Goal: Task Accomplishment & Management: Manage account settings

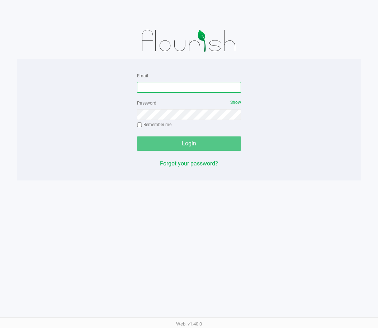
click at [177, 89] on input "Email" at bounding box center [189, 87] width 104 height 11
type input "[EMAIL_ADDRESS][DOMAIN_NAME]"
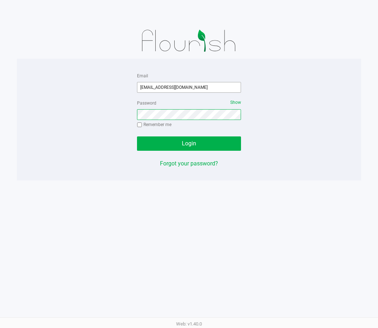
click at [137, 137] on button "Login" at bounding box center [189, 144] width 104 height 14
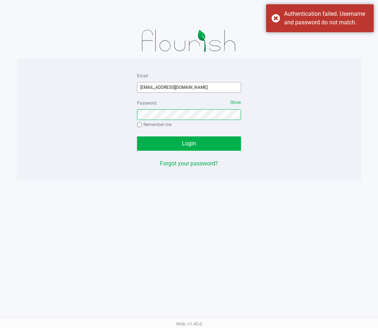
click at [137, 137] on button "Login" at bounding box center [189, 144] width 104 height 14
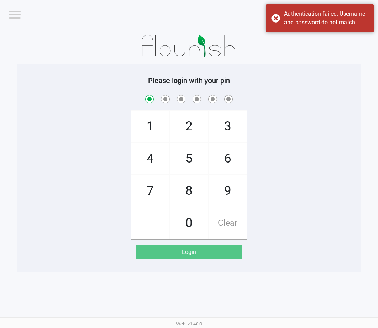
checkbox input "true"
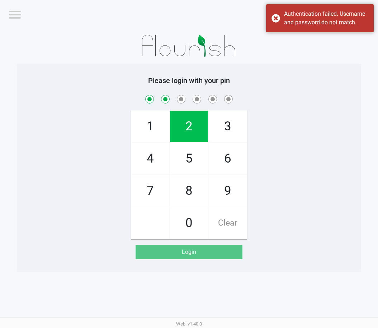
checkbox input "true"
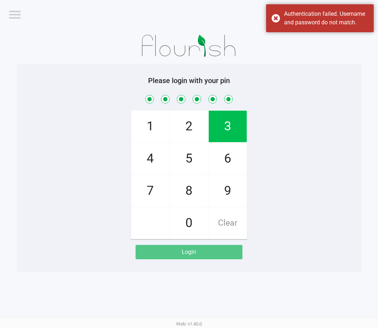
checkbox input "true"
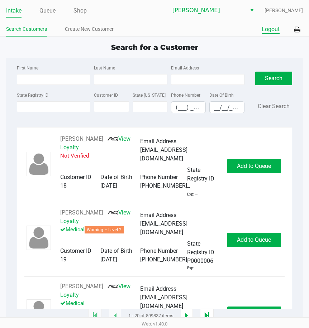
click at [274, 28] on button "Logout" at bounding box center [271, 29] width 18 height 9
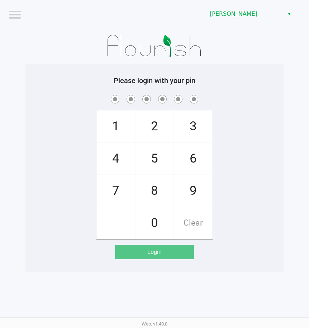
click at [252, 130] on div "1 4 7 2 5 8 0 3 6 9 Clear" at bounding box center [154, 167] width 258 height 146
checkbox input "true"
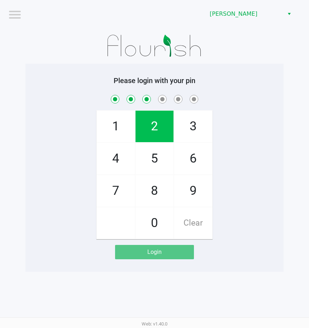
checkbox input "true"
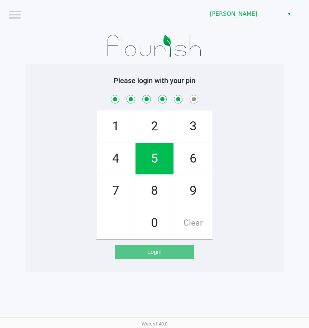
checkbox input "true"
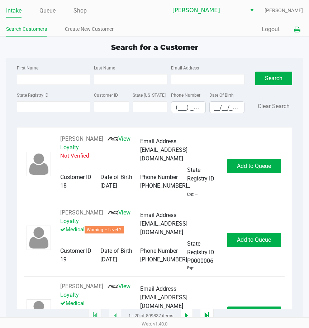
click at [291, 30] on button at bounding box center [297, 29] width 12 height 13
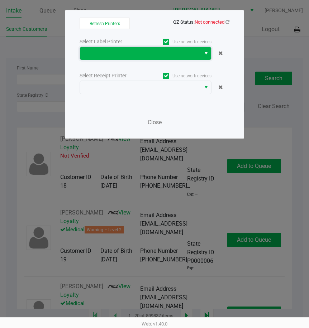
click at [151, 56] on span at bounding box center [140, 53] width 112 height 9
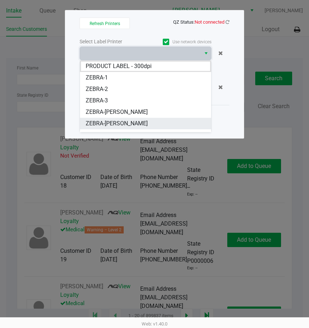
click at [125, 121] on li "ZEBRA-[PERSON_NAME]" at bounding box center [145, 123] width 131 height 11
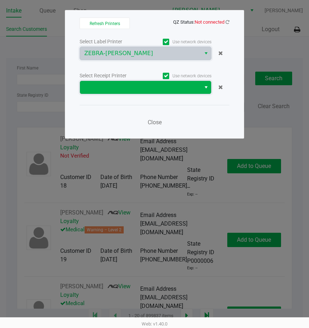
click at [140, 86] on span at bounding box center [140, 87] width 112 height 9
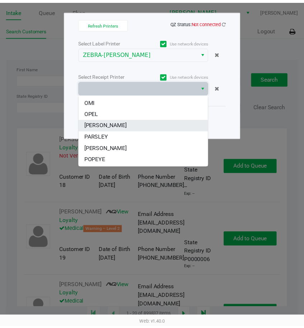
scroll to position [43, 0]
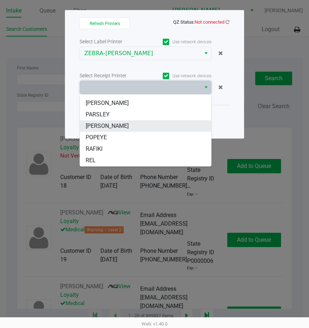
click at [127, 128] on li "[PERSON_NAME]" at bounding box center [145, 125] width 131 height 11
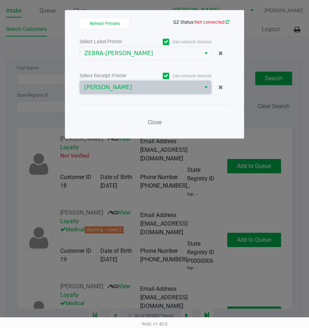
click at [229, 23] on icon at bounding box center [227, 22] width 4 height 5
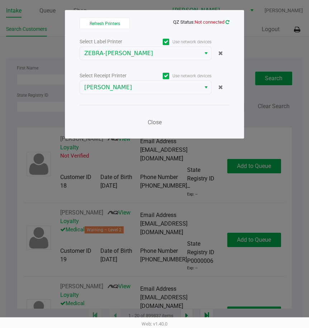
click at [226, 21] on icon at bounding box center [227, 22] width 4 height 5
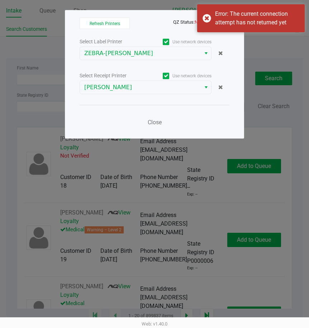
click at [226, 21] on div "Error: The current connection attempt has not returned yet" at bounding box center [257, 18] width 84 height 17
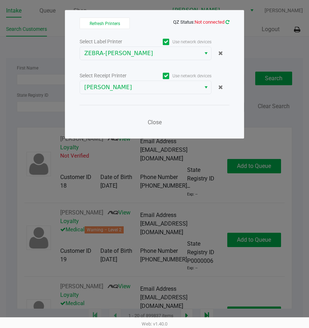
click at [227, 23] on icon at bounding box center [227, 21] width 5 height 5
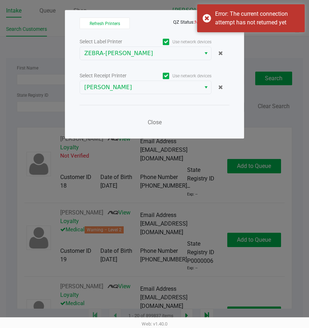
click at [227, 23] on div "Error: The current connection attempt has not returned yet" at bounding box center [257, 18] width 84 height 17
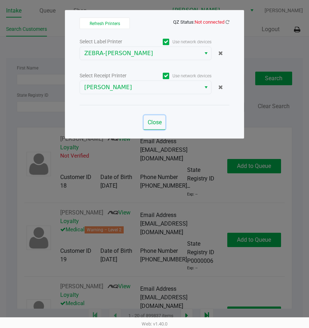
click at [161, 120] on span "Close" at bounding box center [155, 122] width 14 height 7
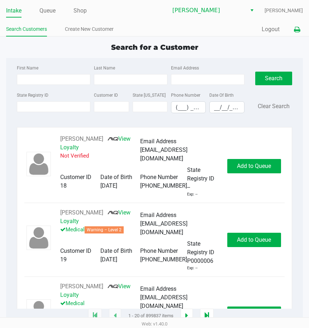
click at [295, 29] on icon at bounding box center [297, 29] width 6 height 5
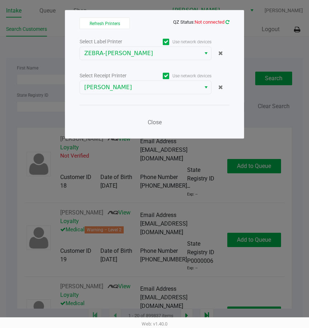
click at [229, 23] on icon at bounding box center [227, 22] width 4 height 5
click at [152, 123] on span "Close" at bounding box center [155, 122] width 14 height 7
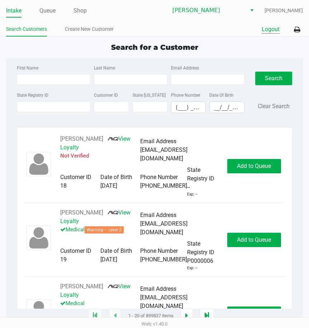
click at [269, 29] on button "Logout" at bounding box center [271, 29] width 18 height 9
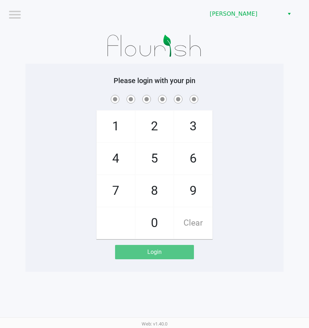
click at [268, 185] on div "1 4 7 2 5 8 0 3 6 9 Clear" at bounding box center [154, 167] width 258 height 146
click at [249, 196] on div "1 4 7 2 5 8 0 3 6 9 Clear" at bounding box center [154, 167] width 258 height 146
checkbox input "true"
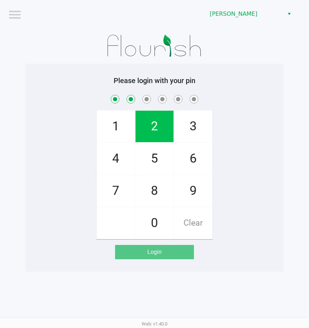
checkbox input "true"
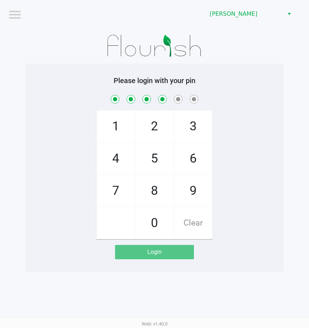
checkbox input "true"
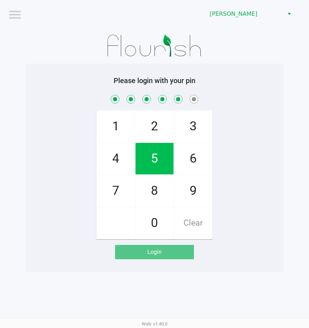
checkbox input "true"
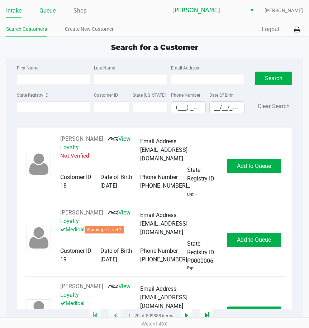
click at [45, 14] on link "Queue" at bounding box center [47, 11] width 16 height 10
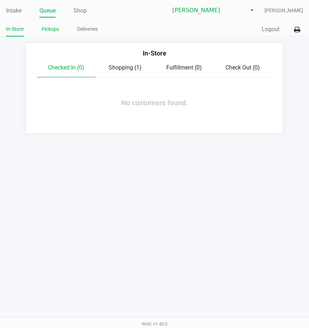
click at [48, 28] on link "Pickups" at bounding box center [51, 29] width 18 height 9
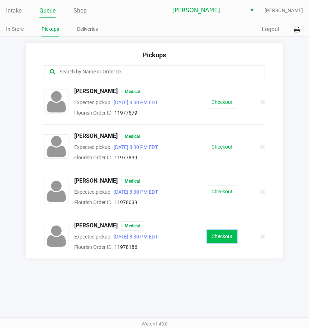
click at [231, 235] on button "Checkout" at bounding box center [222, 236] width 30 height 13
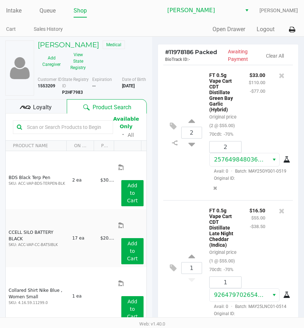
click at [56, 110] on div "Loyalty" at bounding box center [35, 106] width 61 height 14
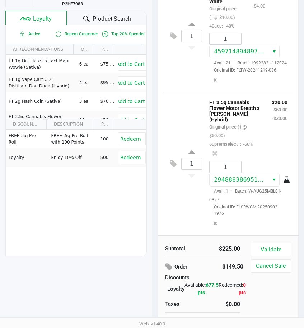
scroll to position [98, 0]
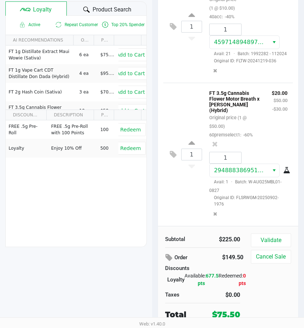
click at [263, 233] on div "Subtotal $225.00 Order Discounts $149.50 Loyalty Available: 677.5 pts Redeemed:…" at bounding box center [228, 277] width 140 height 102
click at [263, 236] on button "Validate" at bounding box center [270, 241] width 40 height 14
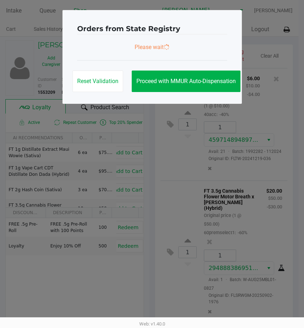
scroll to position [0, 0]
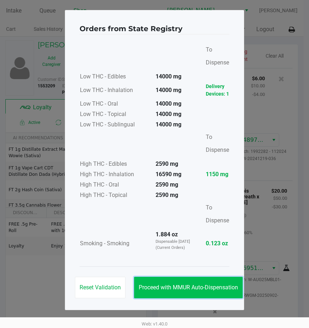
click at [169, 293] on button "Proceed with MMUR Auto-Dispensation" at bounding box center [188, 288] width 109 height 22
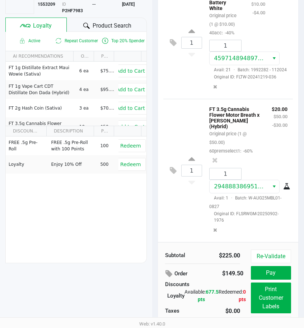
scroll to position [98, 0]
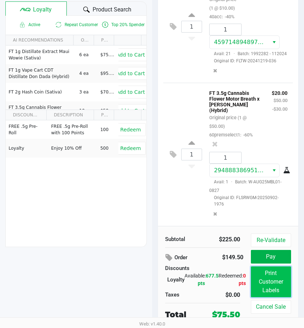
click at [271, 270] on button "Print Customer Labels" at bounding box center [270, 282] width 40 height 31
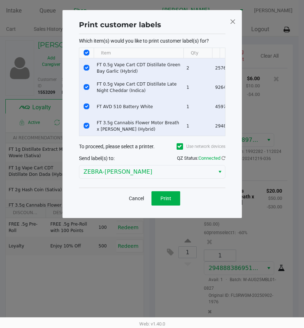
scroll to position [0, 0]
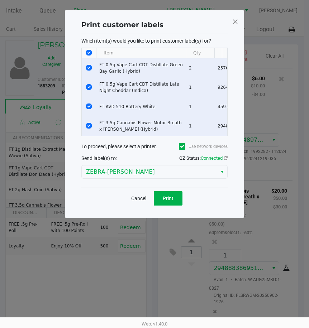
click at [91, 52] on input "Select All Rows" at bounding box center [89, 53] width 6 height 6
checkbox input "false"
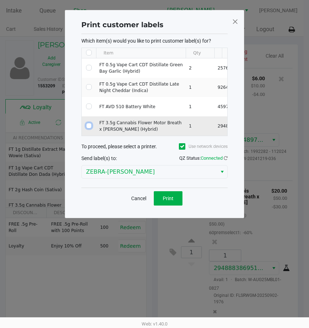
click at [89, 125] on input "Select Row" at bounding box center [89, 126] width 6 height 6
checkbox input "true"
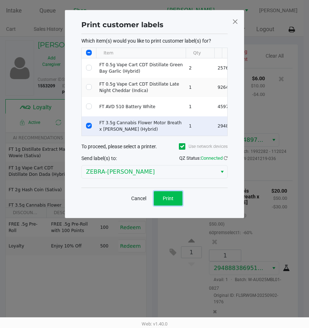
click at [170, 201] on span "Print" at bounding box center [168, 199] width 11 height 6
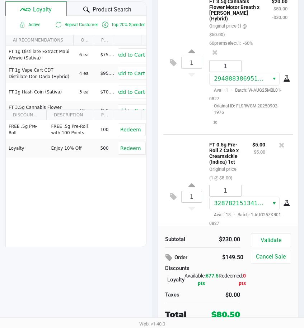
scroll to position [503, 0]
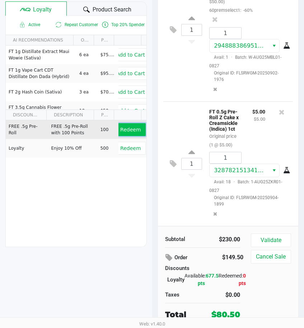
click at [134, 129] on span "Redeem" at bounding box center [130, 130] width 20 height 6
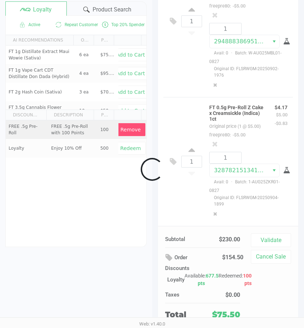
scroll to position [515, 0]
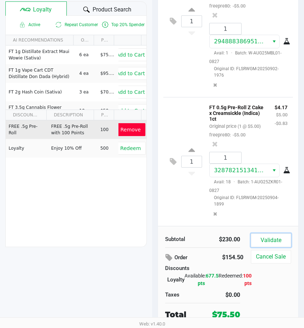
click at [278, 240] on button "Validate" at bounding box center [270, 241] width 40 height 14
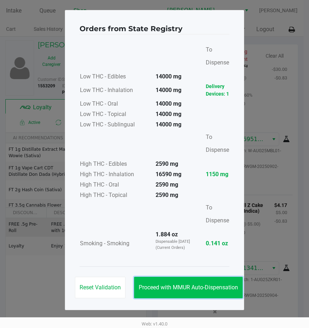
click at [179, 289] on span "Proceed with MMUR Auto-Dispensation" at bounding box center [188, 287] width 99 height 7
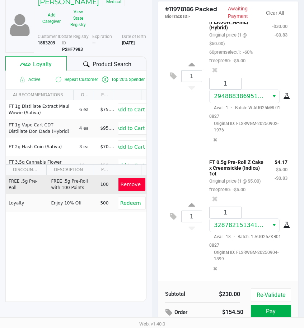
scroll to position [98, 0]
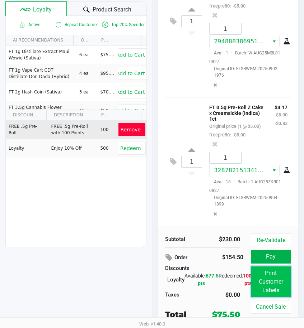
click at [283, 286] on button "Print Customer Labels" at bounding box center [270, 282] width 40 height 31
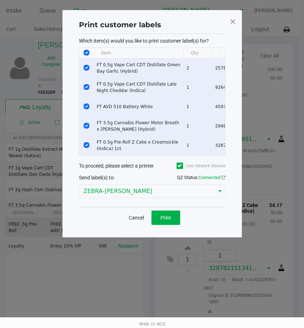
scroll to position [0, 0]
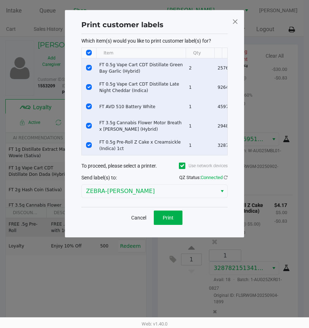
click at [89, 56] on th "Data table" at bounding box center [89, 53] width 14 height 10
click at [89, 53] on input "Select All Rows" at bounding box center [89, 53] width 6 height 6
checkbox input "false"
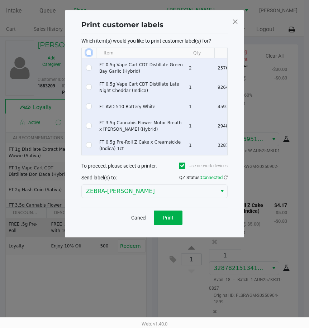
checkbox input "false"
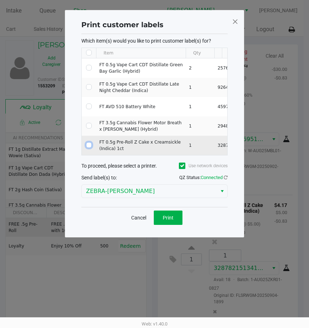
click at [89, 144] on input "Select Row" at bounding box center [89, 145] width 6 height 6
checkbox input "true"
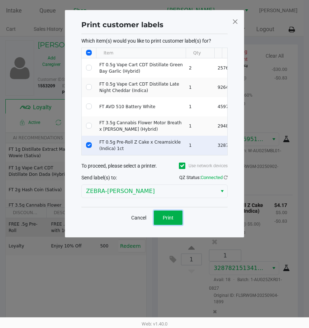
click at [168, 220] on span "Print" at bounding box center [168, 218] width 11 height 6
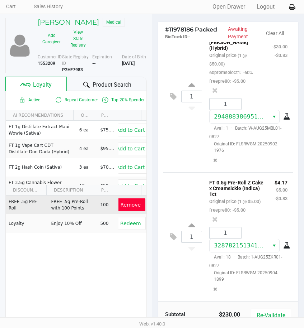
scroll to position [98, 0]
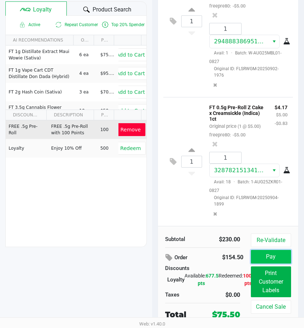
click at [266, 255] on button "Pay" at bounding box center [270, 257] width 40 height 14
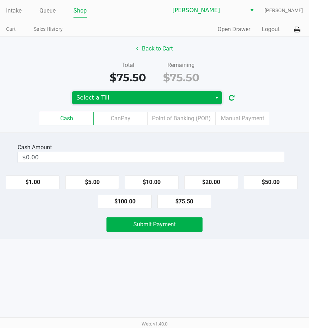
click at [126, 96] on span "Select a Till" at bounding box center [141, 98] width 131 height 9
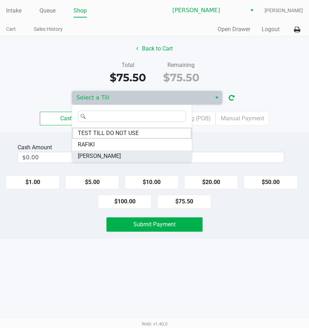
click at [101, 154] on li "[PERSON_NAME]" at bounding box center [132, 156] width 120 height 11
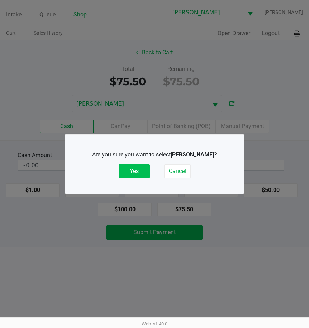
click at [126, 166] on button "Yes" at bounding box center [134, 171] width 31 height 14
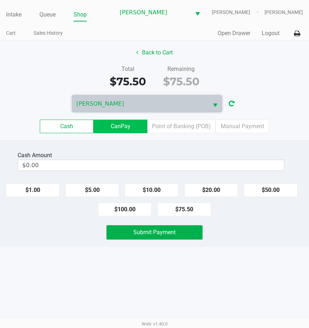
click at [126, 125] on label "CanPay" at bounding box center [121, 127] width 54 height 14
click at [0, 0] on 2 "CanPay" at bounding box center [0, 0] width 0 height 0
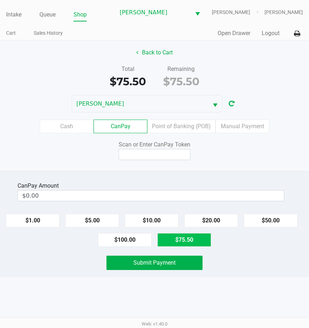
click at [191, 240] on button "$75.50" at bounding box center [184, 240] width 54 height 14
type input "$75.50"
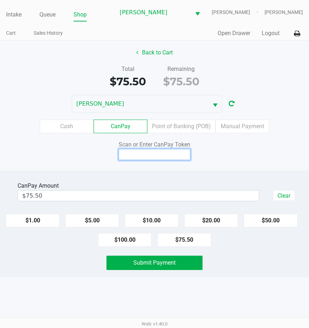
click at [173, 153] on input at bounding box center [155, 154] width 72 height 11
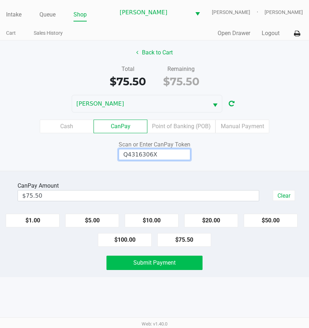
type input "Q4316306X"
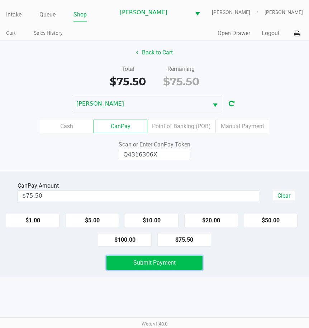
click at [174, 264] on span "Submit Payment" at bounding box center [154, 262] width 42 height 7
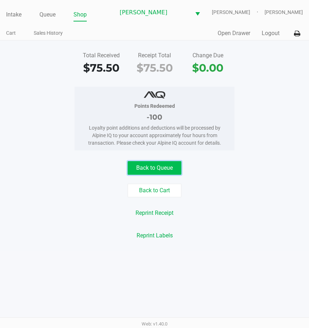
click at [137, 172] on button "Back to Queue" at bounding box center [155, 168] width 54 height 14
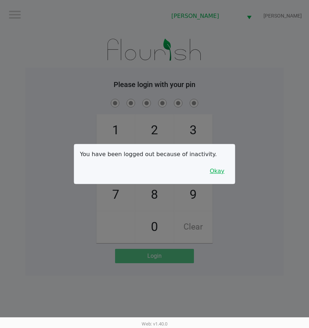
click at [220, 172] on button "Okay" at bounding box center [217, 171] width 24 height 14
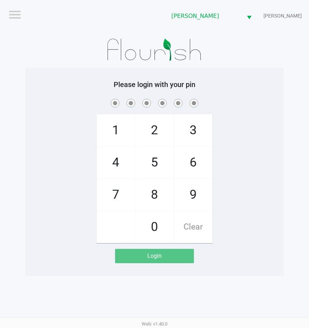
click at [227, 192] on div "1 4 7 2 5 8 0 3 6 9 Clear" at bounding box center [154, 170] width 258 height 146
checkbox input "true"
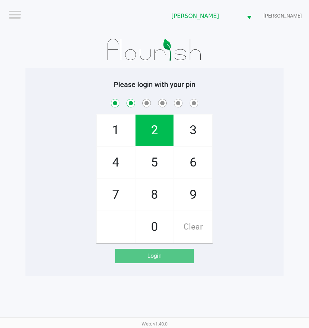
checkbox input "true"
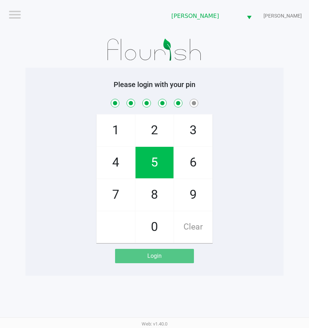
checkbox input "true"
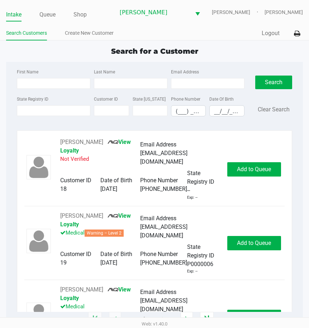
click at [78, 60] on div "Search for a Customer First Name Last Name Email Address State Registry ID Cust…" at bounding box center [154, 183] width 297 height 274
type input "[PERSON_NAME]"
type input "[DATE]"
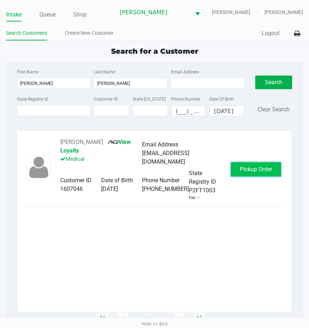
click at [254, 176] on button "Pickup Order" at bounding box center [256, 169] width 50 height 14
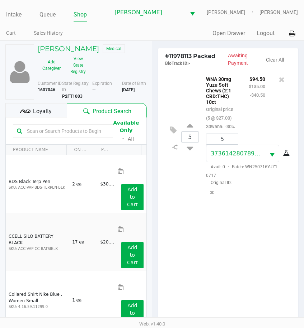
click at [240, 247] on div "5 WNA 30mg Yuzu Soft Chews (2:1 CBD:THC) 10ct Original price (5 @ $27.00) 30wan…" at bounding box center [228, 198] width 140 height 259
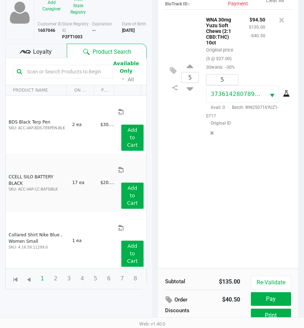
scroll to position [95, 0]
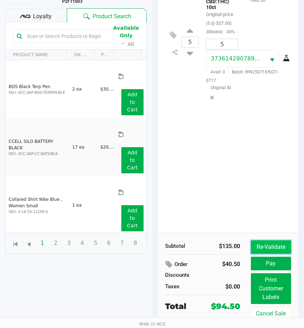
click at [275, 244] on button "Re-Validate" at bounding box center [270, 247] width 40 height 14
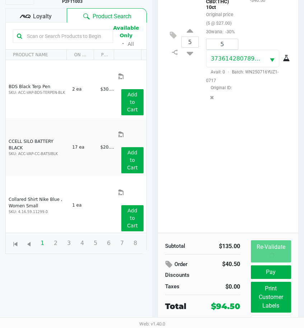
scroll to position [0, 0]
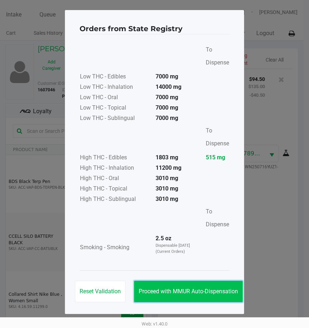
click at [216, 285] on button "Proceed with MMUR Auto-Dispensation" at bounding box center [188, 292] width 109 height 22
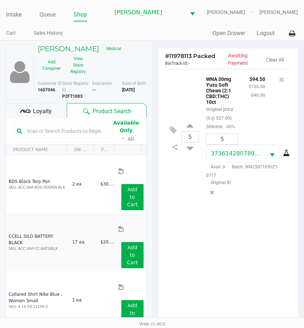
click at [230, 247] on div "5 WNA 30mg Yuzu Soft Chews (2:1 CBD:THC) 10ct Original price (5 @ $27.00) 30wan…" at bounding box center [228, 198] width 140 height 259
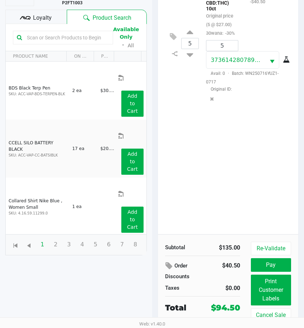
scroll to position [95, 0]
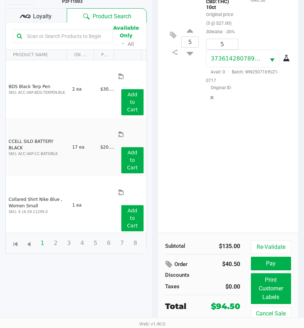
click at [37, 13] on span "Loyalty" at bounding box center [42, 16] width 19 height 9
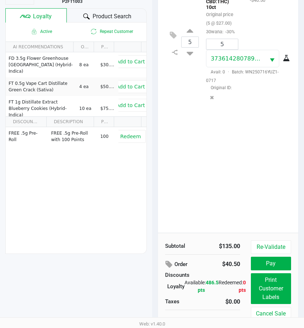
click at [269, 160] on div "5 WNA 30mg Yuzu Soft Chews (2:1 CBD:THC) 10ct Original price (5 @ $27.00) 30wan…" at bounding box center [228, 103] width 140 height 259
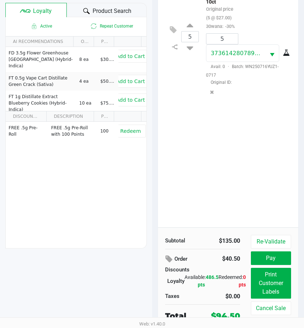
scroll to position [102, 0]
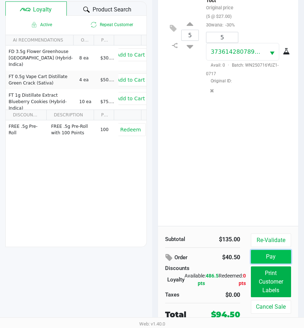
click at [272, 254] on button "Pay" at bounding box center [270, 257] width 40 height 14
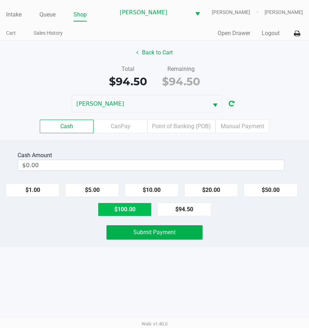
click at [115, 211] on button "$100.00" at bounding box center [125, 210] width 54 height 14
type input "$100.00"
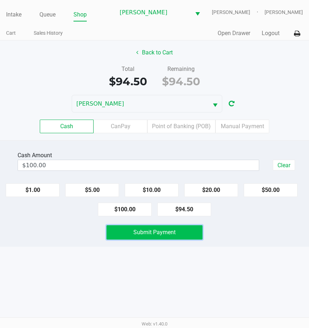
click at [118, 232] on button "Submit Payment" at bounding box center [154, 232] width 96 height 14
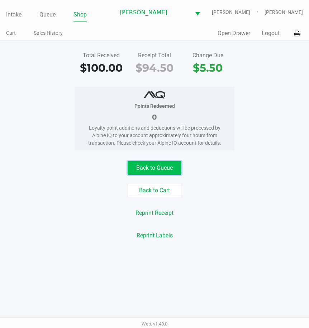
click at [148, 169] on button "Back to Queue" at bounding box center [155, 168] width 54 height 14
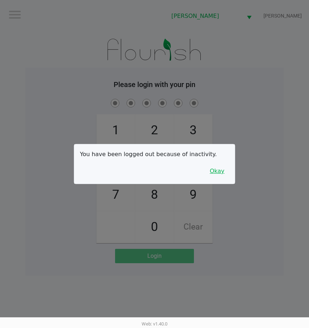
click at [227, 166] on button "Okay" at bounding box center [217, 171] width 24 height 14
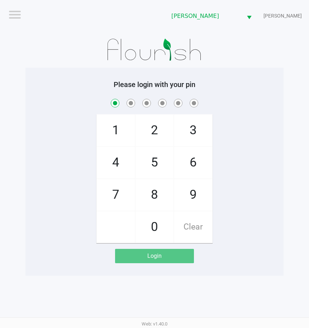
checkbox input "true"
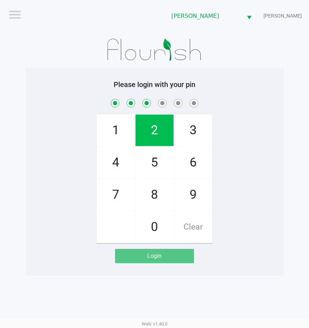
checkbox input "true"
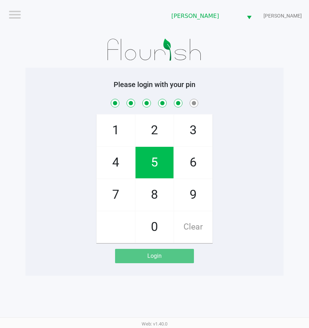
checkbox input "true"
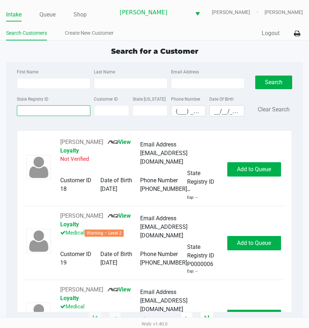
click at [63, 107] on input "State Registry ID" at bounding box center [53, 110] width 73 height 11
type input "@ANSI 636010090002DL00410256ZF02970075DLDAQL500412485480DCSLAYNEDDENDACINADDFND…"
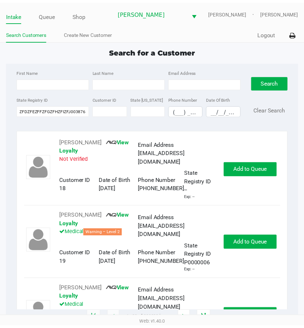
scroll to position [0, 0]
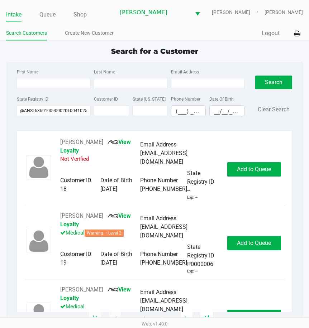
drag, startPoint x: 118, startPoint y: 49, endPoint x: 94, endPoint y: 63, distance: 27.1
click at [116, 49] on span "Search for a Customer" at bounding box center [154, 51] width 87 height 9
click at [44, 111] on input "@ANSI 636010090002DL00410256ZF02970075DLDAQL500412485480DCSLAYNEDDENDACINADDFND…" at bounding box center [53, 110] width 73 height 11
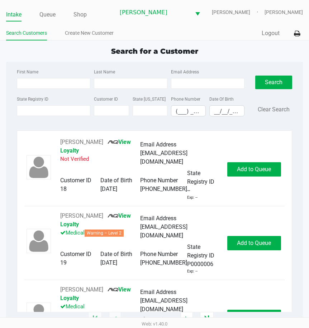
click at [110, 58] on div "Search for a Customer First Name Last Name Email Address State Registry ID Cust…" at bounding box center [154, 183] width 297 height 274
type input "INA"
type input "[PERSON_NAME]"
type input "[DATE]"
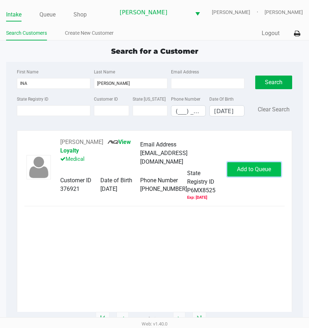
click at [257, 173] on button "Add to Queue" at bounding box center [254, 169] width 54 height 14
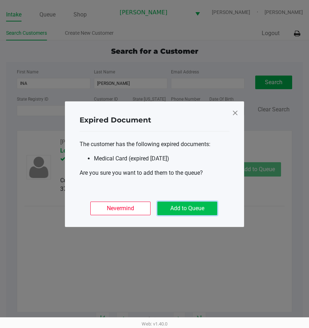
click at [198, 207] on button "Add to Queue" at bounding box center [187, 209] width 60 height 14
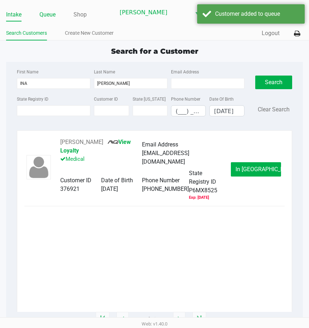
click at [52, 15] on link "Queue" at bounding box center [47, 15] width 16 height 10
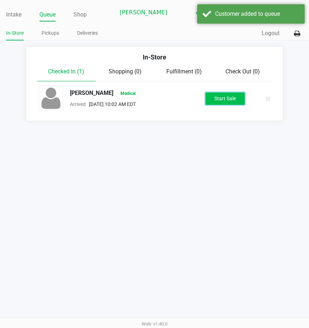
click at [217, 96] on button "Start Sale" at bounding box center [224, 98] width 39 height 13
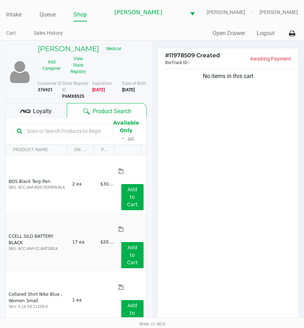
click at [34, 113] on span "Loyalty" at bounding box center [42, 111] width 19 height 9
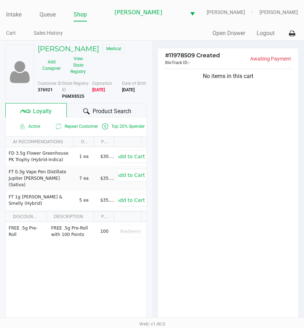
click at [84, 109] on icon at bounding box center [86, 111] width 6 height 6
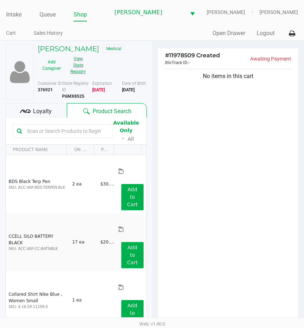
click at [74, 59] on button "View State Registry" at bounding box center [76, 65] width 22 height 24
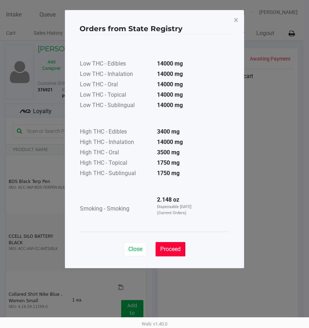
click at [176, 244] on button "Proceed" at bounding box center [171, 249] width 30 height 14
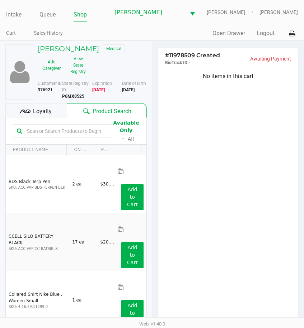
click at [43, 132] on input "text" at bounding box center [66, 131] width 85 height 11
click at [61, 132] on input "text" at bounding box center [66, 131] width 85 height 11
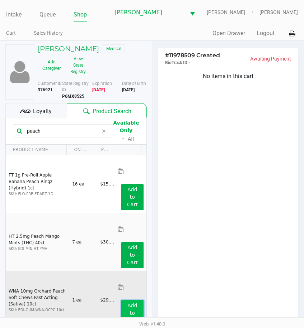
click at [134, 300] on button "Add to Cart" at bounding box center [132, 313] width 22 height 26
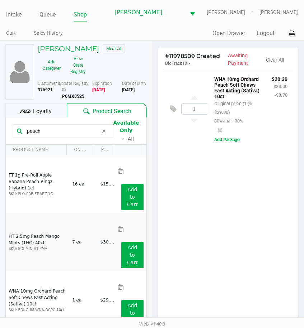
click at [43, 132] on input "peach" at bounding box center [61, 131] width 74 height 11
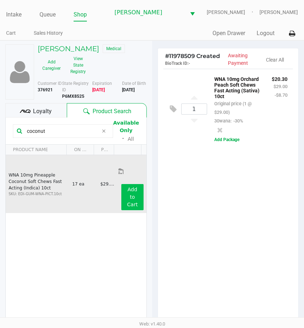
type input "coconut"
click at [137, 184] on button "Add to Cart" at bounding box center [132, 197] width 22 height 26
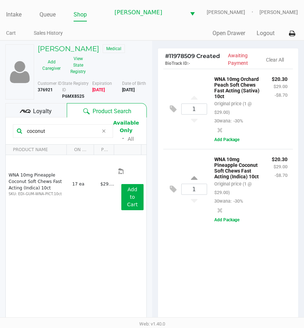
click at [104, 133] on icon at bounding box center [103, 131] width 4 height 6
click at [91, 131] on input "text" at bounding box center [66, 131] width 85 height 11
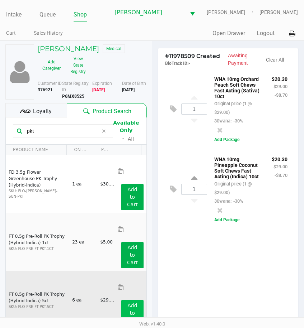
type input "pkt"
click at [132, 303] on app-button-loader "Add to Cart" at bounding box center [132, 313] width 11 height 21
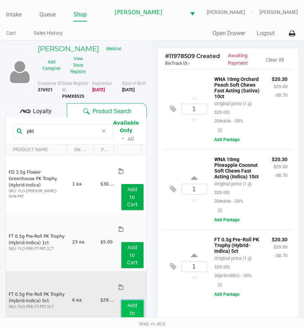
scroll to position [51, 0]
click at [132, 303] on app-button-loader "Add to Cart" at bounding box center [132, 313] width 11 height 21
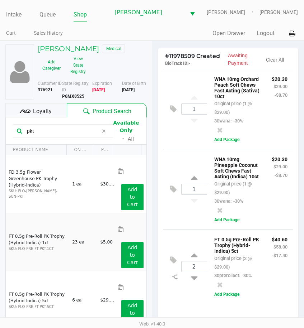
click at [41, 107] on span "Loyalty" at bounding box center [42, 111] width 19 height 9
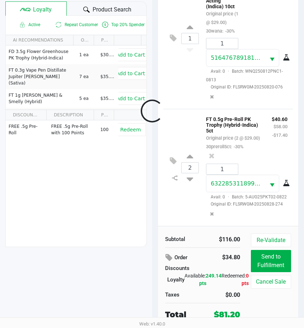
scroll to position [266, 0]
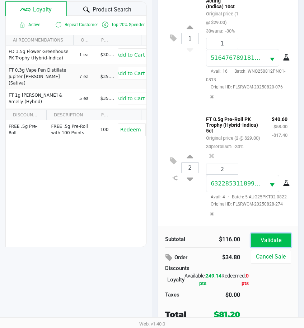
click at [264, 243] on button "Validate" at bounding box center [270, 241] width 40 height 14
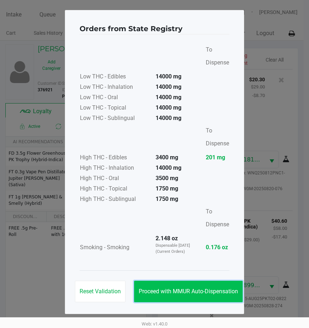
click at [184, 295] on button "Proceed with MMUR Auto-Dispensation" at bounding box center [188, 292] width 109 height 22
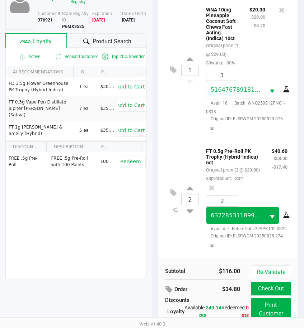
scroll to position [72, 0]
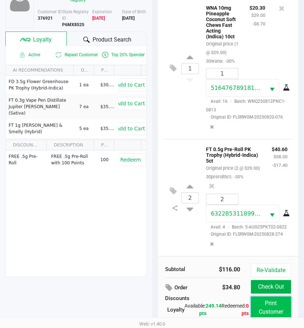
click at [260, 309] on button "Print Customer Labels" at bounding box center [270, 312] width 40 height 31
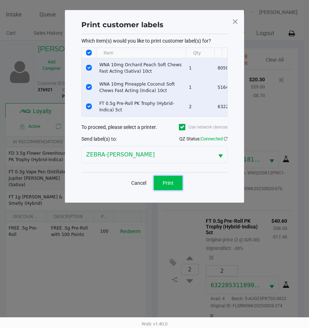
click at [175, 189] on button "Print" at bounding box center [168, 183] width 29 height 14
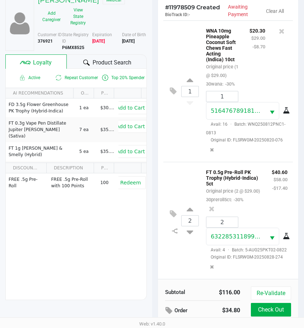
scroll to position [102, 0]
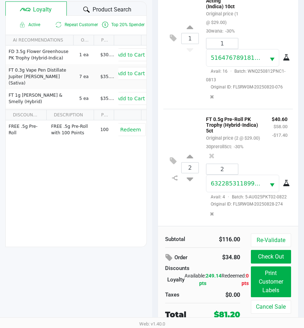
click at [178, 212] on div "2 FT 0.5g Pre-Roll PK Trophy (Hybrid-Indica) 5ct Original price (2 @ $29.00) 30…" at bounding box center [228, 167] width 130 height 117
click at [270, 257] on button "Check Out" at bounding box center [270, 257] width 40 height 14
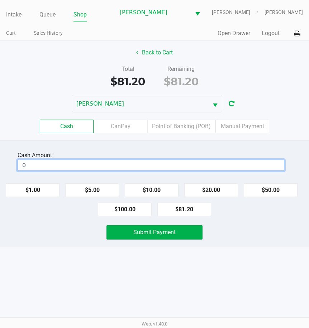
click at [211, 169] on input "0" at bounding box center [151, 165] width 266 height 10
type input "$81.25"
click at [211, 232] on div "Submit Payment" at bounding box center [155, 232] width 320 height 14
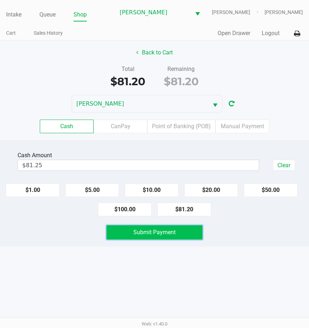
click at [186, 231] on button "Submit Payment" at bounding box center [154, 232] width 96 height 14
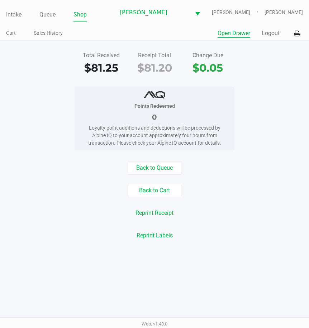
click at [239, 36] on button "Open Drawer" at bounding box center [234, 33] width 33 height 9
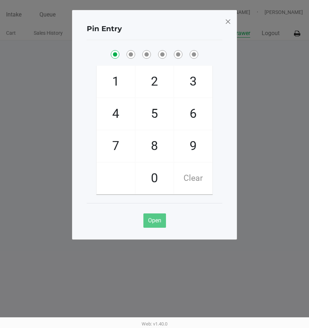
checkbox input "true"
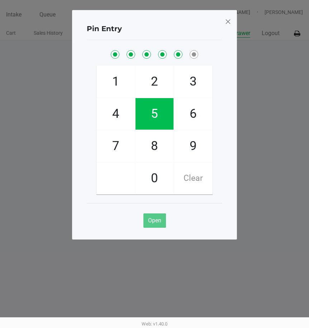
checkbox input "true"
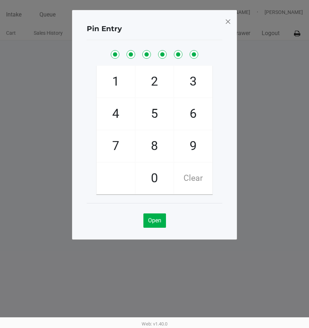
click at [225, 23] on span at bounding box center [228, 21] width 6 height 11
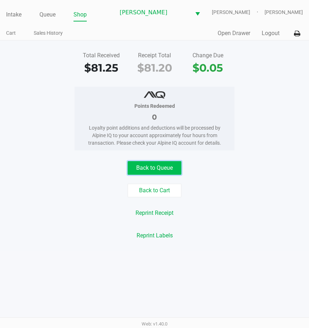
click at [167, 169] on button "Back to Queue" at bounding box center [155, 168] width 54 height 14
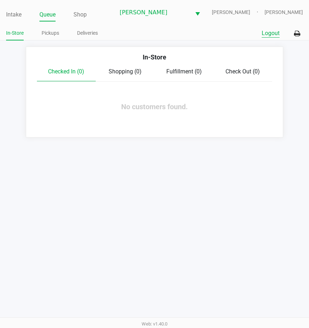
click at [273, 32] on button "Logout" at bounding box center [271, 33] width 18 height 9
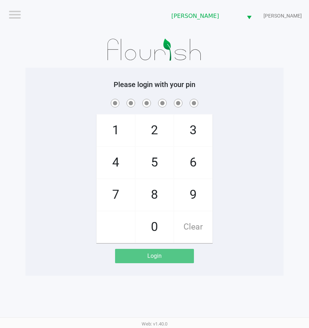
click at [251, 142] on div "1 4 7 2 5 8 0 3 6 9 Clear" at bounding box center [154, 170] width 258 height 146
checkbox input "true"
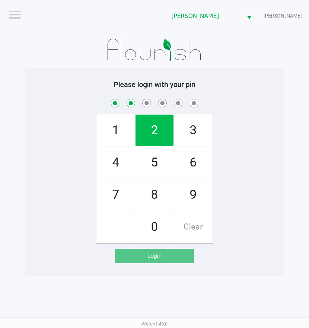
checkbox input "true"
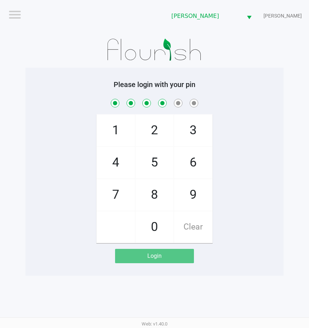
checkbox input "true"
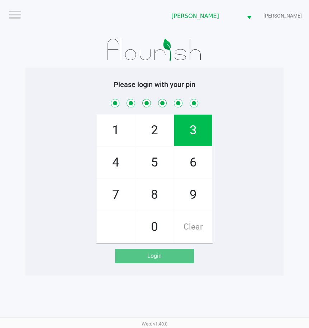
checkbox input "true"
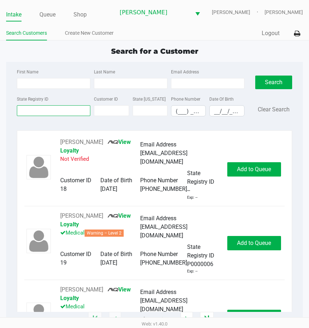
click at [25, 110] on input "State Registry ID" at bounding box center [53, 110] width 73 height 11
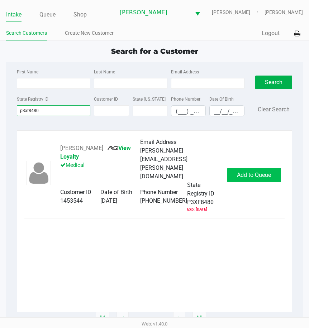
type input "p3xf8480"
click at [253, 173] on button "Add to Queue" at bounding box center [254, 175] width 54 height 14
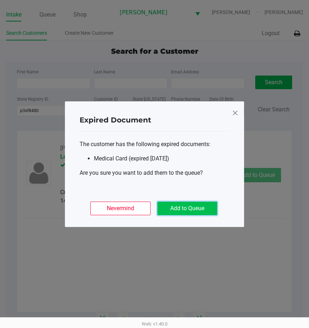
click at [181, 212] on button "Add to Queue" at bounding box center [187, 209] width 60 height 14
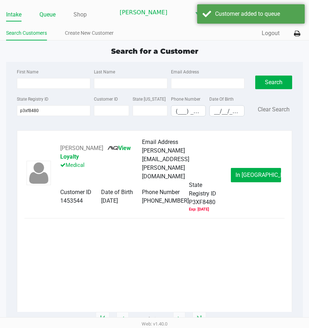
click at [53, 17] on link "Queue" at bounding box center [47, 15] width 16 height 10
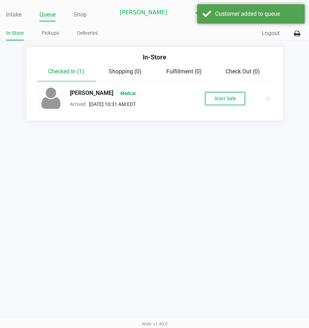
click at [223, 94] on button "Start Sale" at bounding box center [224, 98] width 39 height 13
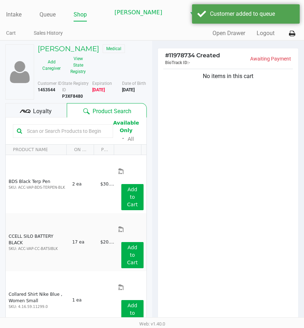
click at [55, 110] on div "Loyalty" at bounding box center [35, 110] width 61 height 14
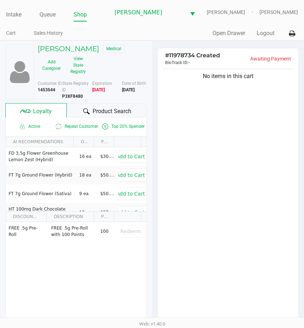
click at [85, 107] on div at bounding box center [86, 111] width 9 height 9
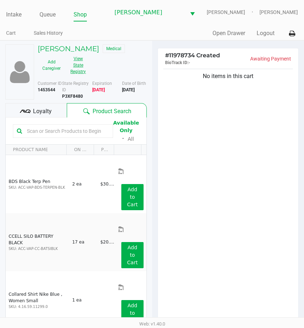
click at [77, 67] on button "View State Registry" at bounding box center [76, 65] width 22 height 24
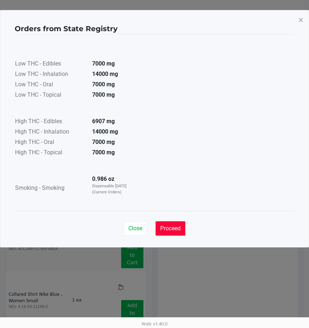
click at [169, 225] on span "Proceed" at bounding box center [170, 228] width 20 height 7
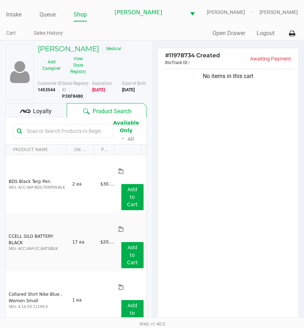
click at [84, 124] on div at bounding box center [63, 131] width 100 height 14
click at [84, 128] on input "text" at bounding box center [66, 131] width 85 height 11
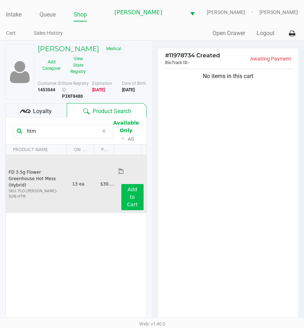
type input "htm"
click at [127, 187] on app-button-loader "Add to Cart" at bounding box center [132, 197] width 11 height 21
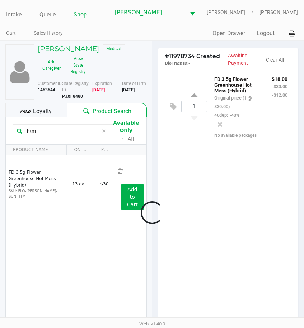
click at [54, 130] on input "htm" at bounding box center [61, 131] width 74 height 11
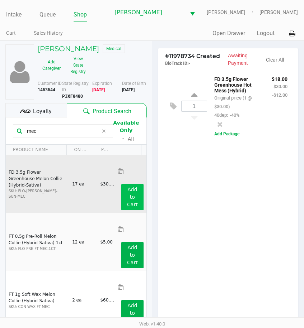
type input "mec"
click at [125, 184] on button "Add to Cart" at bounding box center [132, 197] width 22 height 26
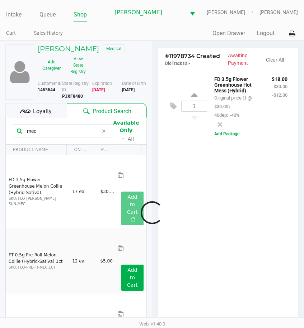
click at [44, 130] on div at bounding box center [152, 212] width 304 height 273
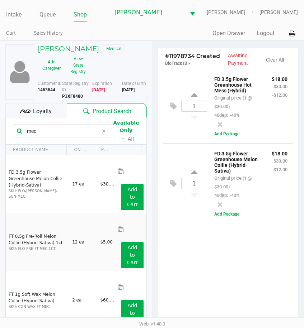
click at [44, 130] on input "mec" at bounding box center [61, 131] width 74 height 11
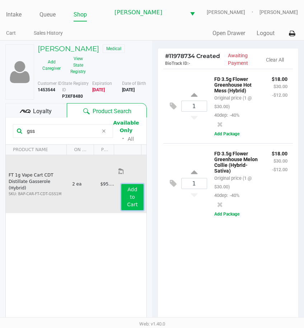
click at [133, 184] on button "Add to Cart" at bounding box center [132, 197] width 22 height 26
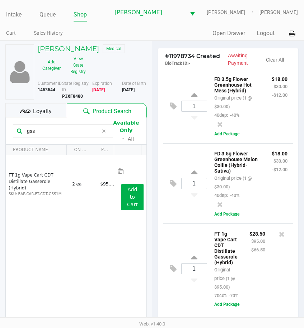
click at [49, 129] on input "gss" at bounding box center [61, 131] width 74 height 11
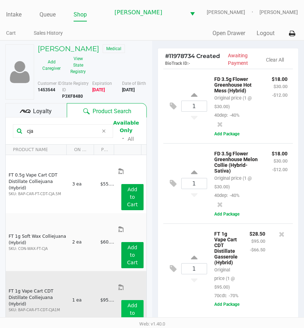
type input "cja"
click at [133, 300] on button "Add to Cart" at bounding box center [132, 313] width 22 height 26
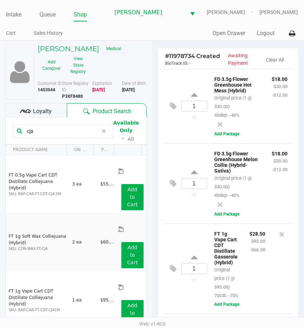
scroll to position [62, 0]
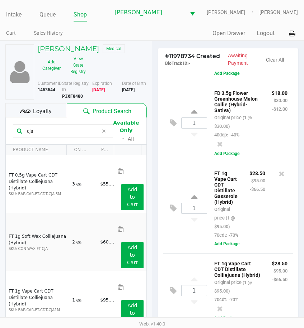
click at [43, 134] on input "cja" at bounding box center [61, 131] width 74 height 11
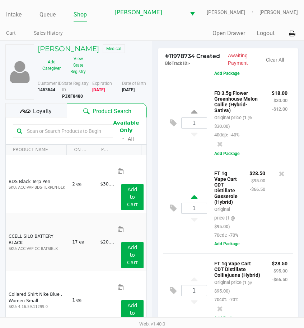
click at [195, 197] on icon at bounding box center [194, 198] width 6 height 9
type input "2"
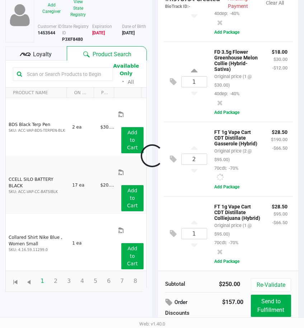
scroll to position [102, 0]
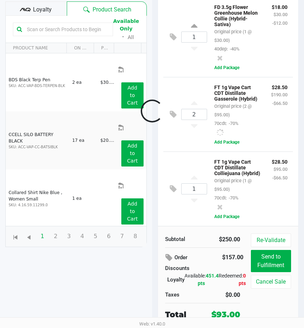
click at [28, 7] on div at bounding box center [152, 111] width 304 height 273
click at [28, 7] on icon at bounding box center [25, 9] width 11 height 11
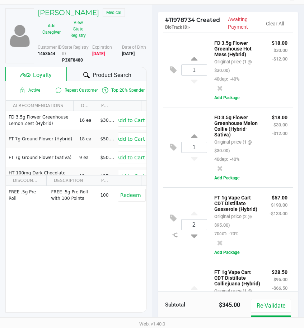
scroll to position [0, 0]
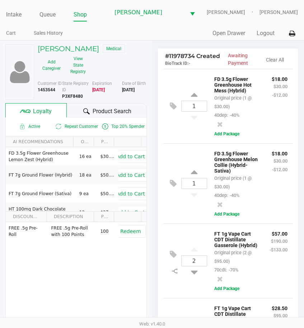
click at [179, 146] on div "1 FD 3.5g Flower Greenhouse Melon Collie (Hybrid-Sativa) Original price (1 @ $3…" at bounding box center [228, 183] width 130 height 80
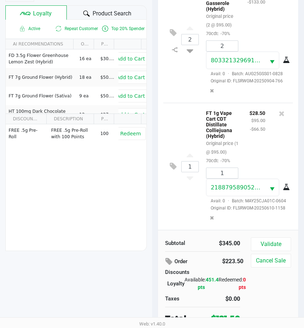
scroll to position [102, 0]
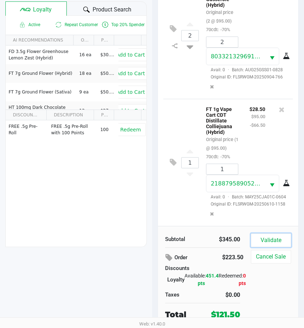
click at [278, 243] on button "Validate" at bounding box center [270, 241] width 40 height 14
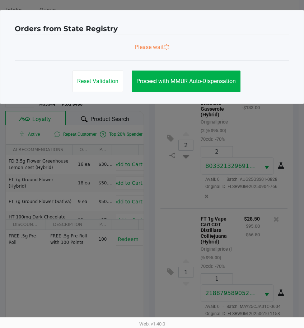
scroll to position [0, 0]
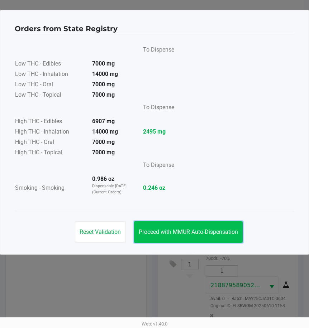
click at [214, 236] on button "Proceed with MMUR Auto-Dispensation" at bounding box center [188, 232] width 109 height 22
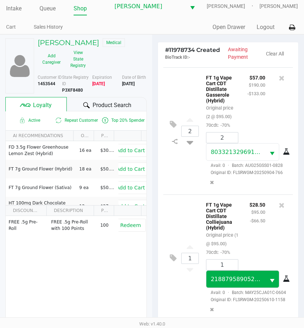
scroll to position [102, 0]
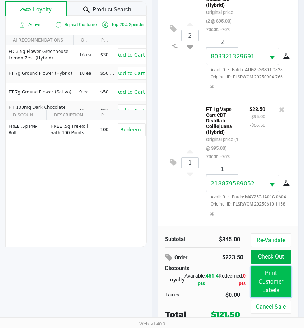
click at [264, 278] on button "Print Customer Labels" at bounding box center [270, 282] width 40 height 31
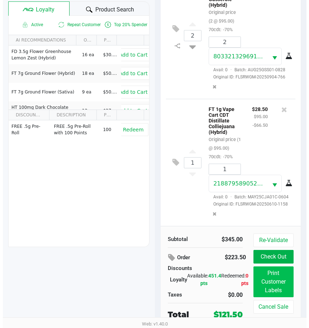
scroll to position [0, 0]
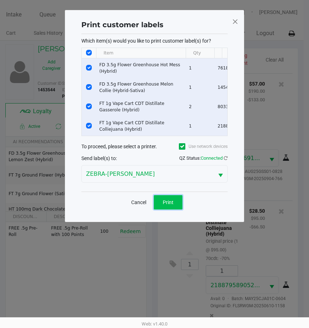
click at [160, 207] on button "Print" at bounding box center [168, 202] width 29 height 14
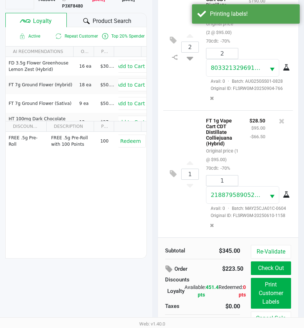
scroll to position [102, 0]
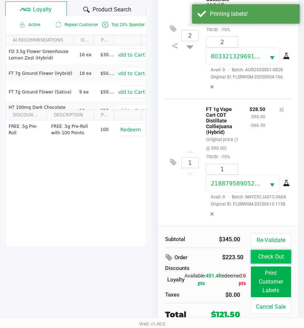
click at [283, 257] on button "Check Out" at bounding box center [270, 257] width 40 height 14
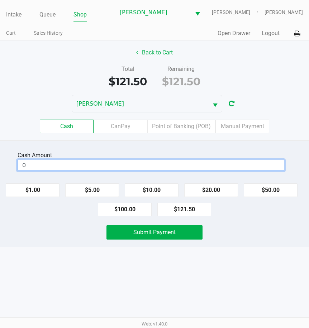
click at [191, 165] on input "0" at bounding box center [151, 165] width 266 height 10
type input "$122.00"
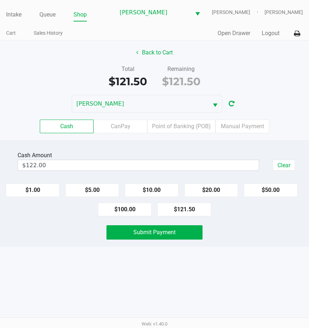
click at [207, 235] on div "Submit Payment" at bounding box center [154, 232] width 106 height 14
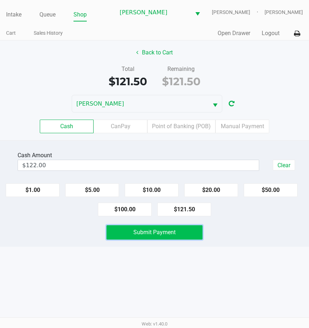
click at [188, 237] on button "Submit Payment" at bounding box center [154, 232] width 96 height 14
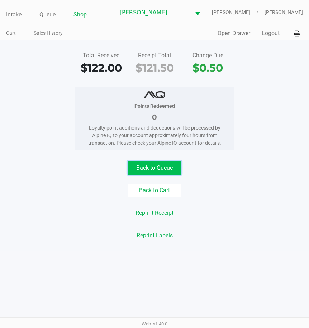
click at [168, 171] on button "Back to Queue" at bounding box center [155, 168] width 54 height 14
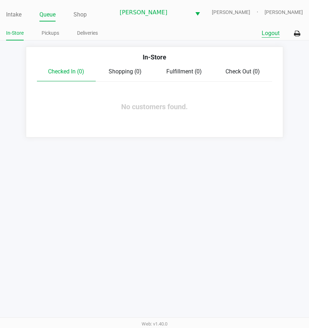
click at [272, 36] on button "Logout" at bounding box center [271, 33] width 18 height 9
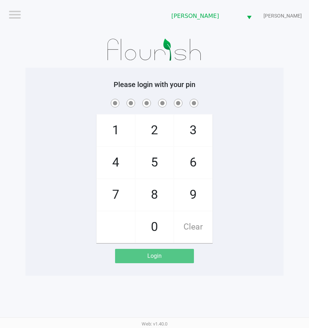
click at [238, 111] on div "1 4 7 2 5 8 0 3 6 9 Clear" at bounding box center [154, 170] width 258 height 146
checkbox input "true"
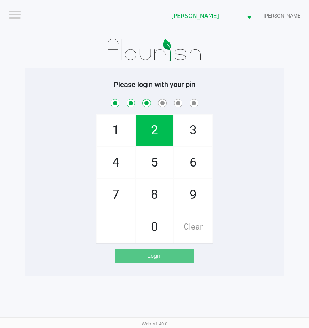
checkbox input "true"
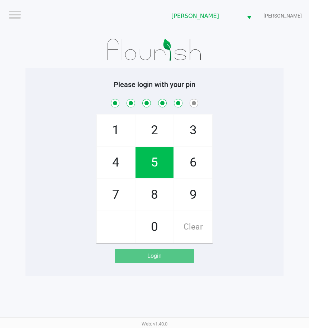
checkbox input "true"
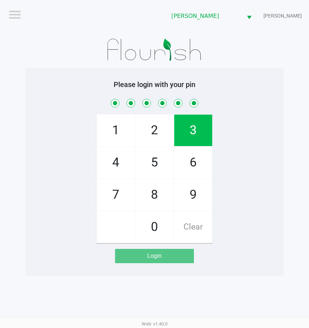
checkbox input "true"
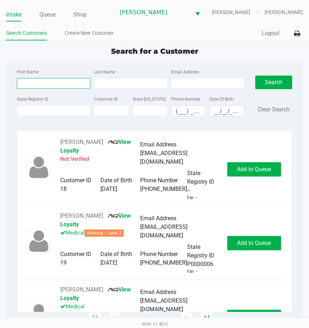
click at [59, 81] on input "First Name" at bounding box center [53, 83] width 73 height 11
type input "[PERSON_NAME]"
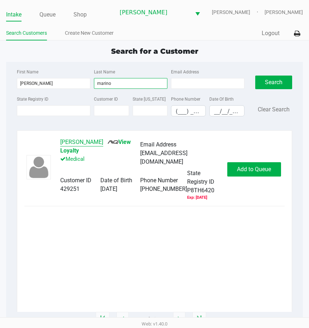
type input "marino"
click at [81, 144] on button "[PERSON_NAME]" at bounding box center [81, 142] width 43 height 9
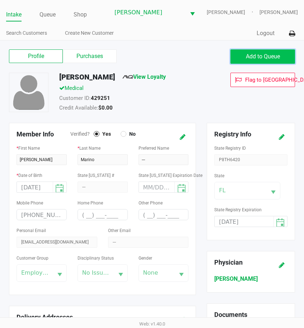
click at [259, 59] on span "Add to Queue" at bounding box center [262, 56] width 34 height 7
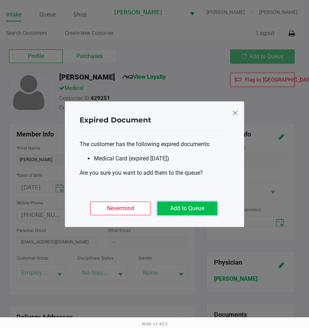
click at [194, 208] on button "Add to Queue" at bounding box center [187, 209] width 60 height 14
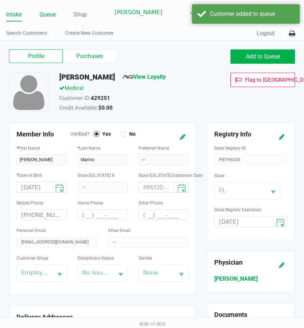
click at [52, 13] on link "Queue" at bounding box center [47, 15] width 16 height 10
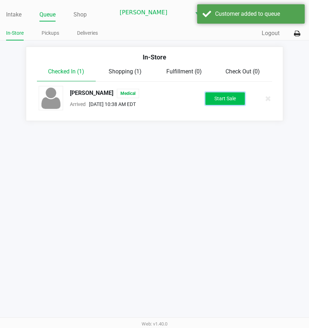
click at [225, 97] on button "Start Sale" at bounding box center [224, 98] width 39 height 13
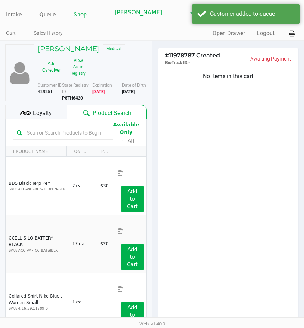
click at [23, 110] on icon at bounding box center [25, 113] width 11 height 11
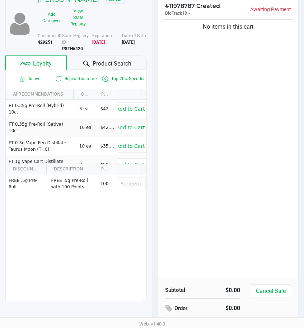
scroll to position [101, 0]
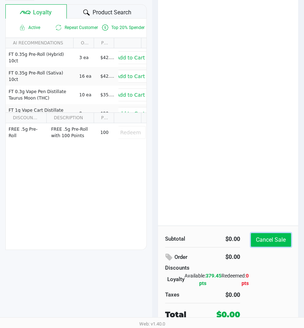
click at [286, 243] on button "Cancel Sale" at bounding box center [270, 240] width 40 height 14
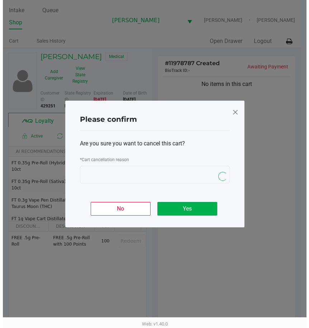
scroll to position [0, 0]
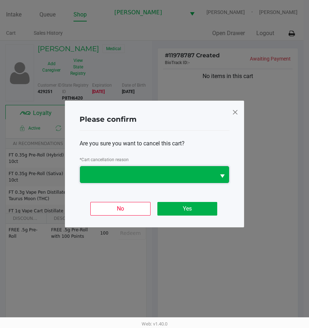
click at [186, 171] on span at bounding box center [147, 175] width 127 height 9
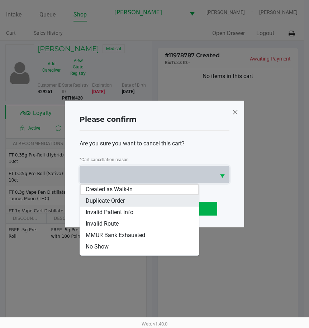
scroll to position [32, 0]
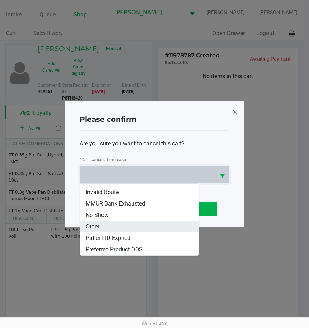
click at [119, 229] on li "Other" at bounding box center [139, 226] width 119 height 11
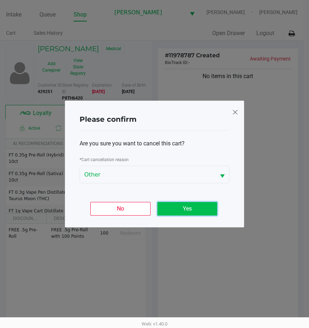
click at [186, 207] on button "Yes" at bounding box center [187, 209] width 60 height 14
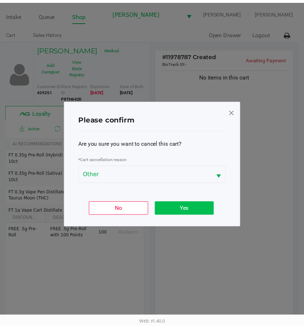
scroll to position [101, 0]
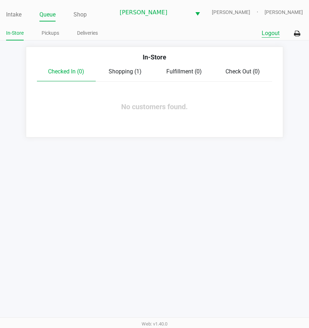
click at [264, 32] on button "Logout" at bounding box center [271, 33] width 18 height 9
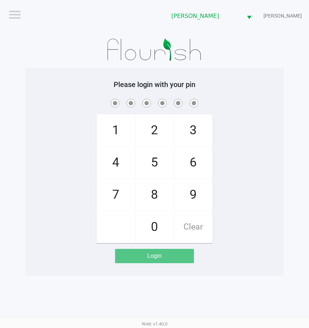
click at [295, 76] on app-pos-login-wrapper "Logout [PERSON_NAME] [PERSON_NAME] Please login with your pin 1 4 7 2 5 8 0 3 6…" at bounding box center [154, 138] width 309 height 276
checkbox input "true"
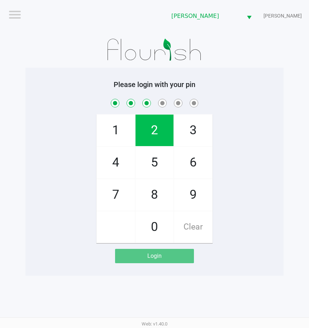
checkbox input "true"
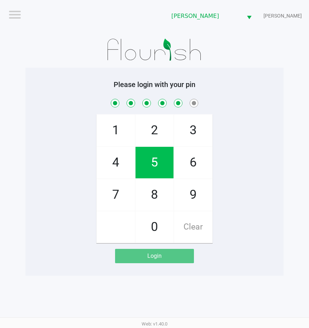
checkbox input "true"
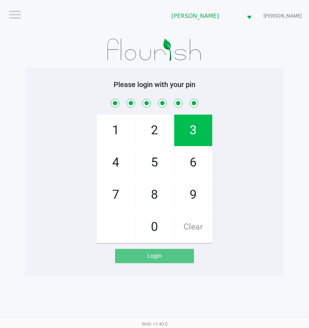
checkbox input "true"
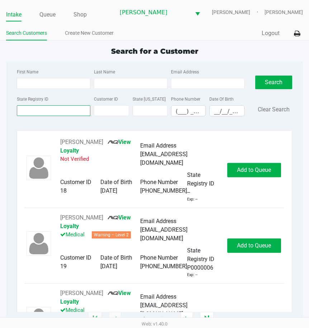
click at [56, 112] on input "State Registry ID" at bounding box center [53, 110] width 73 height 11
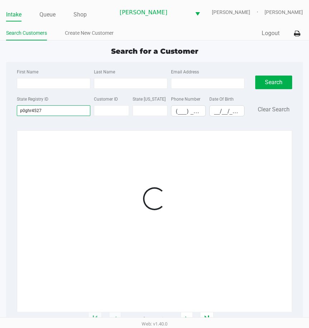
click at [27, 111] on input "p0ghr4527" at bounding box center [53, 110] width 73 height 11
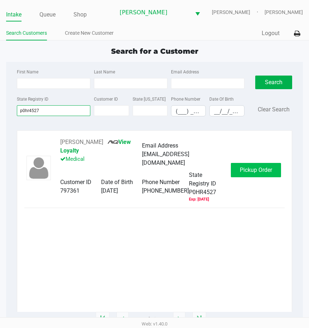
type input "p0hr4527"
click at [257, 171] on span "Pickup Order" at bounding box center [256, 170] width 32 height 7
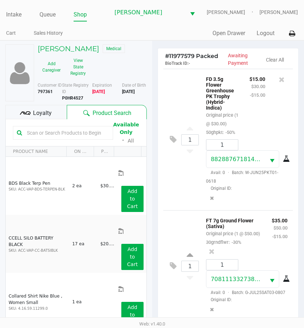
click at [35, 106] on div "Loyalty" at bounding box center [35, 112] width 61 height 14
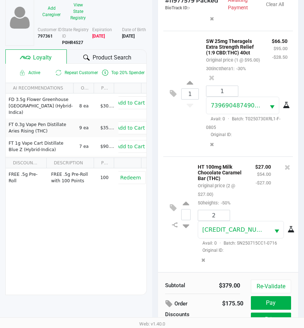
scroll to position [102, 0]
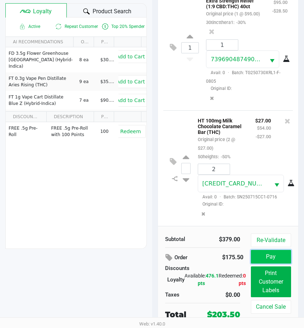
click at [277, 259] on button "Pay" at bounding box center [270, 257] width 40 height 14
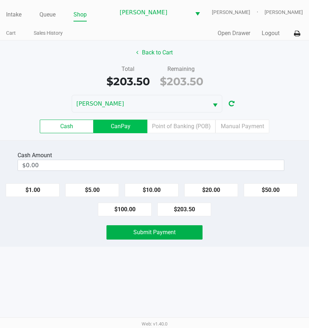
click at [104, 128] on label "CanPay" at bounding box center [121, 127] width 54 height 14
click at [0, 0] on 2 "CanPay" at bounding box center [0, 0] width 0 height 0
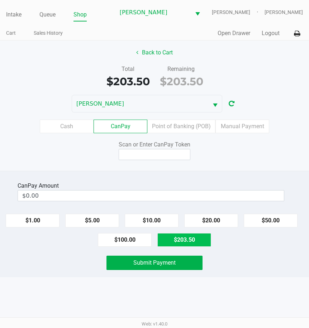
click at [181, 242] on button "$203.50" at bounding box center [184, 240] width 54 height 14
type input "$203.50"
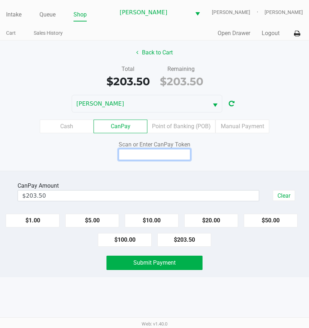
click at [161, 153] on input at bounding box center [155, 154] width 72 height 11
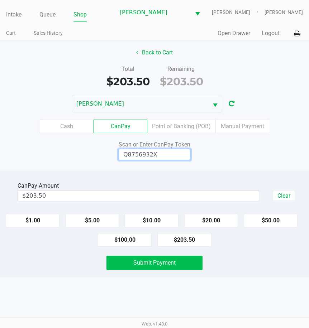
type input "Q8756932X"
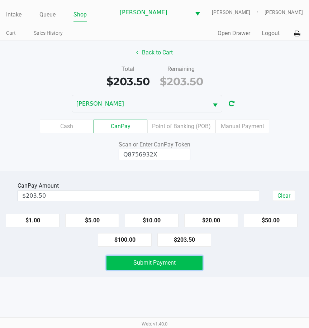
click at [167, 263] on span "Submit Payment" at bounding box center [154, 262] width 42 height 7
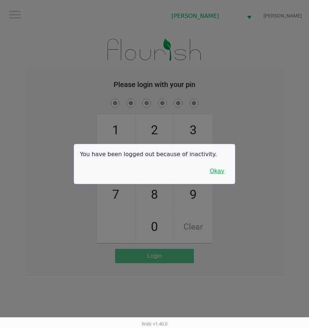
click at [217, 172] on button "Okay" at bounding box center [217, 171] width 24 height 14
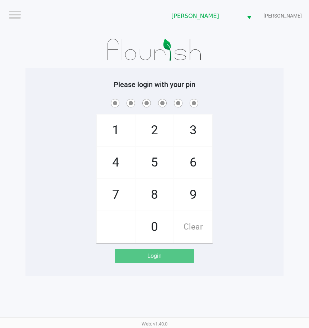
click at [217, 172] on div "1 4 7 2 5 8 0 3 6 9 Clear" at bounding box center [154, 170] width 258 height 146
checkbox input "true"
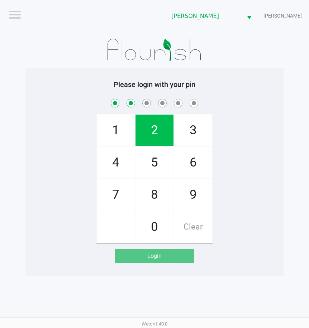
checkbox input "true"
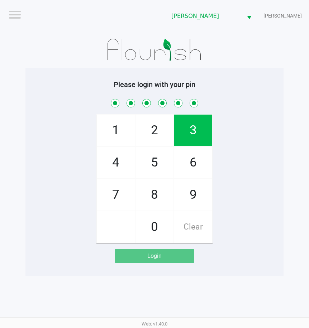
checkbox input "true"
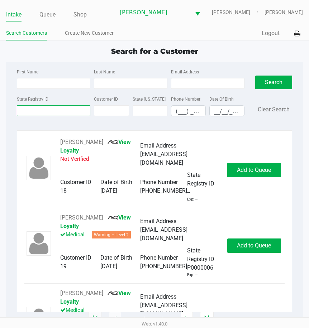
click at [41, 111] on input "State Registry ID" at bounding box center [53, 110] width 73 height 11
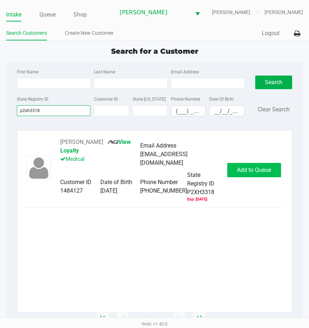
type input "p2xh3318"
click at [264, 164] on button "Add to Queue" at bounding box center [254, 170] width 54 height 14
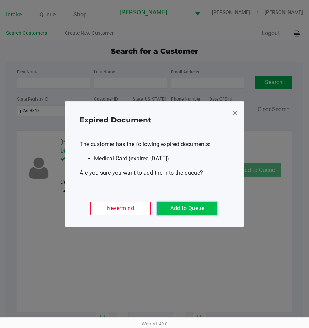
click at [172, 210] on button "Add to Queue" at bounding box center [187, 209] width 60 height 14
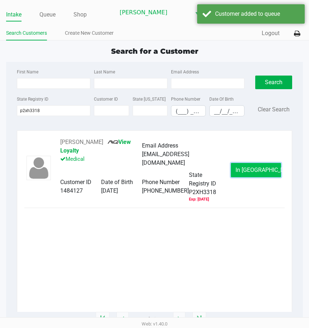
click at [261, 168] on span "In [GEOGRAPHIC_DATA]" at bounding box center [265, 170] width 60 height 7
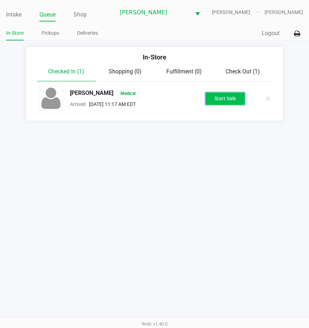
click at [231, 97] on button "Start Sale" at bounding box center [224, 98] width 39 height 13
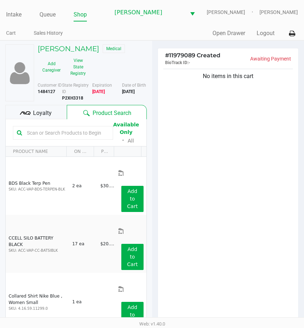
click at [87, 134] on input "text" at bounding box center [66, 133] width 85 height 11
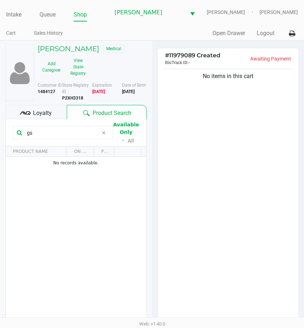
type input "g"
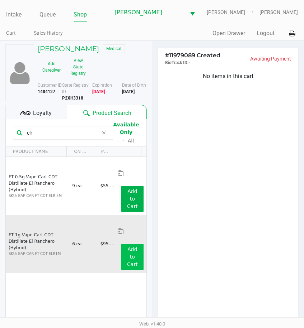
type input "elr"
click at [134, 247] on app-button-loader "Add to Cart" at bounding box center [132, 257] width 11 height 21
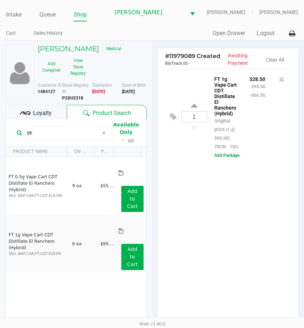
click at [72, 133] on input "elr" at bounding box center [61, 133] width 74 height 11
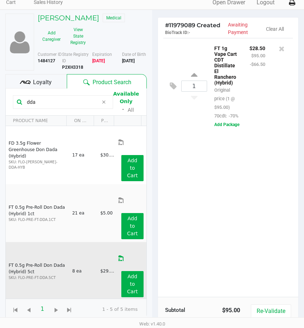
scroll to position [72, 0]
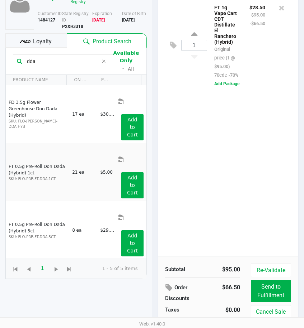
type input "dda"
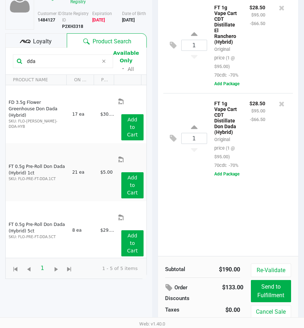
click at [106, 62] on icon at bounding box center [103, 61] width 4 height 6
click at [184, 183] on div "1 FT 1g Vape Cart CDT Distillate Don Dada (Hybrid) Original price (1 @ $95.00) …" at bounding box center [228, 138] width 130 height 90
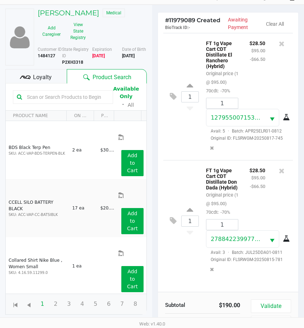
scroll to position [87, 0]
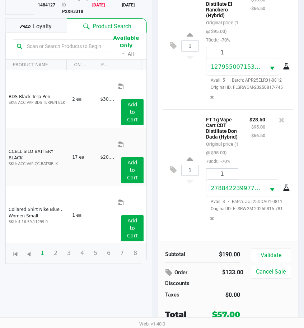
click at [57, 24] on div "Loyalty" at bounding box center [35, 25] width 61 height 14
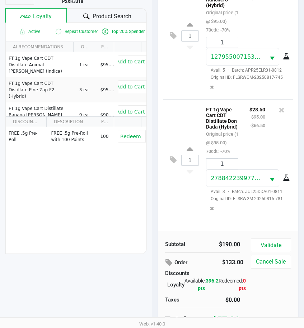
scroll to position [102, 0]
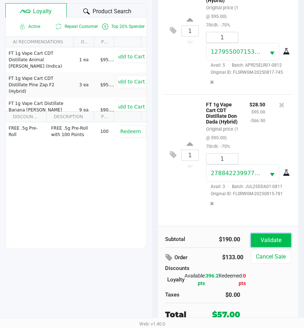
click at [276, 242] on button "Validate" at bounding box center [270, 241] width 40 height 14
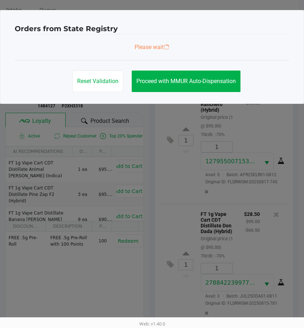
scroll to position [0, 0]
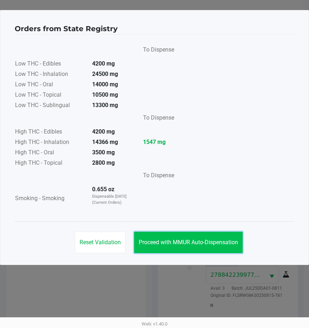
click at [218, 240] on span "Proceed with MMUR Auto-Dispensation" at bounding box center [188, 242] width 99 height 7
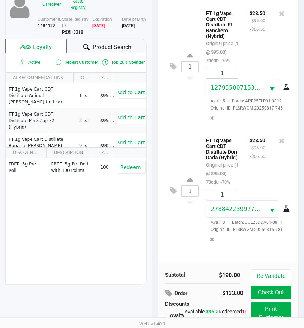
scroll to position [102, 0]
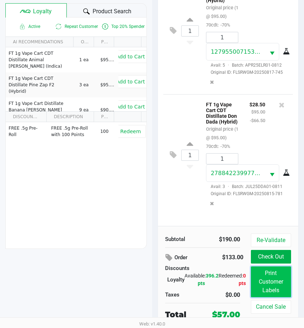
click at [263, 274] on button "Print Customer Labels" at bounding box center [270, 282] width 40 height 31
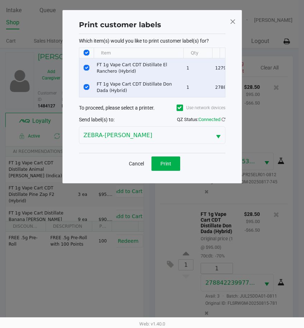
scroll to position [0, 0]
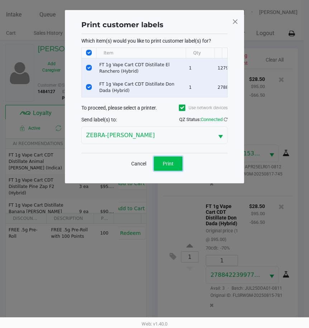
click at [169, 164] on button "Print" at bounding box center [168, 164] width 29 height 14
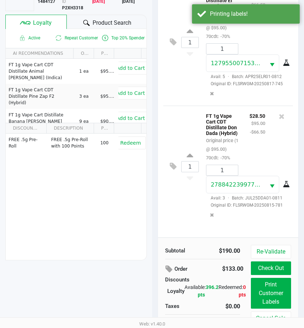
scroll to position [102, 0]
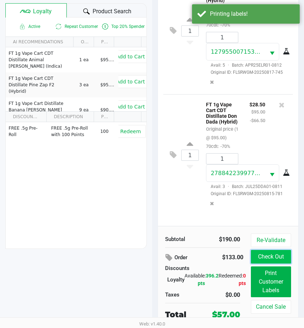
click at [259, 260] on button "Check Out" at bounding box center [270, 257] width 40 height 14
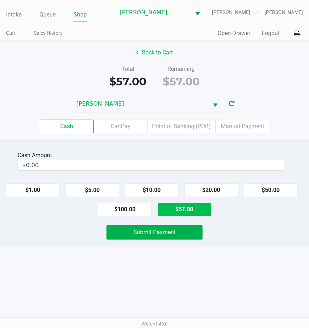
click at [188, 208] on button "$57.00" at bounding box center [184, 210] width 54 height 14
type input "$57.00"
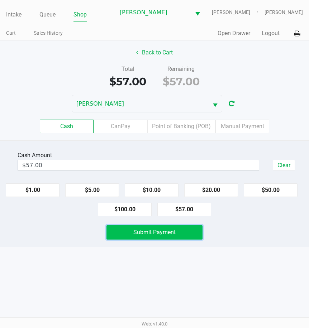
click at [152, 235] on span "Submit Payment" at bounding box center [154, 232] width 42 height 7
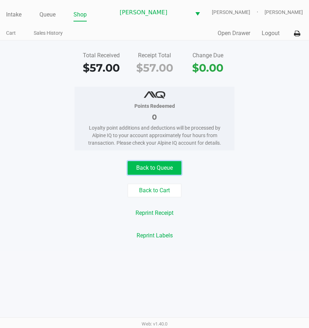
click at [152, 164] on button "Back to Queue" at bounding box center [155, 168] width 54 height 14
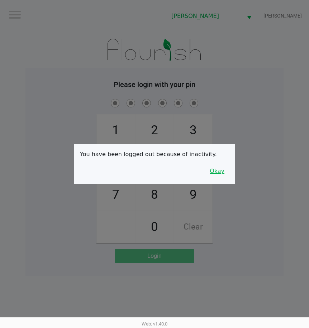
click at [216, 169] on button "Okay" at bounding box center [217, 171] width 24 height 14
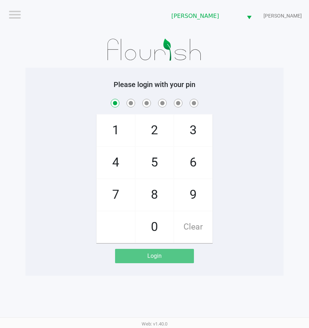
checkbox input "true"
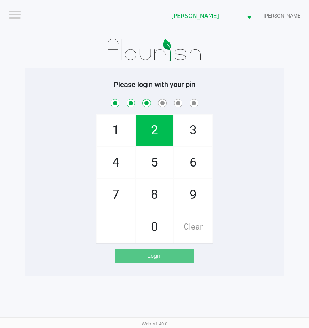
checkbox input "true"
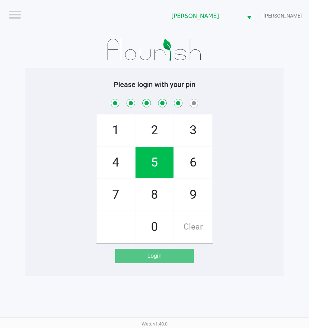
checkbox input "true"
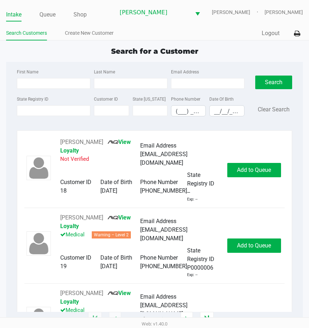
click at [81, 61] on div "Search for a Customer First Name Last Name Email Address State Registry ID Cust…" at bounding box center [154, 183] width 297 height 274
click at [44, 89] on input "First Name" at bounding box center [53, 83] width 73 height 11
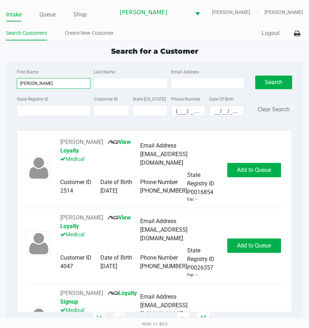
click at [21, 84] on input "[PERSON_NAME]" at bounding box center [53, 83] width 73 height 11
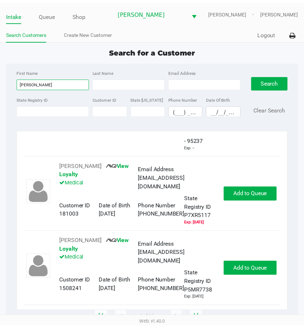
scroll to position [61, 0]
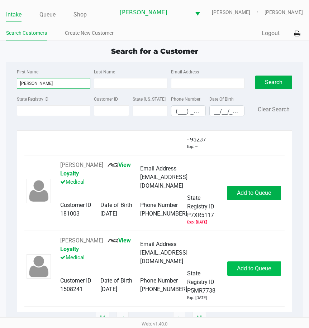
type input "[PERSON_NAME]"
click at [255, 270] on span "Add to Queue" at bounding box center [254, 268] width 34 height 7
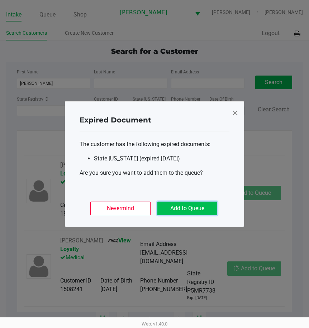
click at [207, 206] on button "Add to Queue" at bounding box center [187, 209] width 60 height 14
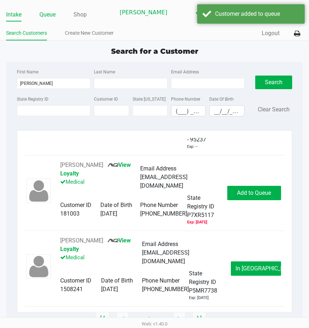
click at [49, 11] on link "Queue" at bounding box center [47, 15] width 16 height 10
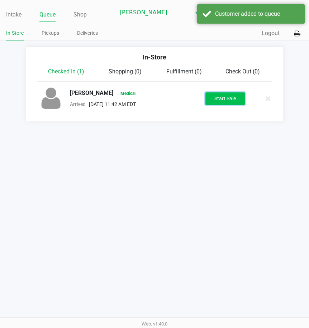
click at [226, 96] on button "Start Sale" at bounding box center [224, 98] width 39 height 13
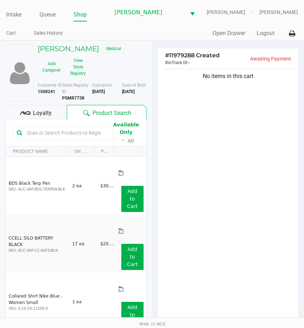
click at [81, 134] on input "text" at bounding box center [66, 133] width 85 height 11
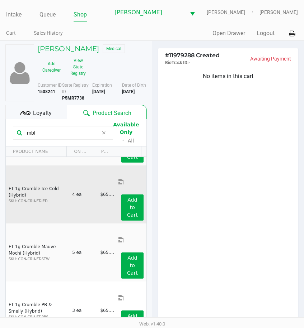
scroll to position [146, 0]
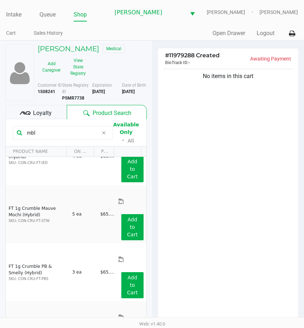
type input "mbl"
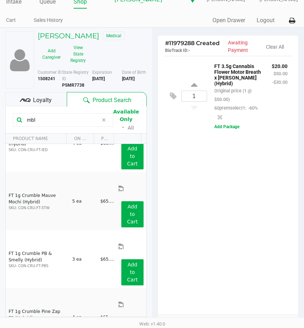
scroll to position [0, 0]
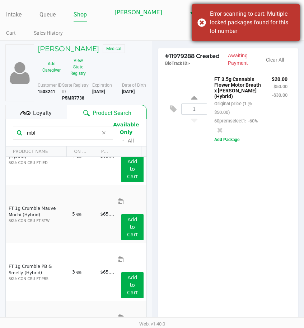
click at [211, 20] on div "Error scanning to cart: Multiple locked packages found for this lot number" at bounding box center [252, 23] width 84 height 26
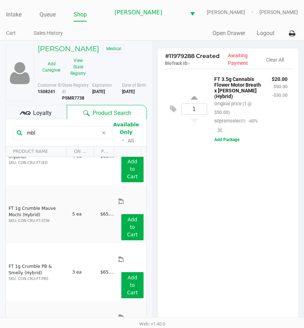
click at [212, 228] on div "1 FT 3.5g Cannabis Flower Motor Breath x [PERSON_NAME] (Hybrid) Original price …" at bounding box center [228, 198] width 140 height 259
click at [249, 180] on div "1 FT 3.5g Cannabis Flower Motor Breath x [PERSON_NAME] (Hybrid) Original price …" at bounding box center [228, 198] width 140 height 259
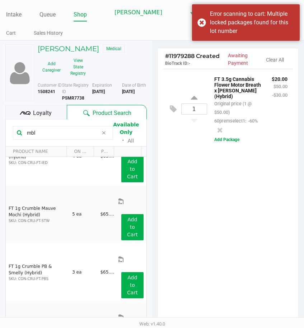
click at [219, 190] on div "1 FT 3.5g Cannabis Flower Motor Breath x [PERSON_NAME] (Hybrid) Original price …" at bounding box center [228, 198] width 140 height 259
click at [230, 142] on button "Add Package" at bounding box center [226, 140] width 25 height 6
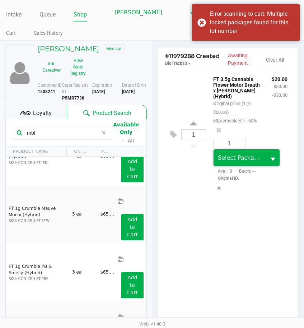
click at [246, 161] on span "Select Package ID" at bounding box center [243, 157] width 51 height 7
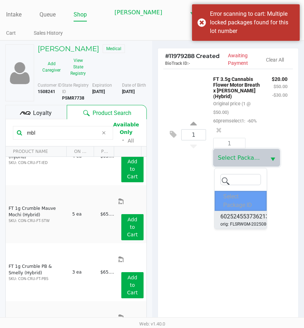
click at [255, 221] on span "orig: FLSRWGM-20250801-160" at bounding box center [249, 224] width 59 height 6
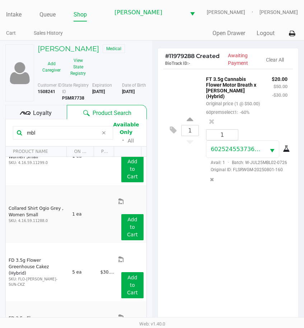
click at [248, 260] on div "1 FT 3.5g Cannabis Flower Motor Breath x [PERSON_NAME] (Hybrid) Original price …" at bounding box center [228, 198] width 140 height 259
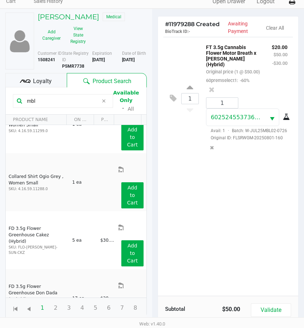
scroll to position [87, 0]
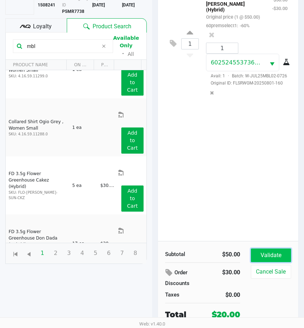
click at [269, 253] on button "Validate" at bounding box center [270, 256] width 40 height 14
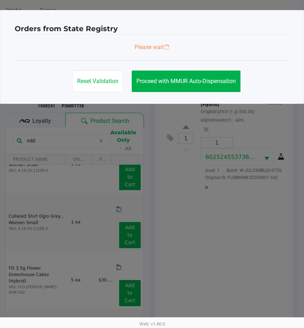
scroll to position [0, 0]
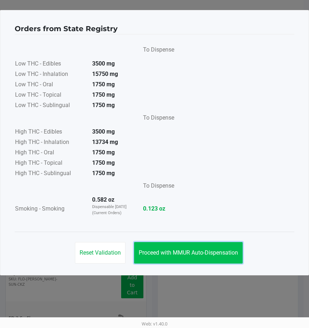
click at [224, 258] on button "Proceed with MMUR Auto-Dispensation" at bounding box center [188, 253] width 109 height 22
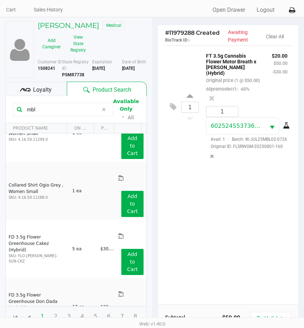
scroll to position [95, 0]
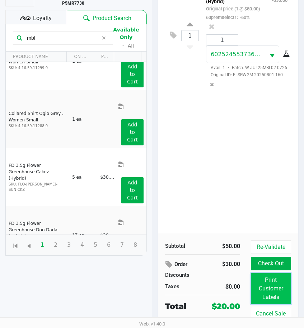
click at [274, 280] on button "Print Customer Labels" at bounding box center [270, 288] width 40 height 31
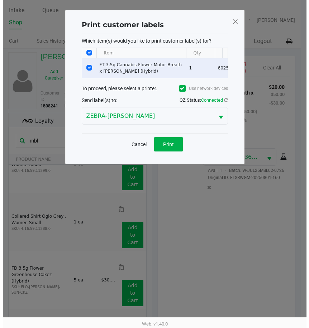
scroll to position [0, 0]
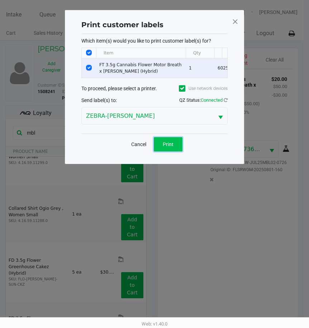
click at [178, 152] on button "Print" at bounding box center [168, 144] width 29 height 14
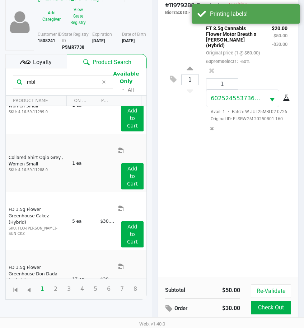
scroll to position [95, 0]
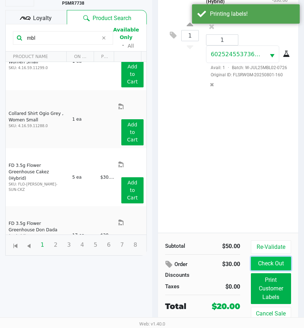
click at [285, 261] on button "Check Out" at bounding box center [270, 264] width 40 height 14
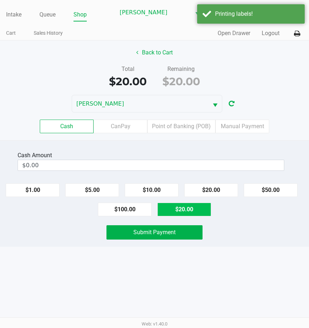
click at [189, 208] on button "$20.00" at bounding box center [184, 210] width 54 height 14
type input "$20.00"
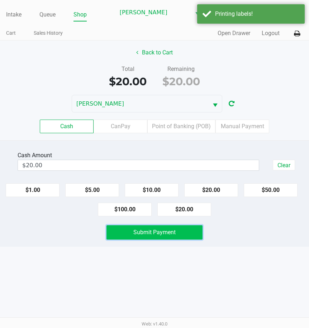
click at [176, 237] on button "Submit Payment" at bounding box center [154, 232] width 96 height 14
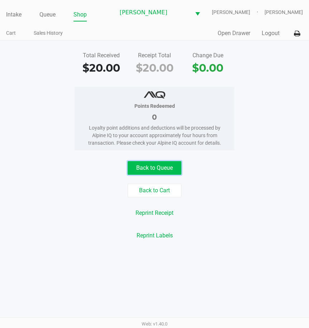
click at [170, 165] on button "Back to Queue" at bounding box center [155, 168] width 54 height 14
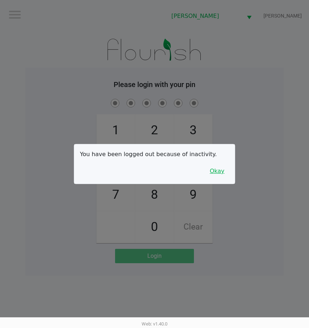
click at [222, 177] on button "Okay" at bounding box center [217, 171] width 24 height 14
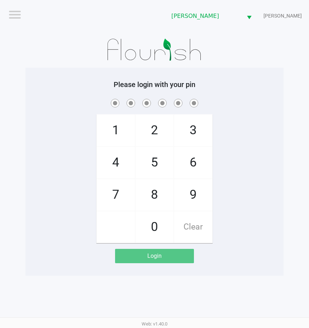
click at [238, 104] on span at bounding box center [154, 102] width 247 height 11
checkbox input "true"
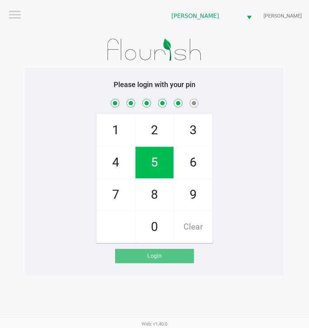
checkbox input "true"
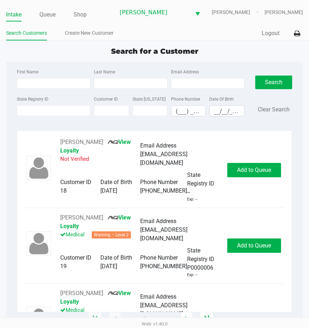
click at [67, 116] on div "State Registry ID" at bounding box center [53, 106] width 77 height 22
click at [67, 109] on input "State Registry ID" at bounding box center [53, 110] width 73 height 11
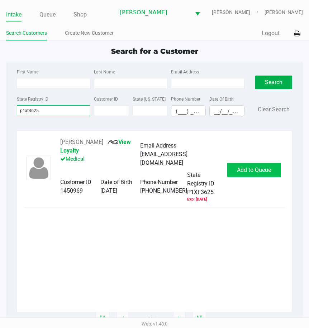
type input "p1xf3625"
click at [243, 173] on span "Add to Queue" at bounding box center [254, 170] width 34 height 7
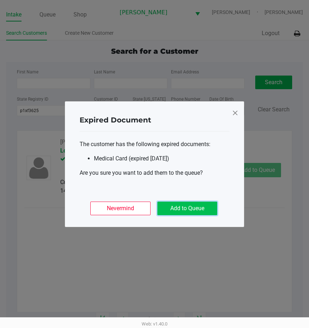
click at [187, 204] on button "Add to Queue" at bounding box center [187, 209] width 60 height 14
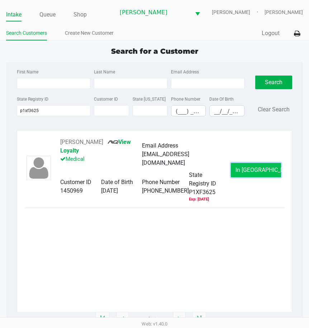
click at [268, 169] on button "In [GEOGRAPHIC_DATA]" at bounding box center [256, 170] width 50 height 14
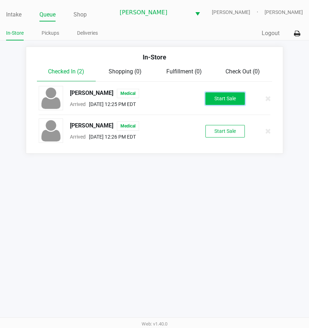
click at [215, 96] on button "Start Sale" at bounding box center [224, 98] width 39 height 13
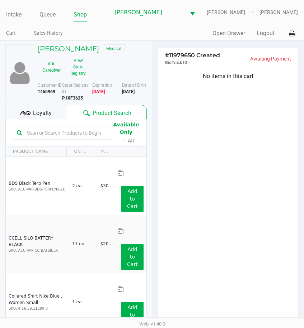
click at [72, 132] on input "text" at bounding box center [66, 133] width 85 height 11
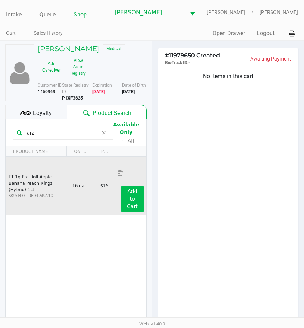
type input "arz"
click at [128, 188] on app-button-loader "Add to Cart" at bounding box center [132, 198] width 11 height 21
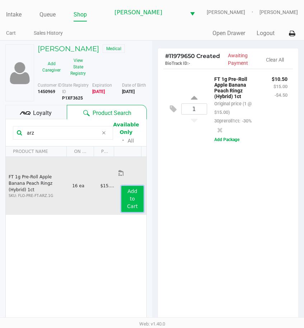
click at [128, 188] on app-button-loader "Add to Cart" at bounding box center [132, 198] width 11 height 21
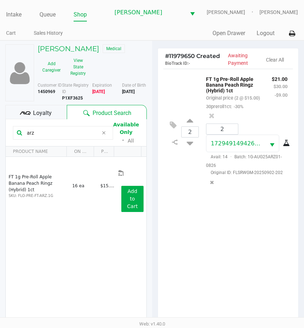
click at [214, 247] on div "2 FT 1g Pre-Roll Apple Banana Peach Ringz (Hybrid) 1ct Original price (2 @ $15.…" at bounding box center [228, 198] width 140 height 259
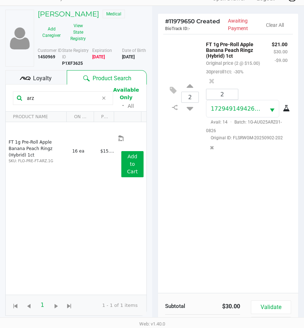
scroll to position [87, 0]
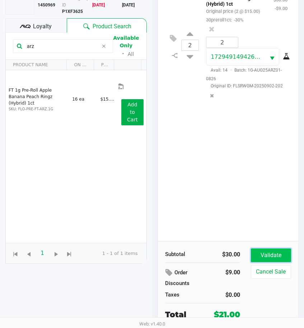
click at [282, 255] on button "Validate" at bounding box center [270, 256] width 40 height 14
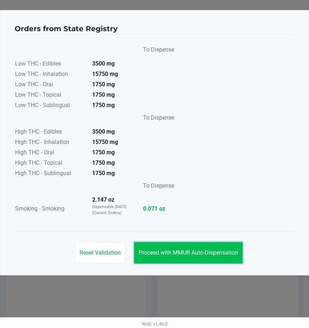
click at [187, 250] on span "Proceed with MMUR Auto-Dispensation" at bounding box center [188, 252] width 99 height 7
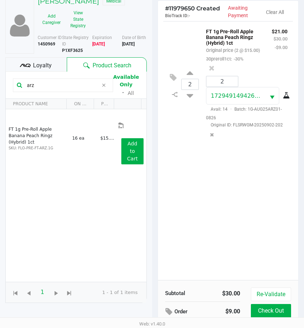
scroll to position [95, 0]
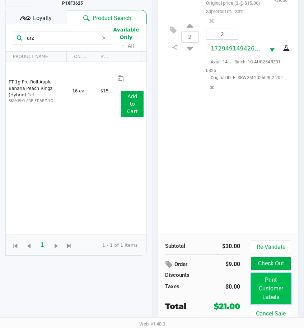
click at [261, 289] on button "Print Customer Labels" at bounding box center [270, 288] width 40 height 31
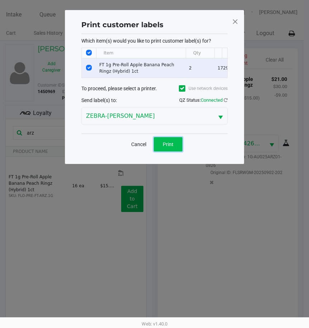
click at [172, 147] on span "Print" at bounding box center [168, 145] width 11 height 6
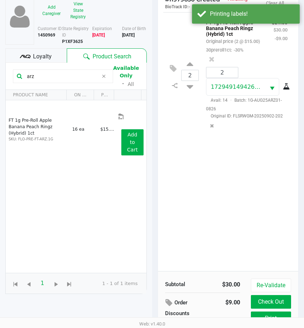
scroll to position [95, 0]
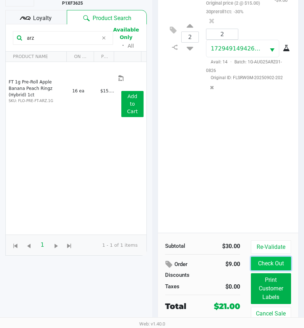
click at [278, 263] on button "Check Out" at bounding box center [270, 264] width 40 height 14
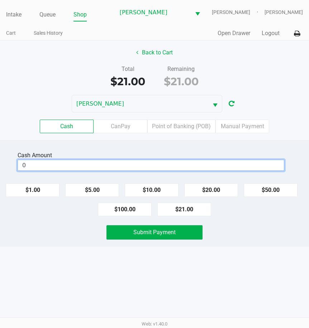
click at [194, 166] on input "0" at bounding box center [151, 165] width 266 height 10
type input "$21.00"
click at [210, 255] on div "Intake Queue Shop [GEOGRAPHIC_DATA][PERSON_NAME] [PERSON_NAME] [PERSON_NAME] Ca…" at bounding box center [154, 164] width 309 height 328
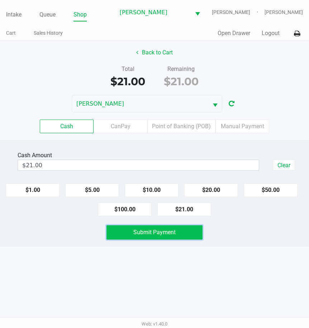
click at [181, 237] on button "Submit Payment" at bounding box center [154, 232] width 96 height 14
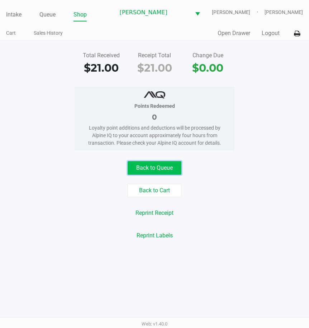
click at [154, 170] on button "Back to Queue" at bounding box center [155, 168] width 54 height 14
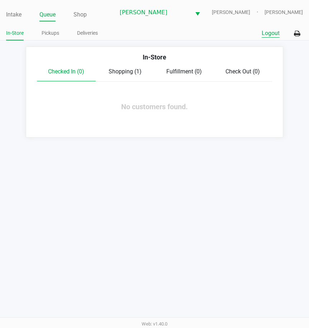
click at [270, 34] on button "Logout" at bounding box center [271, 33] width 18 height 9
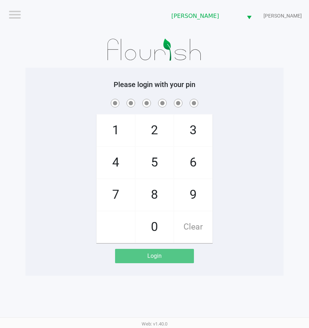
click at [262, 152] on div "1 4 7 2 5 8 0 3 6 9 Clear" at bounding box center [154, 170] width 258 height 146
checkbox input "true"
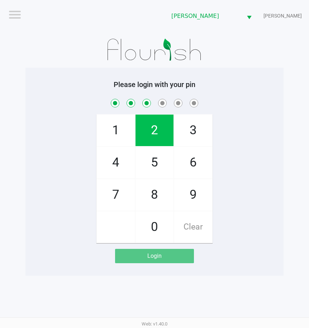
checkbox input "true"
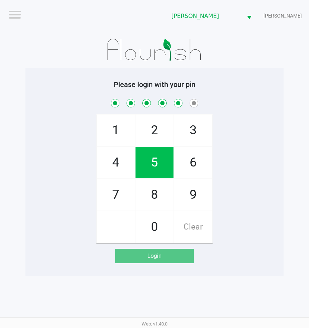
checkbox input "true"
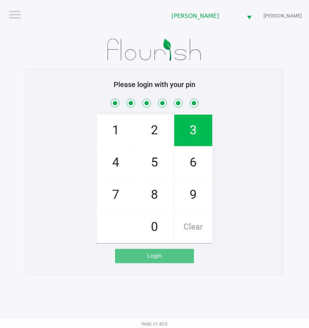
checkbox input "true"
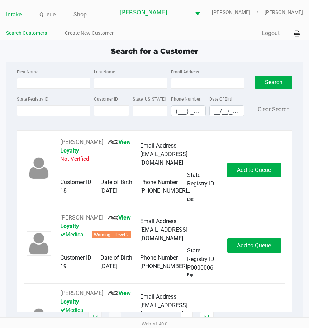
click at [73, 59] on div "Search for a Customer First Name Last Name Email Address State Registry ID Cust…" at bounding box center [154, 183] width 297 height 274
click at [77, 52] on div "Search for a Customer" at bounding box center [154, 51] width 307 height 11
click at [57, 116] on div "State Registry ID Customer ID State [US_STATE] Phone Number (___) ___-____ Date…" at bounding box center [130, 109] width 231 height 28
click at [58, 113] on input "State Registry ID" at bounding box center [53, 110] width 73 height 11
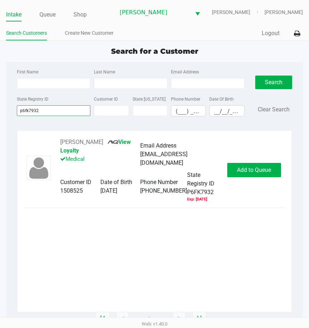
type input "p6fk7932"
click at [255, 161] on div "[PERSON_NAME] View Loyalty Medical Email Address [EMAIL_ADDRESS][DOMAIN_NAME] C…" at bounding box center [154, 170] width 260 height 65
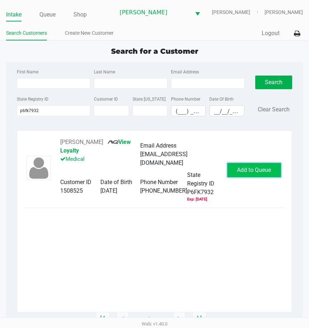
click at [252, 171] on span "Add to Queue" at bounding box center [254, 170] width 34 height 7
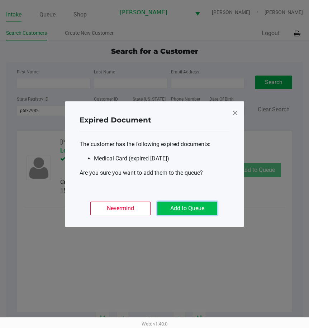
click at [173, 207] on button "Add to Queue" at bounding box center [187, 209] width 60 height 14
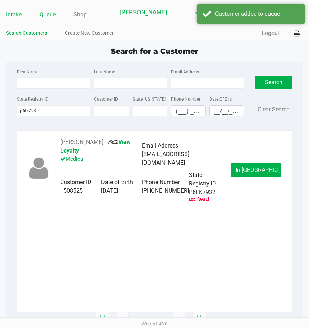
click at [42, 18] on link "Queue" at bounding box center [47, 15] width 16 height 10
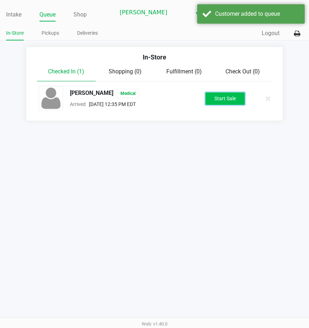
click at [228, 101] on button "Start Sale" at bounding box center [224, 98] width 39 height 13
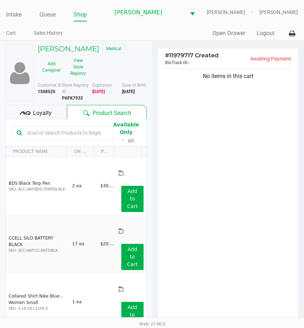
click at [52, 110] on div "Loyalty" at bounding box center [35, 112] width 61 height 14
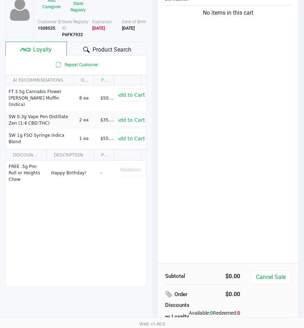
scroll to position [72, 0]
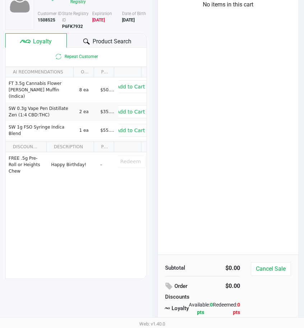
click at [106, 39] on span "Product Search" at bounding box center [111, 41] width 39 height 9
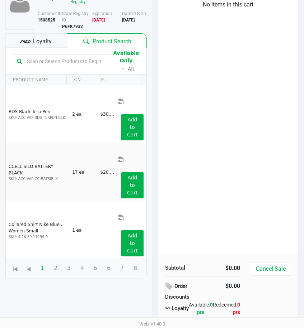
click at [68, 61] on input "text" at bounding box center [66, 61] width 85 height 11
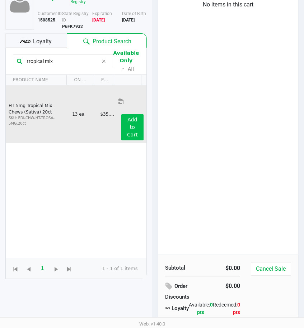
type input "tropical mix"
click at [134, 117] on app-button-loader "Add to Cart" at bounding box center [132, 127] width 11 height 21
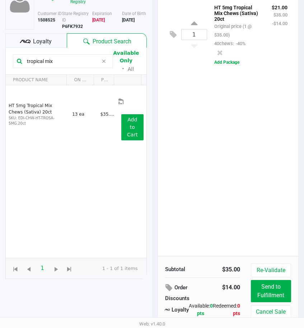
click at [52, 38] on div "Loyalty" at bounding box center [35, 40] width 61 height 14
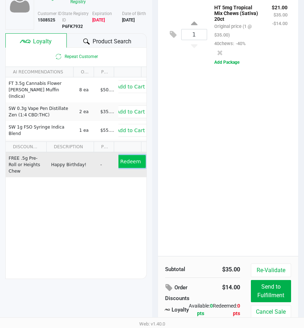
click at [133, 160] on span "Redeem" at bounding box center [130, 162] width 20 height 6
click at [90, 42] on div at bounding box center [86, 41] width 9 height 9
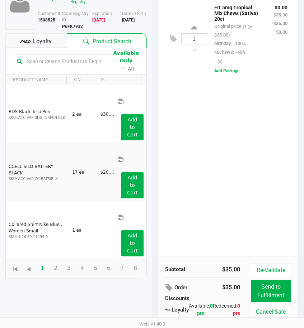
click at [83, 63] on input "text" at bounding box center [66, 61] width 85 height 11
click at [77, 62] on input "text" at bounding box center [66, 61] width 85 height 11
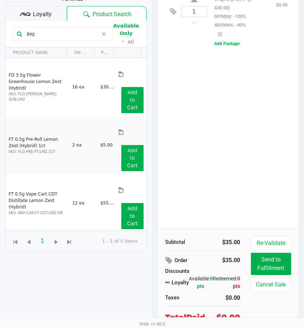
scroll to position [132, 0]
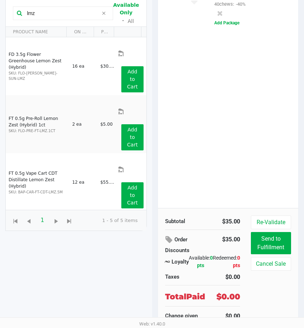
click at [127, 298] on button "Add to Cart" at bounding box center [132, 311] width 22 height 26
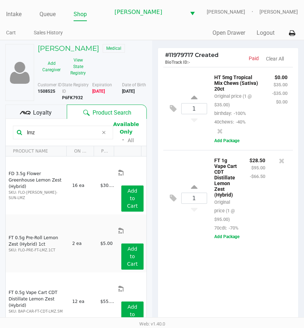
scroll to position [0, 0]
click at [44, 141] on div "lmz Available Only ᛫ All" at bounding box center [76, 132] width 126 height 25
click at [47, 135] on input "lmz" at bounding box center [61, 133] width 74 height 11
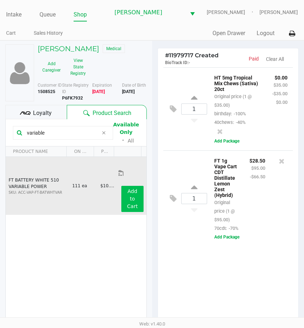
type input "variable"
click at [130, 188] on app-button-loader "Add to Cart" at bounding box center [132, 198] width 11 height 21
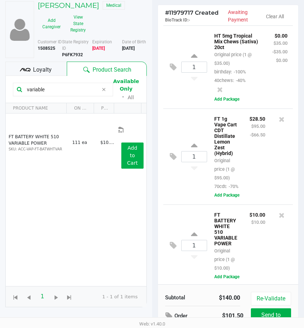
scroll to position [102, 0]
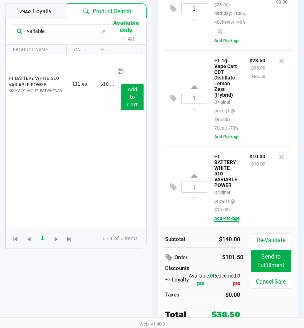
click at [220, 215] on button "Add Package" at bounding box center [226, 218] width 25 height 6
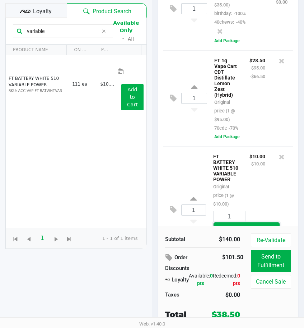
click at [225, 228] on span "Select Package ID" at bounding box center [243, 231] width 51 height 7
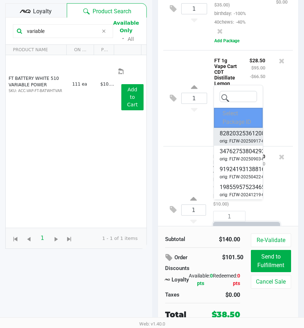
click at [231, 142] on span "orig: FLTW-20250917-006" at bounding box center [244, 141] width 50 height 6
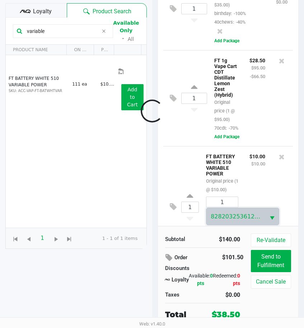
scroll to position [51, 0]
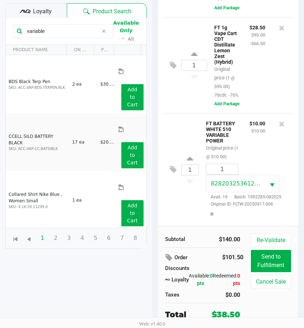
click at [177, 186] on div "1 FT BATTERY WHITE 510 VARIABLE POWER Original price (1 @ $10.00) $10.00 $10.00…" at bounding box center [228, 169] width 130 height 113
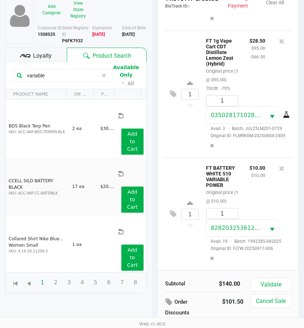
scroll to position [102, 0]
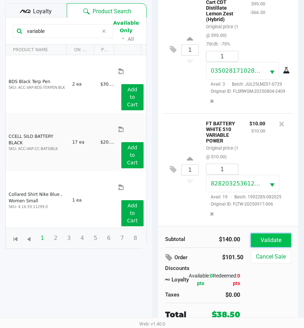
click at [256, 241] on button "Validate" at bounding box center [270, 241] width 40 height 14
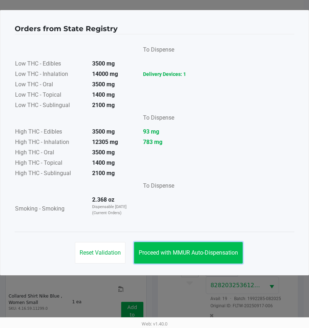
click at [227, 249] on span "Proceed with MMUR Auto-Dispensation" at bounding box center [188, 252] width 99 height 7
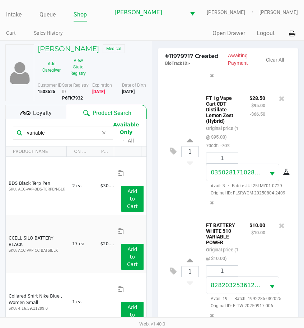
click at [43, 113] on span "Loyalty" at bounding box center [42, 113] width 19 height 9
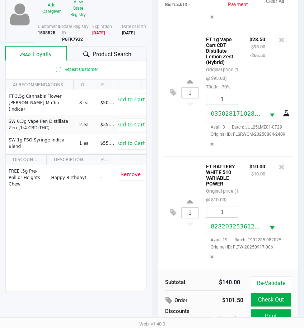
scroll to position [102, 0]
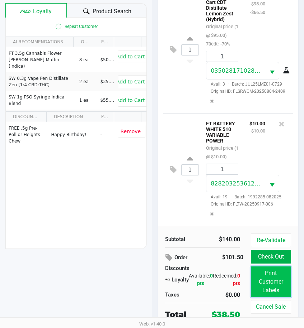
click at [262, 277] on button "Print Customer Labels" at bounding box center [270, 282] width 40 height 31
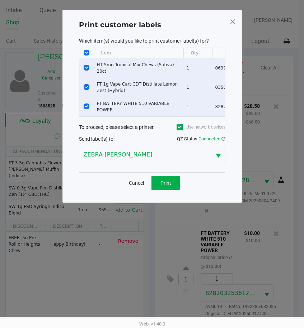
scroll to position [0, 0]
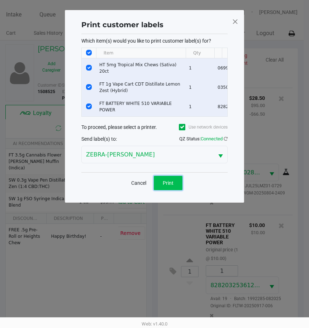
click at [166, 185] on span "Print" at bounding box center [168, 183] width 11 height 6
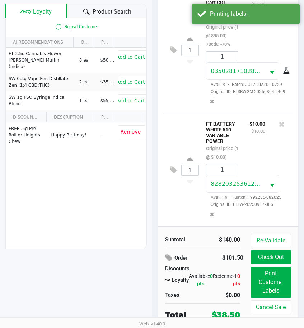
scroll to position [102, 0]
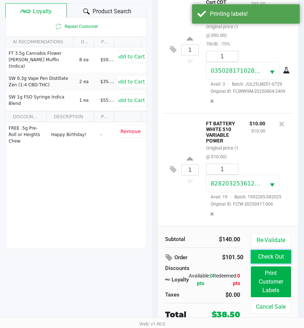
click at [271, 258] on button "Check Out" at bounding box center [270, 257] width 40 height 14
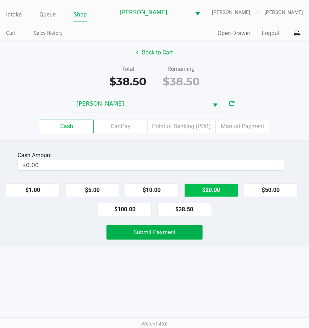
click at [212, 192] on button "$20.00" at bounding box center [211, 190] width 54 height 14
type input "$40.00"
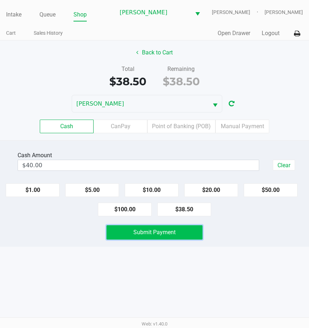
click at [185, 229] on button "Submit Payment" at bounding box center [154, 232] width 96 height 14
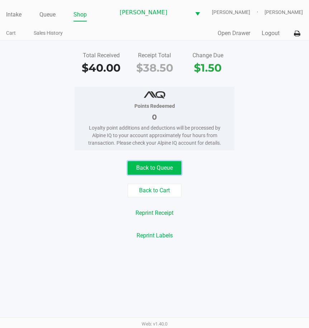
click at [159, 169] on button "Back to Queue" at bounding box center [155, 168] width 54 height 14
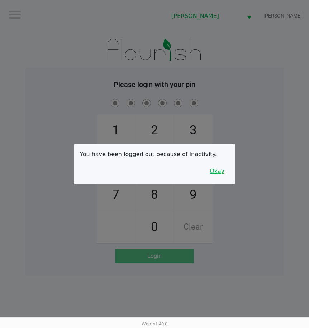
click at [220, 173] on button "Okay" at bounding box center [217, 171] width 24 height 14
click at [220, 174] on div "1 4 7 2 5 8 0 3 6 9 Clear" at bounding box center [154, 170] width 258 height 146
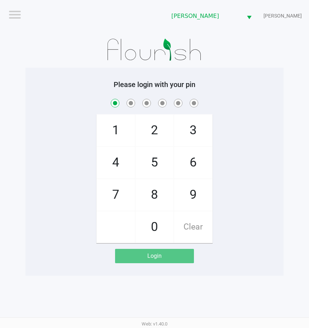
checkbox input "true"
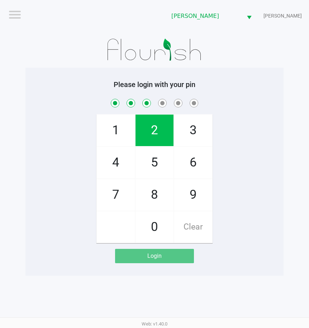
checkbox input "true"
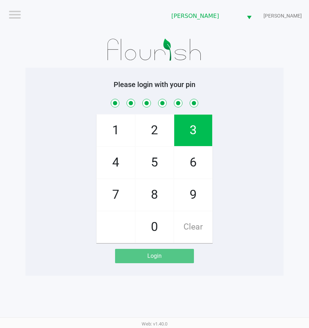
checkbox input "true"
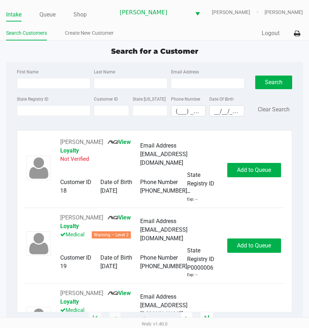
type input "[PERSON_NAME]"
type input "[DATE]"
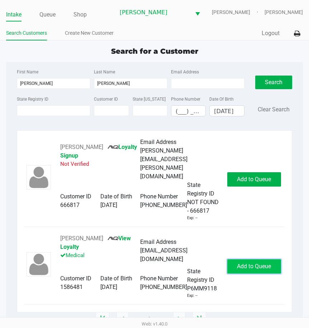
click at [258, 263] on span "Add to Queue" at bounding box center [254, 266] width 34 height 7
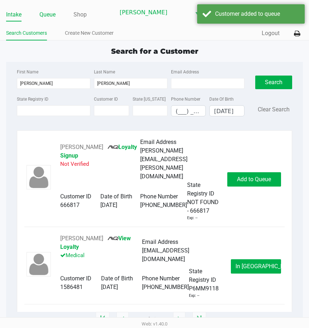
click at [52, 15] on link "Queue" at bounding box center [47, 15] width 16 height 10
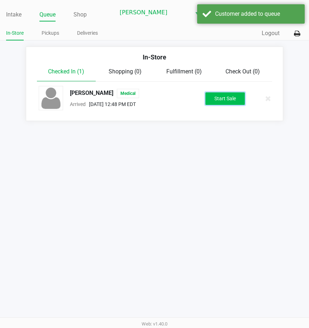
click at [237, 102] on button "Start Sale" at bounding box center [224, 98] width 39 height 13
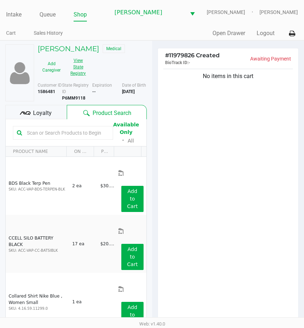
click at [80, 61] on button "View State Registry" at bounding box center [76, 67] width 22 height 24
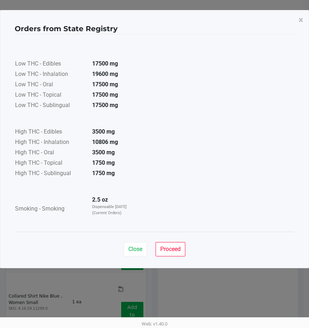
click at [177, 242] on div "Close Proceed" at bounding box center [155, 246] width 280 height 29
click at [178, 250] on span "Proceed" at bounding box center [170, 249] width 20 height 7
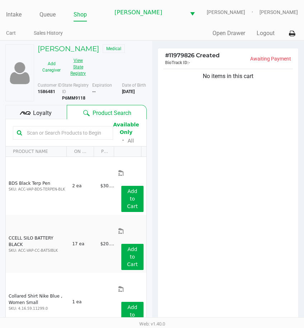
click at [79, 75] on button "View State Registry" at bounding box center [76, 67] width 22 height 24
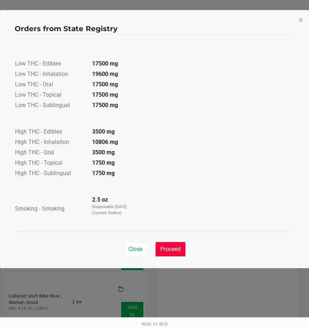
click at [180, 249] on span "Proceed" at bounding box center [170, 249] width 20 height 7
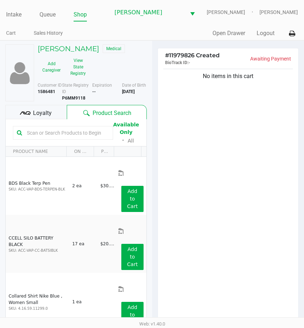
click at [81, 137] on input "text" at bounding box center [66, 133] width 85 height 11
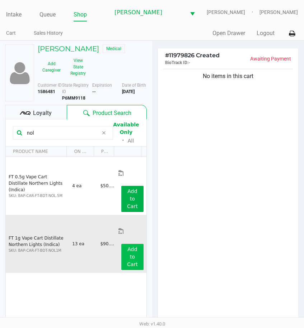
type input "nol"
click at [136, 244] on button "Add to Cart" at bounding box center [132, 257] width 22 height 26
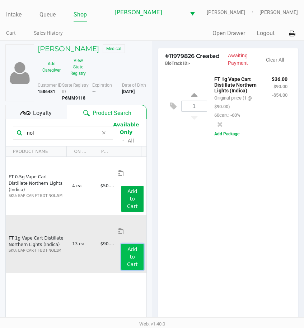
click at [136, 244] on button "Add to Cart" at bounding box center [132, 257] width 22 height 26
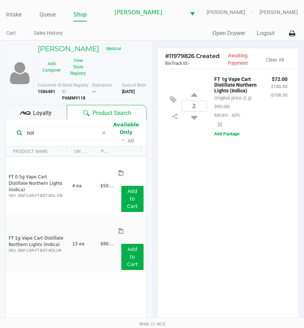
click at [106, 135] on icon at bounding box center [103, 133] width 4 height 6
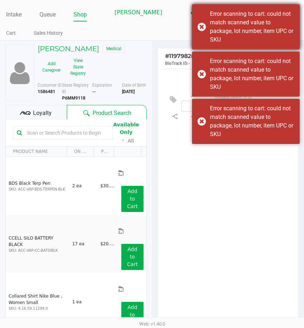
click at [205, 27] on div "Error scanning to cart: could not match scanned value to package, lot number, i…" at bounding box center [246, 26] width 108 height 45
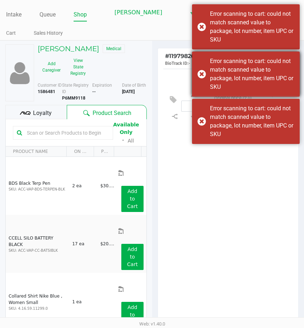
click at [204, 64] on div "Error scanning to cart: could not match scanned value to package, lot number, i…" at bounding box center [246, 75] width 108 height 142
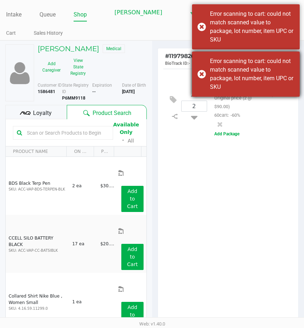
click at [200, 66] on div "Error scanning to cart: could not match scanned value to package, lot number, i…" at bounding box center [246, 74] width 108 height 45
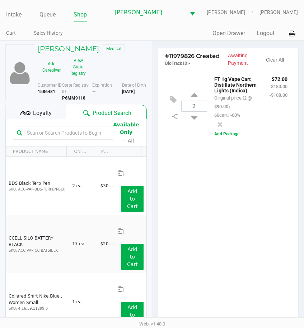
click at [40, 133] on input "text" at bounding box center [66, 133] width 85 height 11
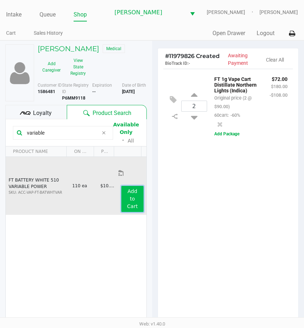
click at [133, 186] on button "Add to Cart" at bounding box center [132, 199] width 22 height 26
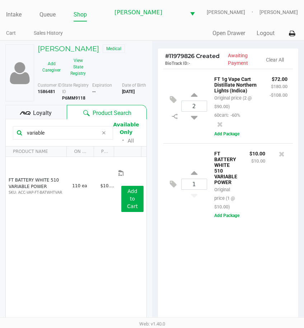
click at [76, 100] on b "P6MM9118" at bounding box center [73, 98] width 23 height 5
copy b "P6MM9118"
click at [67, 132] on input "variable" at bounding box center [61, 133] width 74 height 11
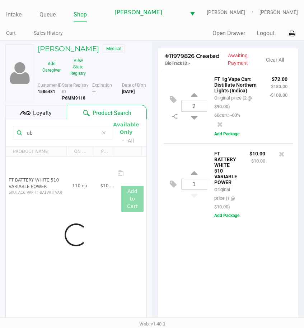
type input "a"
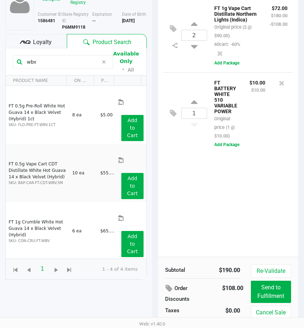
scroll to position [72, 0]
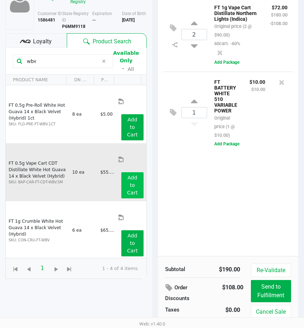
type input "wbv"
click at [128, 175] on app-button-loader "Add to Cart" at bounding box center [132, 185] width 11 height 21
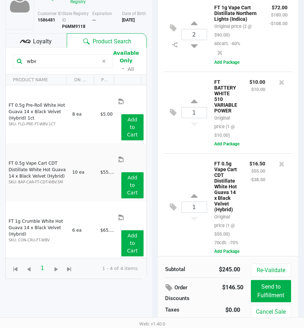
click at [191, 224] on div "1 FT 0.5g Vape Cart CDT Distillate White Hot Guava 14 x Black Velvet (Hybrid) O…" at bounding box center [228, 207] width 130 height 108
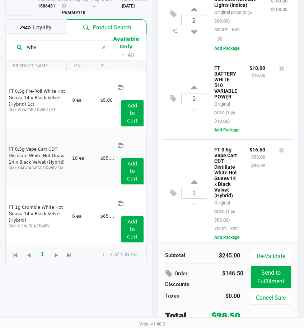
scroll to position [87, 0]
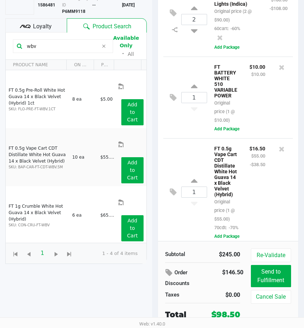
click at [48, 24] on span "Loyalty" at bounding box center [42, 26] width 19 height 9
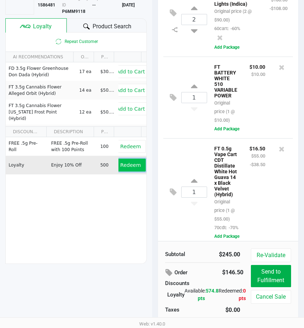
click at [123, 162] on button "Redeem" at bounding box center [130, 165] width 30 height 13
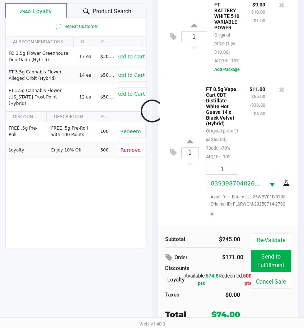
scroll to position [210, 0]
click at [181, 175] on div "1 FT 0.5g Vape Cart CDT Distillate White Hot Guava 14 x Black Velvet (Hybrid) O…" at bounding box center [228, 152] width 130 height 147
click at [192, 204] on div "1 FT 0.5g Vape Cart CDT Distillate White Hot Guava 14 x Black Velvet (Hybrid) O…" at bounding box center [228, 152] width 130 height 147
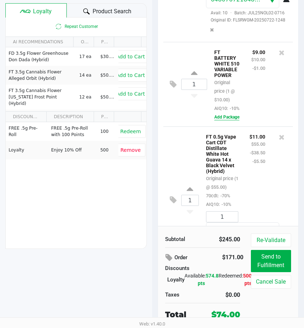
click at [221, 120] on button "Add Package" at bounding box center [226, 117] width 25 height 6
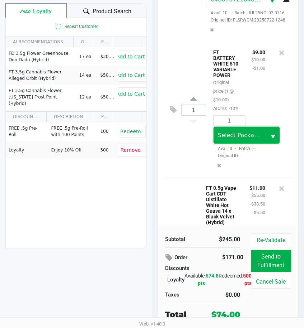
click at [256, 144] on span "Select Package ID" at bounding box center [239, 135] width 52 height 17
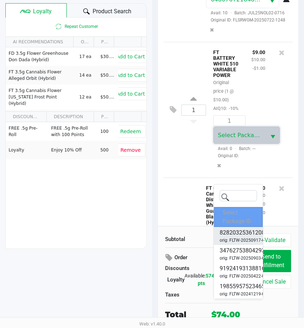
click at [240, 236] on span "8282032536120807" at bounding box center [245, 233] width 52 height 9
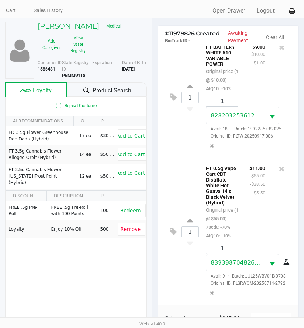
scroll to position [102, 0]
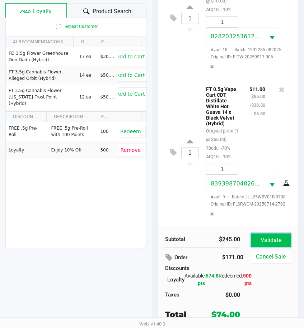
click at [276, 240] on button "Validate" at bounding box center [270, 241] width 40 height 14
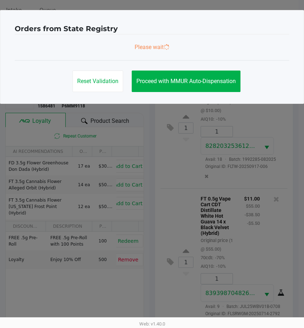
scroll to position [0, 0]
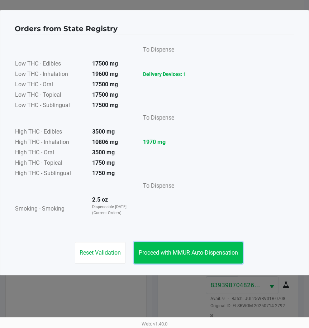
click at [232, 253] on span "Proceed with MMUR Auto-Dispensation" at bounding box center [188, 252] width 99 height 7
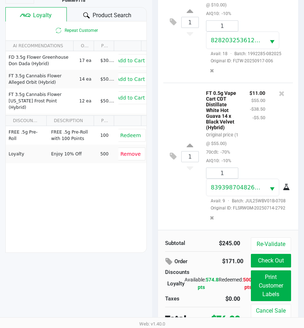
scroll to position [102, 0]
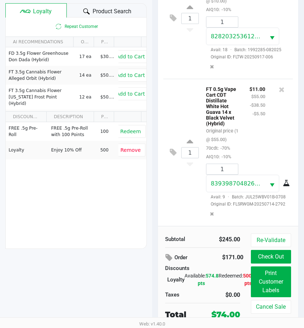
click at [105, 11] on span "Product Search" at bounding box center [111, 11] width 39 height 9
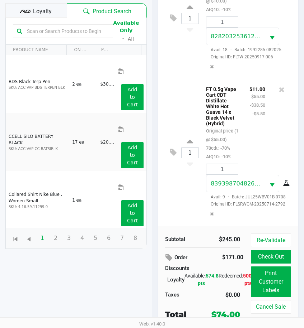
click at [195, 221] on div "1 FT 0.5g Vape Cart CDT Distillate White Hot Guava 14 x Black Velvet (Hybrid) O…" at bounding box center [228, 152] width 130 height 147
click at [264, 276] on button "Print Customer Labels" at bounding box center [270, 282] width 40 height 31
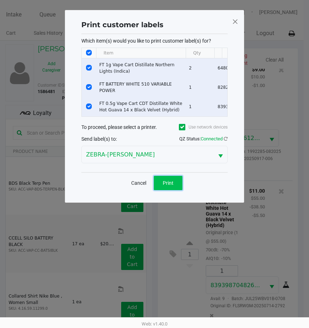
click at [163, 186] on span "Print" at bounding box center [168, 183] width 11 height 6
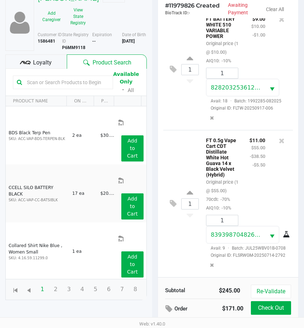
scroll to position [102, 0]
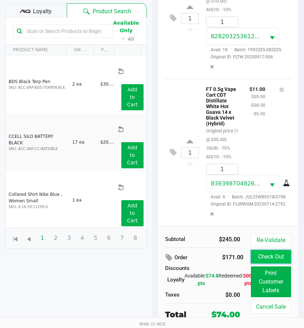
click at [277, 254] on button "Check Out" at bounding box center [270, 257] width 40 height 14
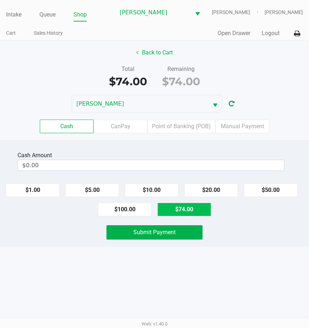
click at [189, 209] on button "$74.00" at bounding box center [184, 210] width 54 height 14
type input "$74.00"
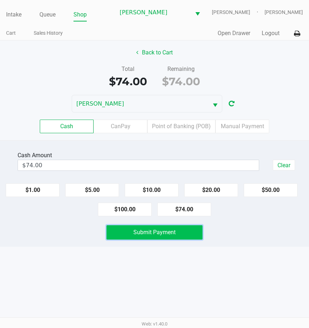
click at [175, 234] on span "Submit Payment" at bounding box center [154, 232] width 42 height 7
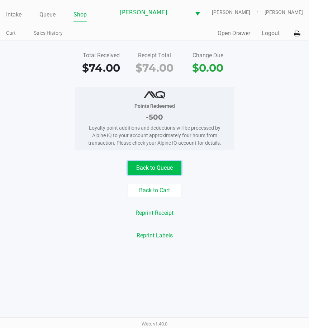
click at [178, 162] on button "Back to Queue" at bounding box center [155, 168] width 54 height 14
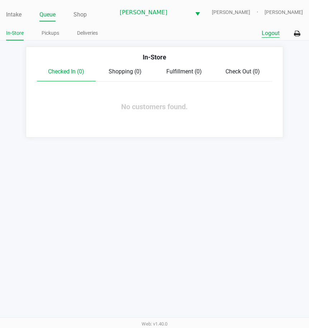
click at [274, 33] on button "Logout" at bounding box center [271, 33] width 18 height 9
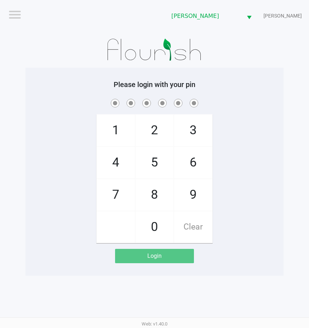
click at [268, 204] on div "1 4 7 2 5 8 0 3 6 9 Clear" at bounding box center [154, 170] width 258 height 146
click at [283, 176] on div "1 4 7 2 5 8 0 3 6 9 Clear" at bounding box center [154, 170] width 258 height 146
click at [266, 169] on div "1 4 7 2 5 8 0 3 6 9 Clear" at bounding box center [154, 170] width 258 height 146
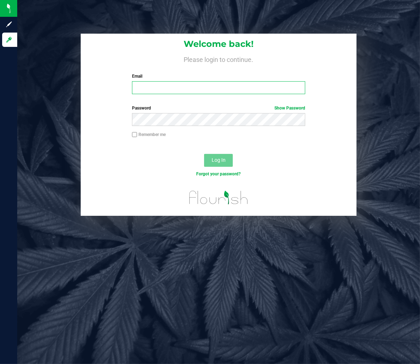
click at [175, 89] on input "Email" at bounding box center [218, 87] width 173 height 13
type input "smarino@liveparallel.com"
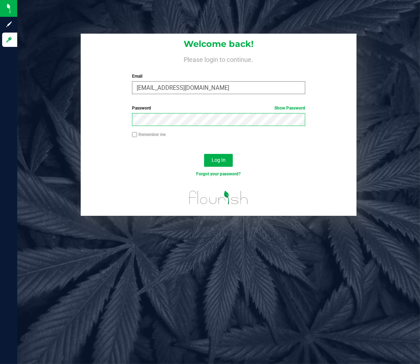
click at [204, 154] on button "Log In" at bounding box center [218, 160] width 29 height 13
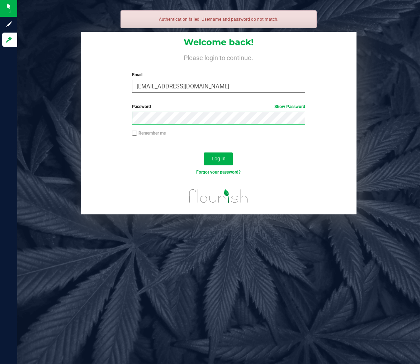
click at [204, 153] on button "Log In" at bounding box center [218, 159] width 29 height 13
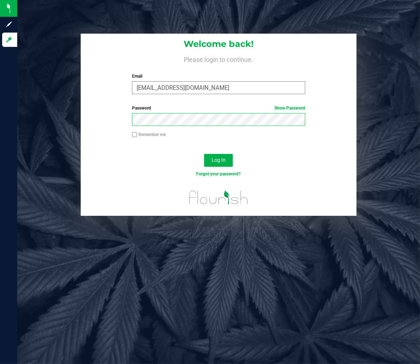
click at [204, 154] on button "Log In" at bounding box center [218, 160] width 29 height 13
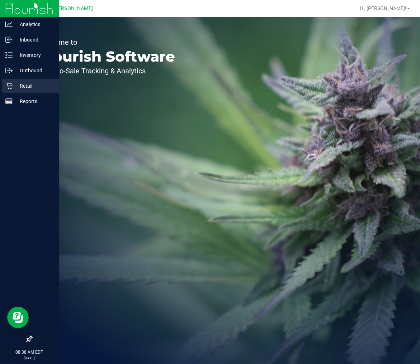
click at [5, 88] on icon at bounding box center [8, 85] width 7 height 7
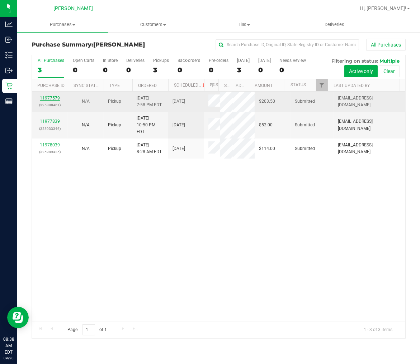
click at [55, 99] on link "11977579" at bounding box center [50, 98] width 20 height 5
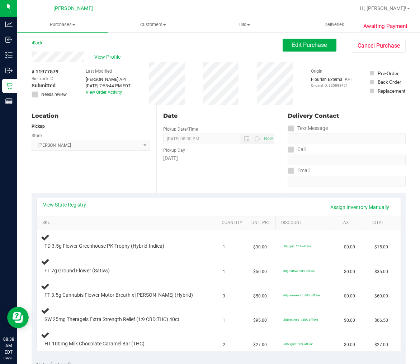
scroll to position [80, 0]
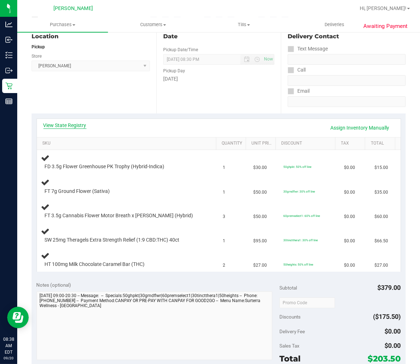
click at [80, 124] on link "View State Registry" at bounding box center [64, 125] width 43 height 7
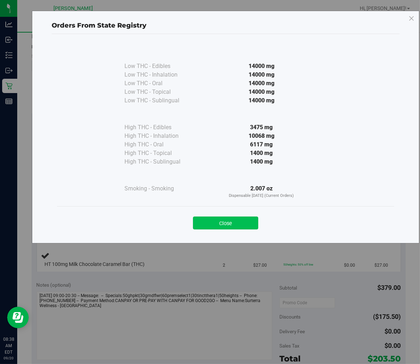
click at [220, 227] on button "Close" at bounding box center [225, 223] width 65 height 13
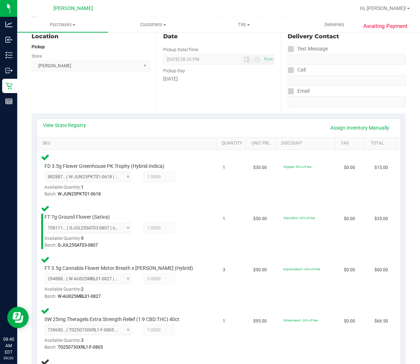
scroll to position [239, 0]
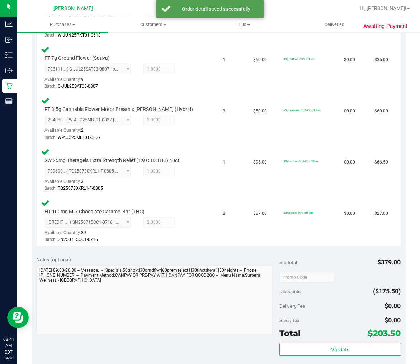
click at [368, 334] on span "$203.50" at bounding box center [384, 334] width 33 height 10
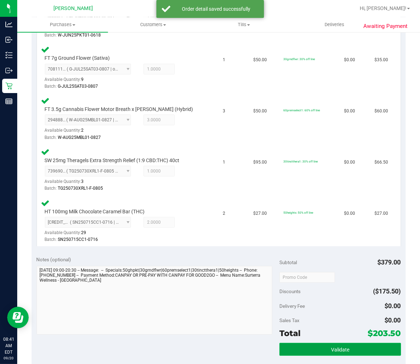
click at [348, 354] on button "Validate" at bounding box center [339, 349] width 121 height 13
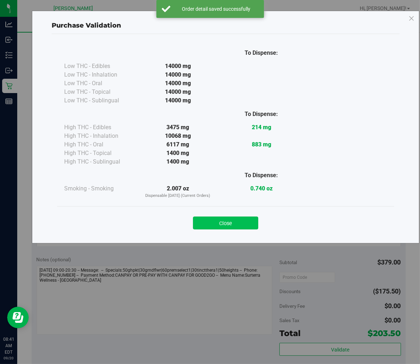
click at [244, 230] on button "Close" at bounding box center [225, 223] width 65 height 13
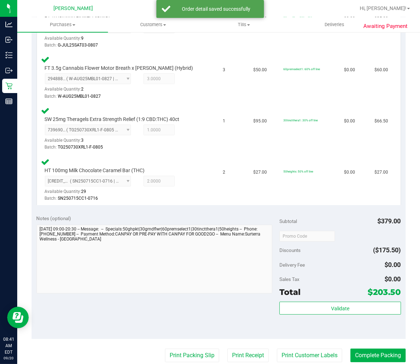
scroll to position [318, 0]
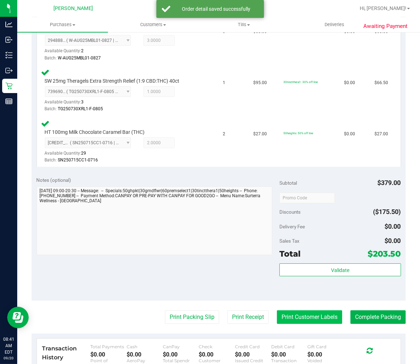
click at [328, 312] on button "Print Customer Labels" at bounding box center [309, 318] width 65 height 14
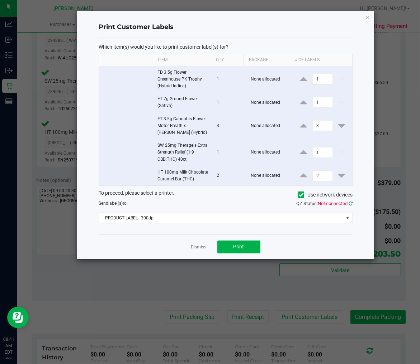
click at [350, 206] on icon at bounding box center [350, 203] width 4 height 5
click at [265, 232] on div "Which item(s) would you like to print customer label(s) for? Item Qty Package #…" at bounding box center [226, 136] width 254 height 197
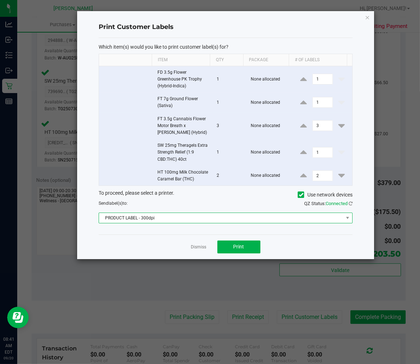
click at [135, 223] on span "PRODUCT LABEL - 300dpi" at bounding box center [221, 218] width 244 height 10
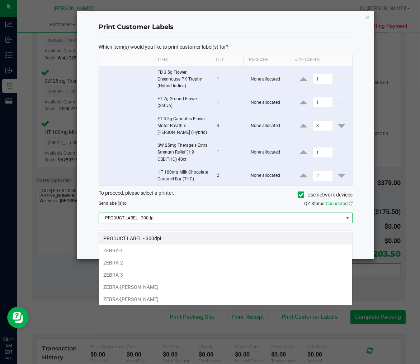
scroll to position [11, 254]
click at [130, 298] on li "ZEBRA-[PERSON_NAME]" at bounding box center [225, 299] width 253 height 12
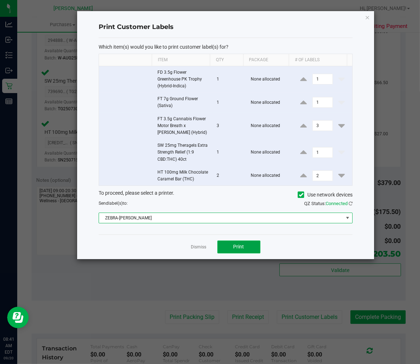
click at [225, 252] on button "Print" at bounding box center [238, 247] width 43 height 13
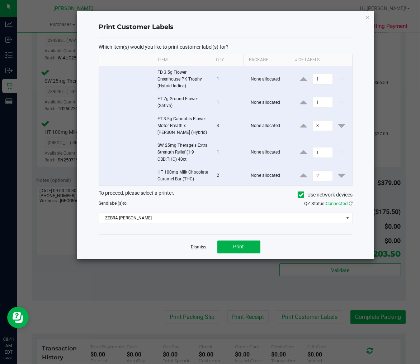
click at [203, 250] on link "Dismiss" at bounding box center [198, 247] width 15 height 6
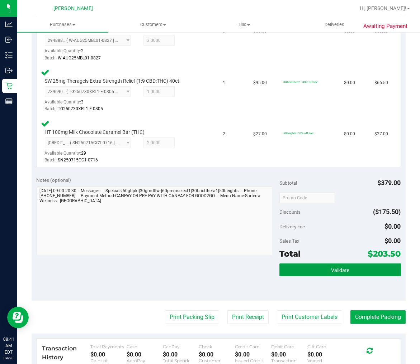
click at [302, 268] on button "Validate" at bounding box center [339, 270] width 121 height 13
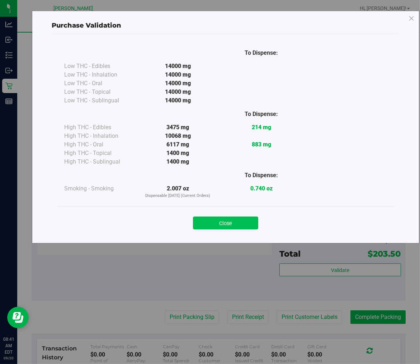
click at [242, 218] on button "Close" at bounding box center [225, 223] width 65 height 13
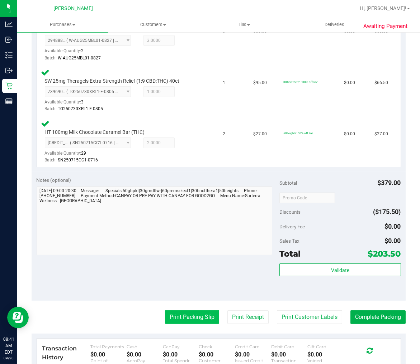
click at [175, 320] on button "Print Packing Slip" at bounding box center [192, 318] width 54 height 14
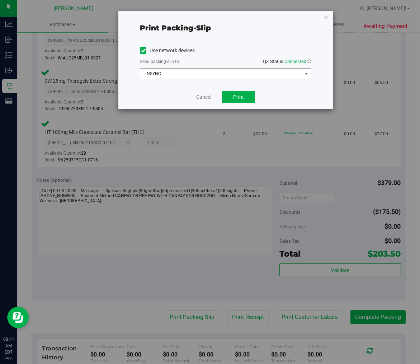
click at [239, 73] on span "NSYNC" at bounding box center [221, 74] width 162 height 10
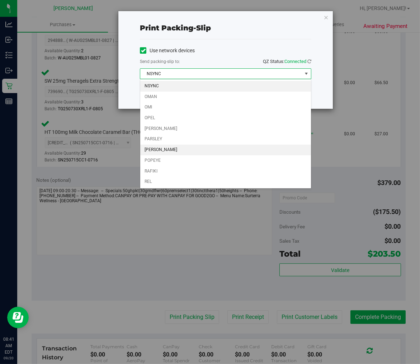
click at [173, 153] on li "[PERSON_NAME]" at bounding box center [225, 150] width 171 height 11
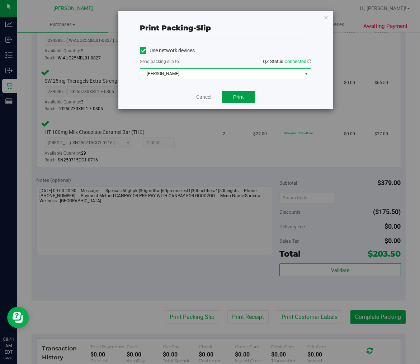
click at [252, 95] on button "Print" at bounding box center [238, 97] width 33 height 12
click at [206, 97] on link "Cancel" at bounding box center [203, 98] width 15 height 8
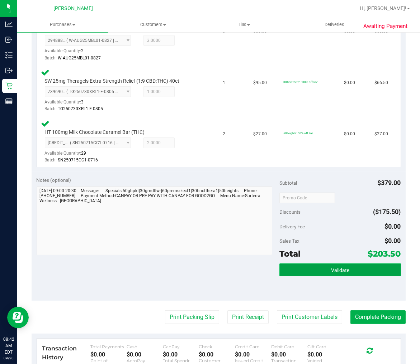
click at [300, 274] on button "Validate" at bounding box center [339, 270] width 121 height 13
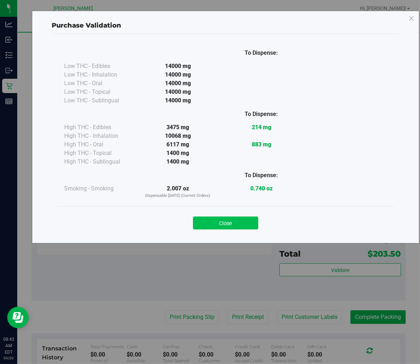
click at [245, 219] on button "Close" at bounding box center [225, 223] width 65 height 13
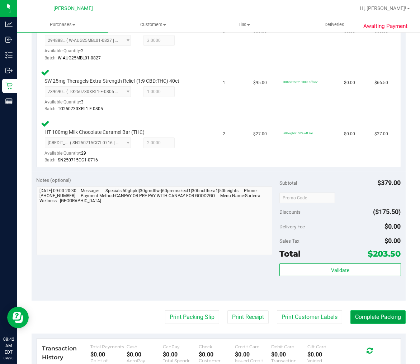
click at [368, 319] on button "Complete Packing" at bounding box center [377, 318] width 55 height 14
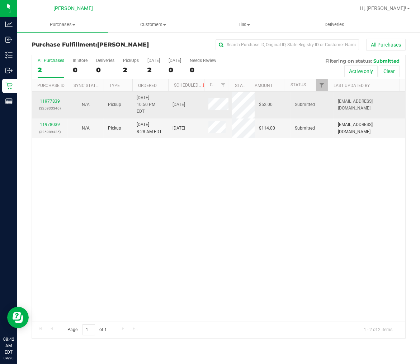
click at [54, 101] on div "11977839 (325933346)" at bounding box center [49, 105] width 27 height 14
click at [54, 99] on link "11977839" at bounding box center [50, 101] width 20 height 5
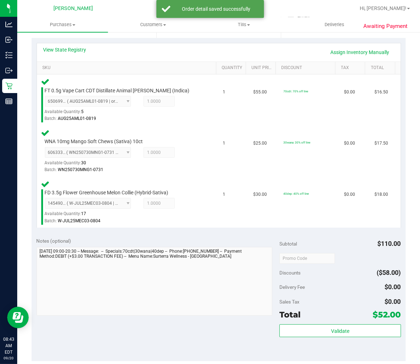
scroll to position [199, 0]
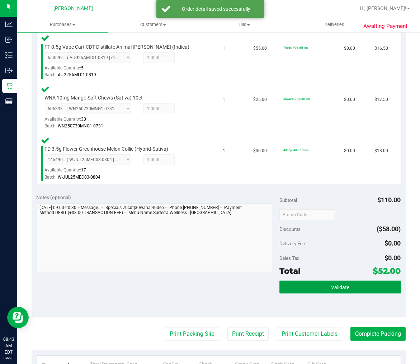
click at [351, 281] on button "Validate" at bounding box center [339, 287] width 121 height 13
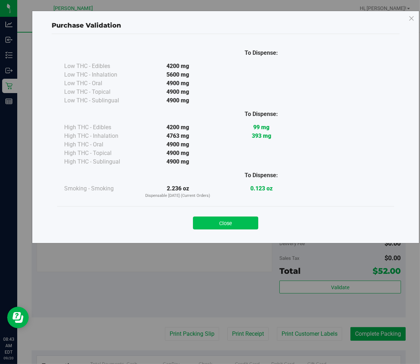
click at [247, 228] on button "Close" at bounding box center [225, 223] width 65 height 13
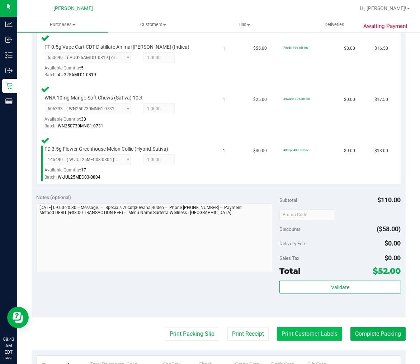
click at [280, 332] on button "Print Customer Labels" at bounding box center [309, 335] width 65 height 14
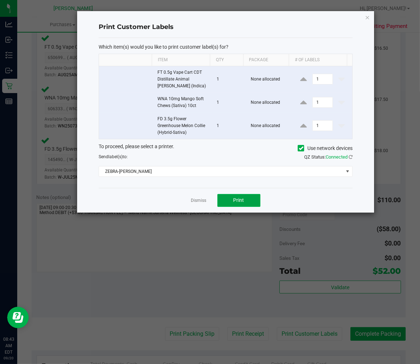
click at [227, 197] on button "Print" at bounding box center [238, 200] width 43 height 13
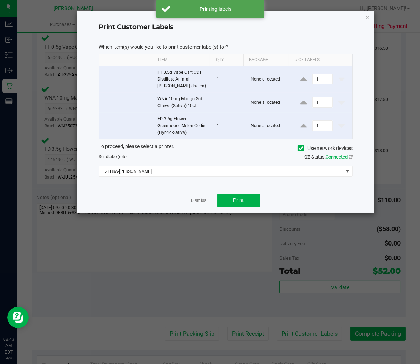
click at [200, 204] on app-cancel-button "Dismiss" at bounding box center [198, 201] width 15 height 8
click at [200, 202] on link "Dismiss" at bounding box center [198, 201] width 15 height 6
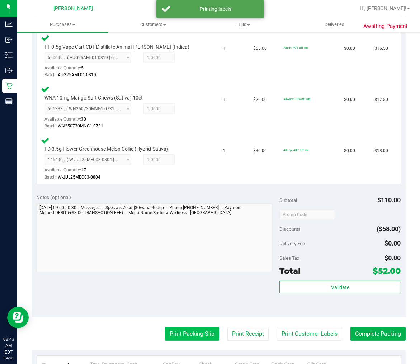
click at [198, 337] on button "Print Packing Slip" at bounding box center [192, 335] width 54 height 14
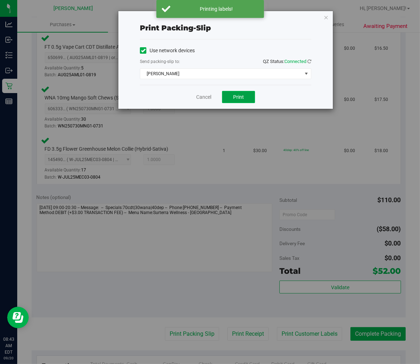
click at [233, 100] on span "Print" at bounding box center [238, 97] width 11 height 6
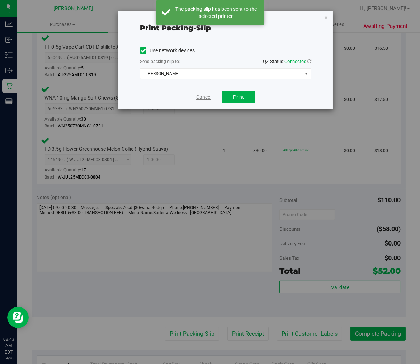
click at [202, 97] on link "Cancel" at bounding box center [203, 98] width 15 height 8
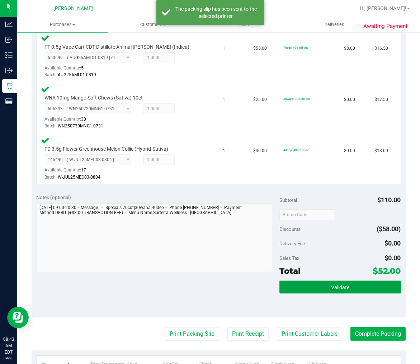
click at [311, 281] on button "Validate" at bounding box center [339, 287] width 121 height 13
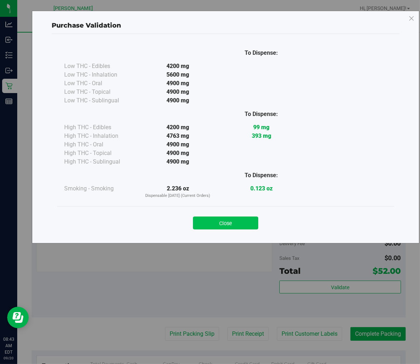
click at [224, 224] on button "Close" at bounding box center [225, 223] width 65 height 13
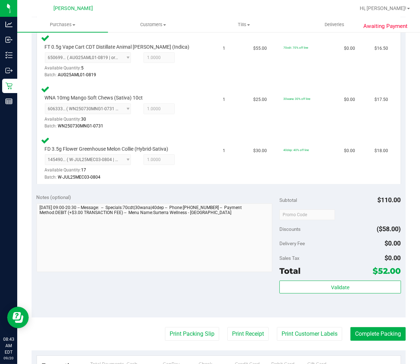
click at [321, 292] on div "Validate" at bounding box center [339, 288] width 121 height 14
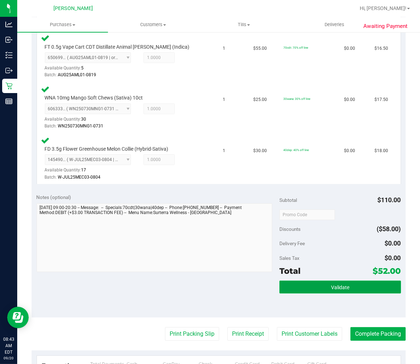
click at [324, 285] on button "Validate" at bounding box center [339, 287] width 121 height 13
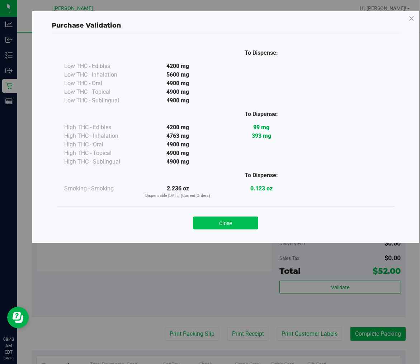
click at [240, 230] on button "Close" at bounding box center [225, 223] width 65 height 13
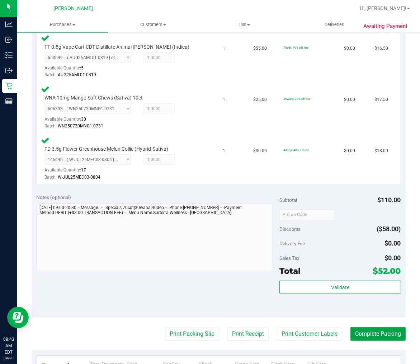
click at [390, 335] on button "Complete Packing" at bounding box center [377, 335] width 55 height 14
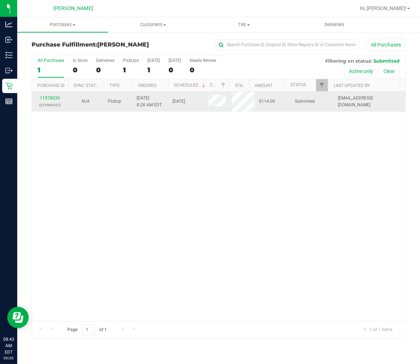
click at [52, 95] on div "11978039 (325989425)" at bounding box center [49, 102] width 27 height 14
click at [52, 97] on link "11978039" at bounding box center [50, 98] width 20 height 5
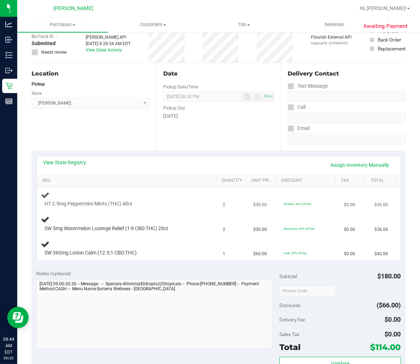
scroll to position [80, 0]
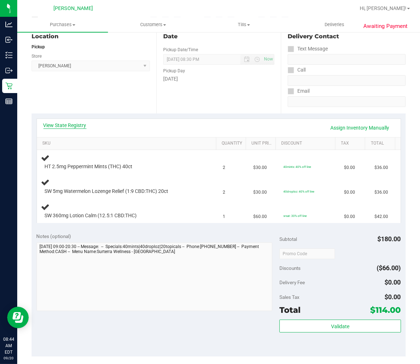
click at [76, 124] on link "View State Registry" at bounding box center [64, 125] width 43 height 7
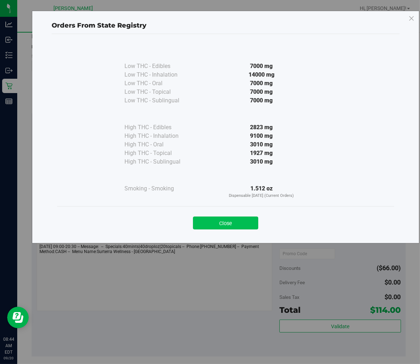
click at [239, 217] on button "Close" at bounding box center [225, 223] width 65 height 13
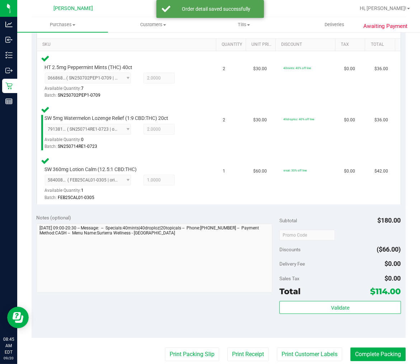
scroll to position [239, 0]
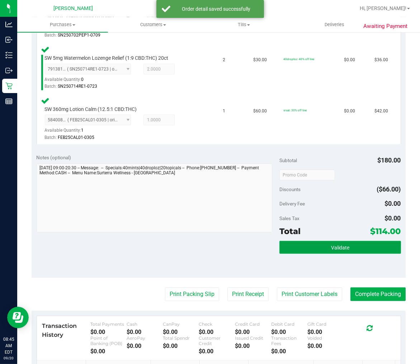
click at [331, 248] on span "Validate" at bounding box center [340, 248] width 18 height 6
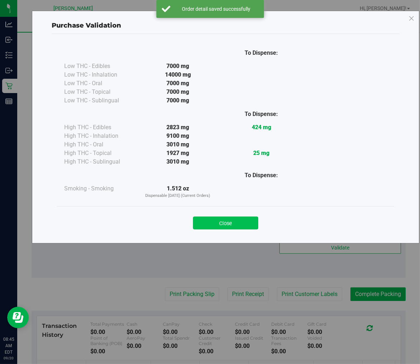
drag, startPoint x: 227, startPoint y: 216, endPoint x: 226, endPoint y: 222, distance: 6.5
click at [226, 216] on div "Close" at bounding box center [225, 221] width 326 height 18
click at [226, 223] on button "Close" at bounding box center [225, 223] width 65 height 13
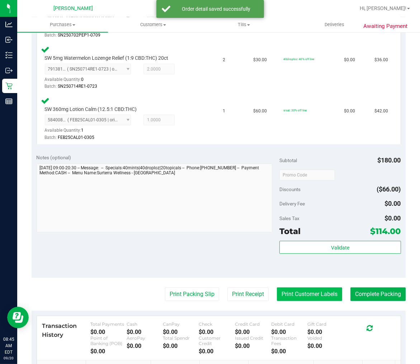
click at [296, 296] on button "Print Customer Labels" at bounding box center [309, 295] width 65 height 14
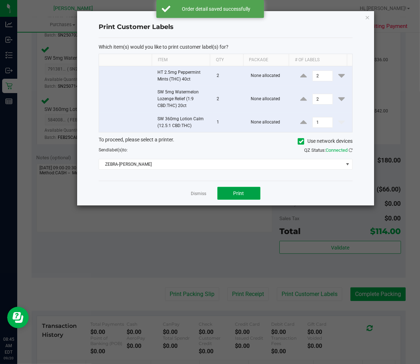
click at [239, 196] on span "Print" at bounding box center [238, 194] width 11 height 6
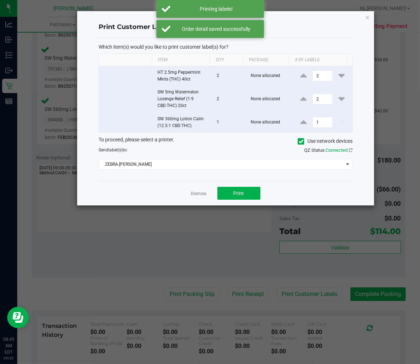
click at [201, 190] on div "Dismiss Print" at bounding box center [226, 193] width 254 height 25
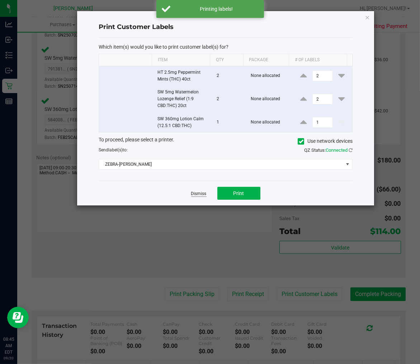
click at [201, 192] on link "Dismiss" at bounding box center [198, 194] width 15 height 6
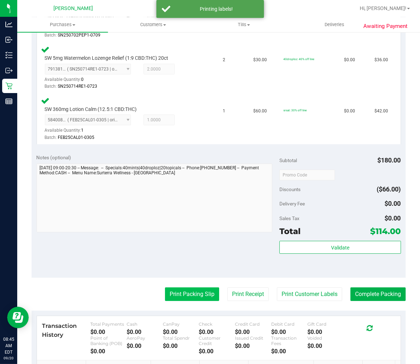
click at [185, 296] on button "Print Packing Slip" at bounding box center [192, 295] width 54 height 14
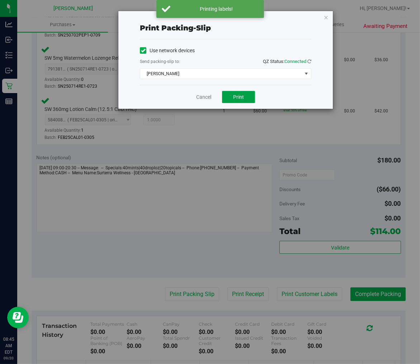
click at [238, 96] on span "Print" at bounding box center [238, 97] width 11 height 6
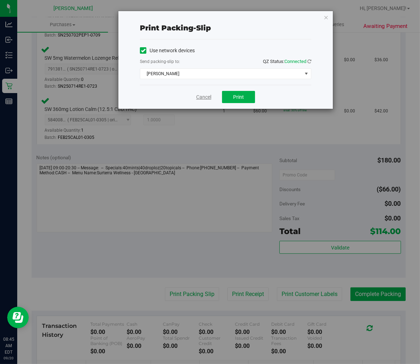
click at [203, 97] on link "Cancel" at bounding box center [203, 98] width 15 height 8
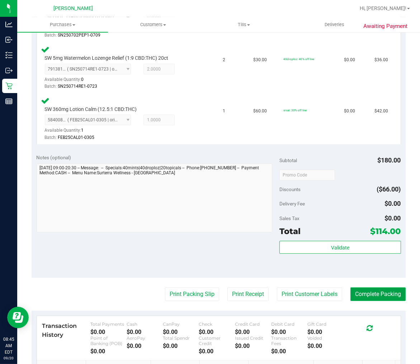
click at [357, 296] on button "Complete Packing" at bounding box center [377, 295] width 55 height 14
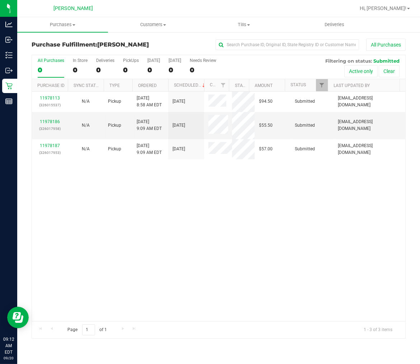
click at [175, 206] on div "11978113 (326015537) N/A Pickup 9/20/2025 8:58 AM EDT 9/20/2025 $94.50 Submitte…" at bounding box center [218, 207] width 373 height 230
click at [48, 123] on link "11978186" at bounding box center [50, 121] width 20 height 5
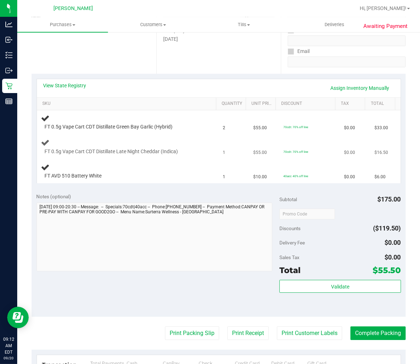
scroll to position [159, 0]
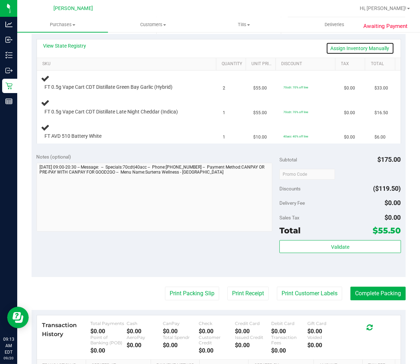
click at [377, 45] on link "Assign Inventory Manually" at bounding box center [360, 48] width 68 height 12
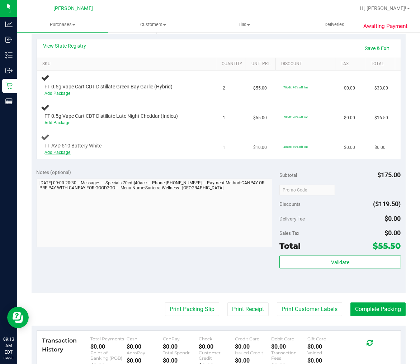
click at [52, 151] on link "Add Package" at bounding box center [58, 152] width 26 height 5
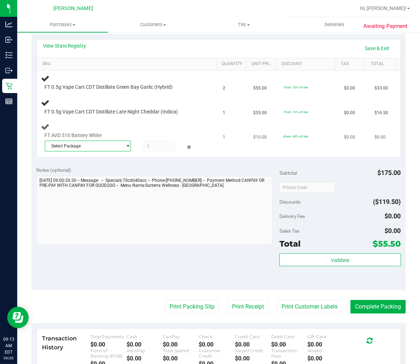
click at [83, 147] on span "Select Package" at bounding box center [83, 146] width 77 height 10
click at [92, 176] on span "( 1992282 - 112024 | orig: FLTW-20241219-036 )" at bounding box center [137, 175] width 94 height 5
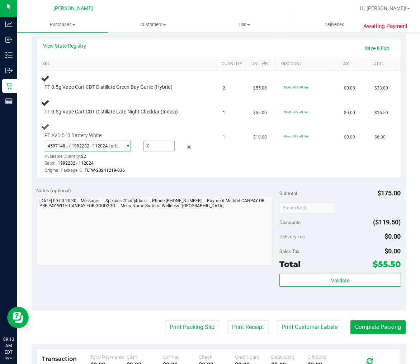
click at [166, 147] on span at bounding box center [158, 146] width 31 height 11
type input "1"
type input "1.0000"
click at [169, 159] on div "4597148948972163 ( 1992282 - 112024 | orig: FLTW-20241219-036 ) 459714894897216…" at bounding box center [123, 157] width 156 height 33
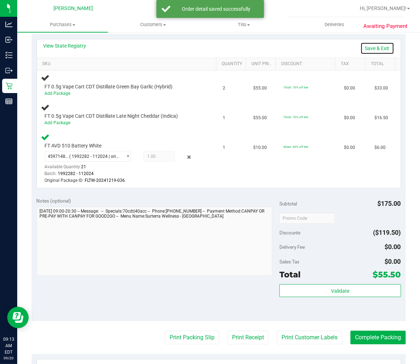
click at [362, 47] on link "Save & Exit" at bounding box center [377, 48] width 34 height 12
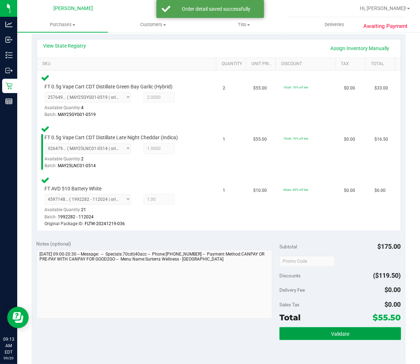
click at [310, 328] on button "Validate" at bounding box center [339, 334] width 121 height 13
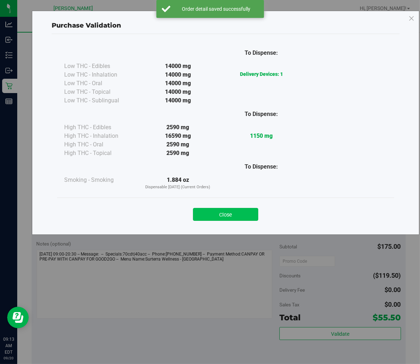
click at [228, 217] on button "Close" at bounding box center [225, 214] width 65 height 13
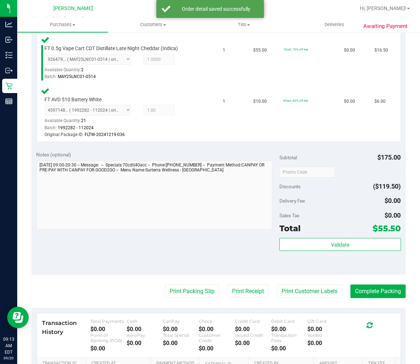
scroll to position [318, 0]
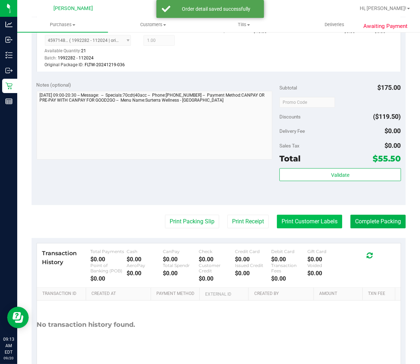
click at [292, 218] on button "Print Customer Labels" at bounding box center [309, 222] width 65 height 14
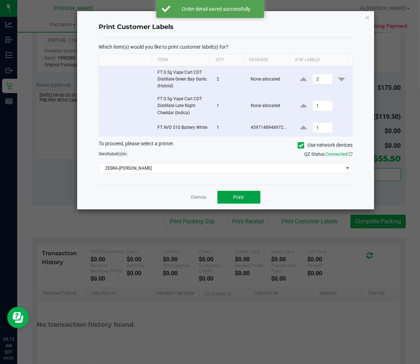
click at [230, 200] on button "Print" at bounding box center [238, 197] width 43 height 13
click at [196, 199] on link "Dismiss" at bounding box center [198, 198] width 15 height 6
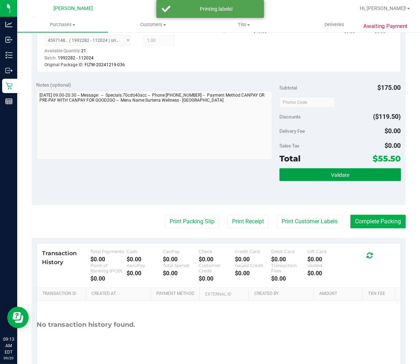
click at [361, 168] on button "Validate" at bounding box center [339, 174] width 121 height 13
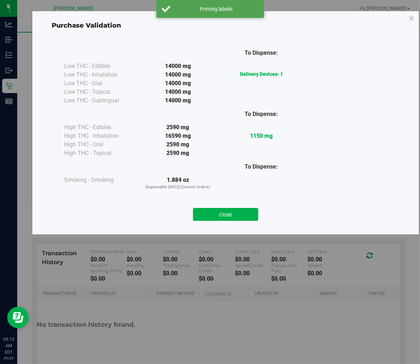
click at [213, 220] on button "Close" at bounding box center [225, 214] width 65 height 13
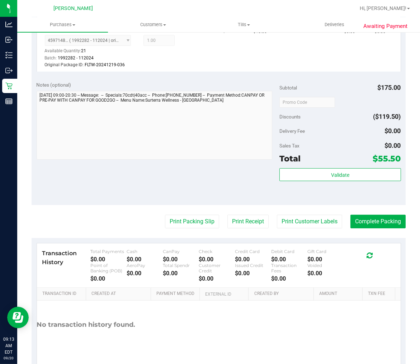
click at [353, 213] on purchase-details "Back Edit Purchase Cancel Purchase View Profile # 11978186 BioTrack ID: - Submi…" at bounding box center [219, 48] width 374 height 657
click at [353, 217] on button "Complete Packing" at bounding box center [377, 222] width 55 height 14
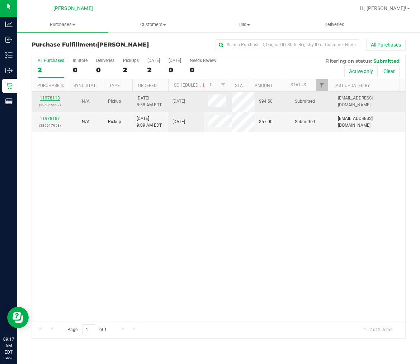
click at [56, 98] on link "11978113" at bounding box center [50, 98] width 20 height 5
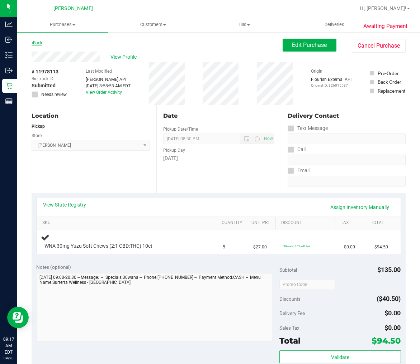
click at [40, 40] on link "Back" at bounding box center [37, 42] width 11 height 5
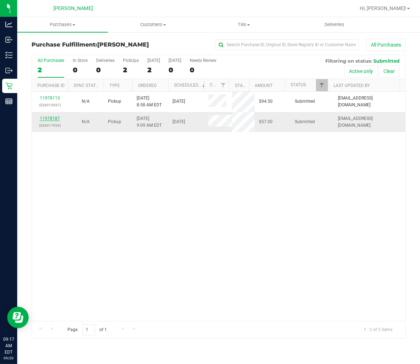
click at [52, 117] on link "11978187" at bounding box center [50, 118] width 20 height 5
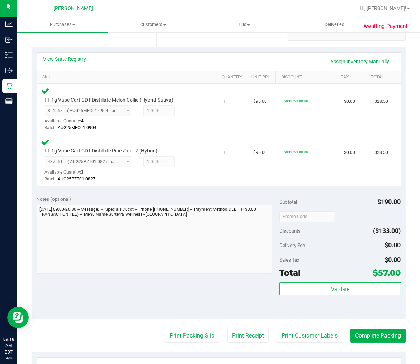
scroll to position [159, 0]
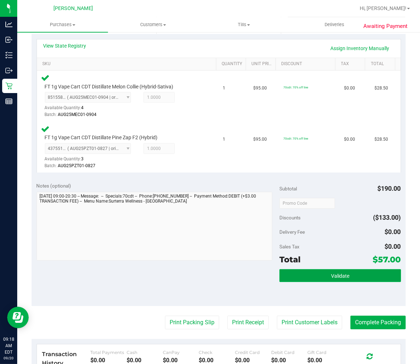
click at [287, 278] on button "Validate" at bounding box center [339, 275] width 121 height 13
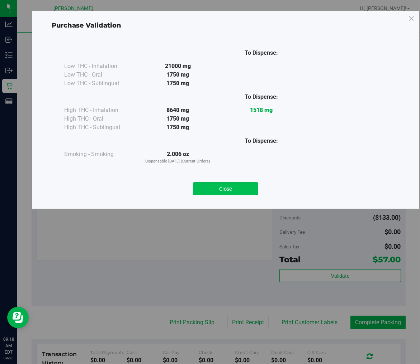
click at [240, 187] on button "Close" at bounding box center [225, 188] width 65 height 13
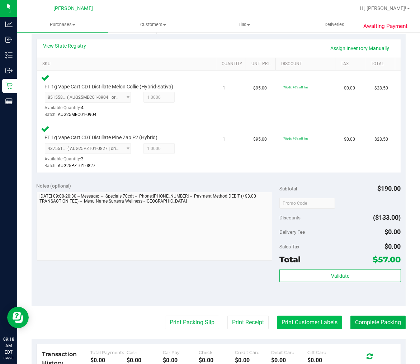
click at [280, 322] on button "Print Customer Labels" at bounding box center [309, 323] width 65 height 14
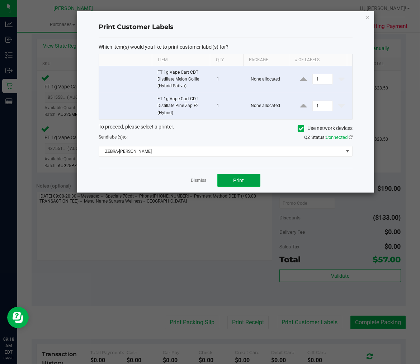
click at [234, 176] on button "Print" at bounding box center [238, 180] width 43 height 13
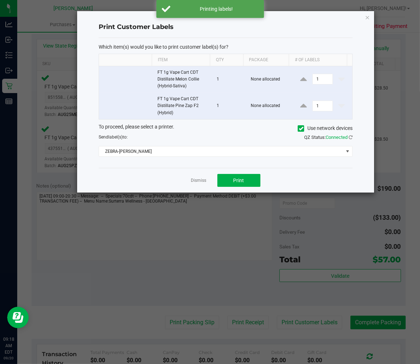
click at [206, 180] on div "Dismiss Print" at bounding box center [226, 180] width 254 height 25
click at [201, 186] on div "Dismiss Print" at bounding box center [226, 180] width 254 height 25
click at [200, 182] on link "Dismiss" at bounding box center [198, 181] width 15 height 6
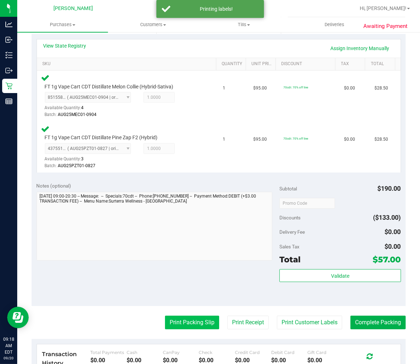
click at [173, 322] on button "Print Packing Slip" at bounding box center [192, 323] width 54 height 14
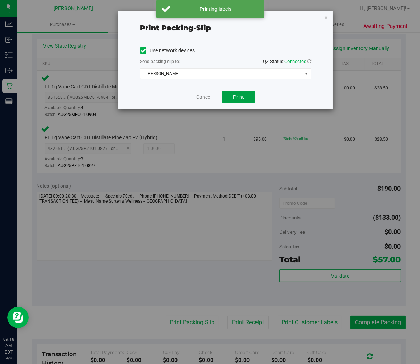
click at [244, 95] on span "Print" at bounding box center [238, 97] width 11 height 6
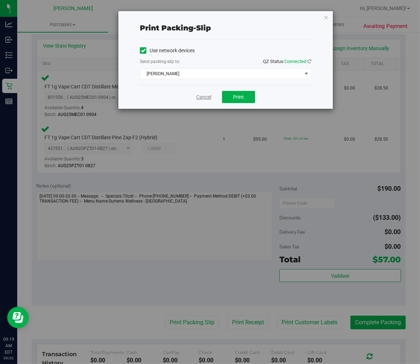
click at [203, 99] on link "Cancel" at bounding box center [203, 98] width 15 height 8
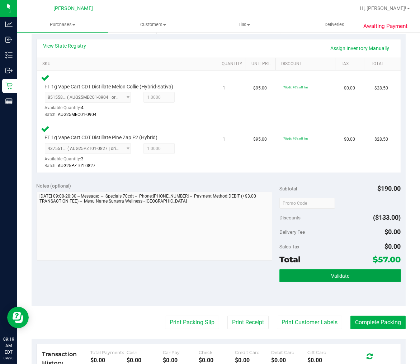
click at [319, 278] on button "Validate" at bounding box center [339, 275] width 121 height 13
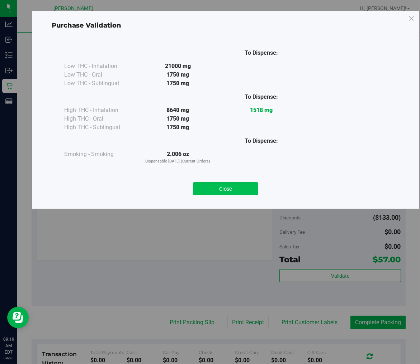
click at [214, 192] on button "Close" at bounding box center [225, 188] width 65 height 13
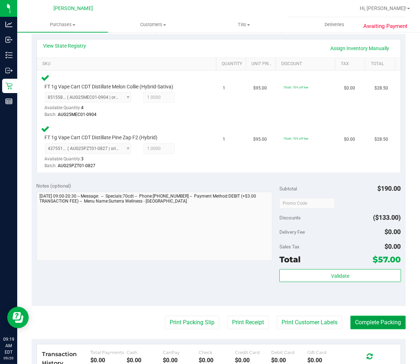
click at [356, 323] on button "Complete Packing" at bounding box center [377, 323] width 55 height 14
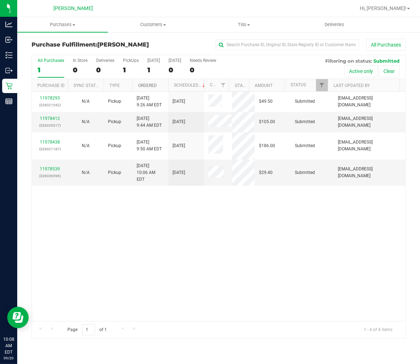
click at [152, 86] on link "Ordered" at bounding box center [147, 85] width 19 height 5
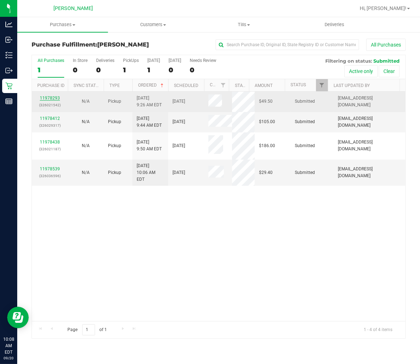
click at [53, 98] on link "11978293" at bounding box center [50, 98] width 20 height 5
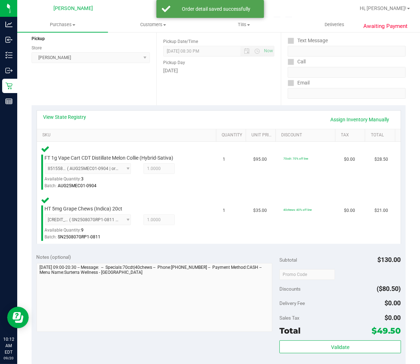
scroll to position [159, 0]
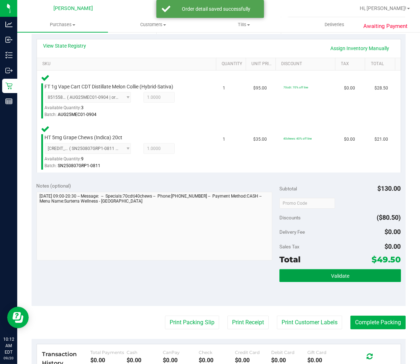
click at [302, 273] on button "Validate" at bounding box center [339, 275] width 121 height 13
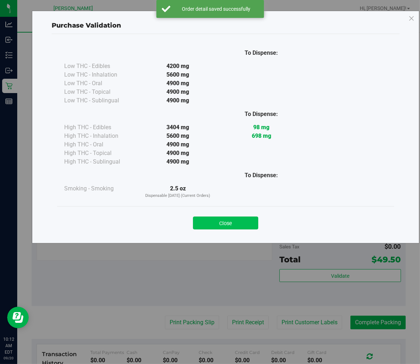
click at [224, 220] on button "Close" at bounding box center [225, 223] width 65 height 13
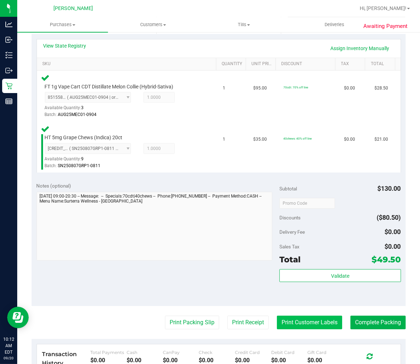
click at [297, 321] on button "Print Customer Labels" at bounding box center [309, 323] width 65 height 14
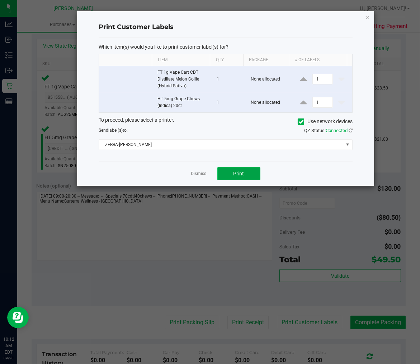
click at [231, 175] on button "Print" at bounding box center [238, 173] width 43 height 13
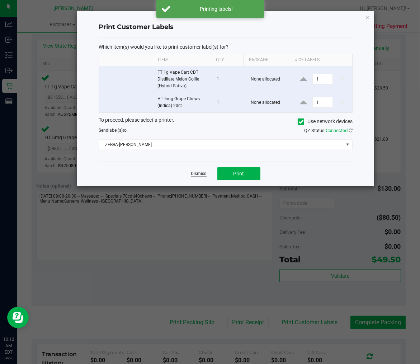
click at [196, 173] on link "Dismiss" at bounding box center [198, 174] width 15 height 6
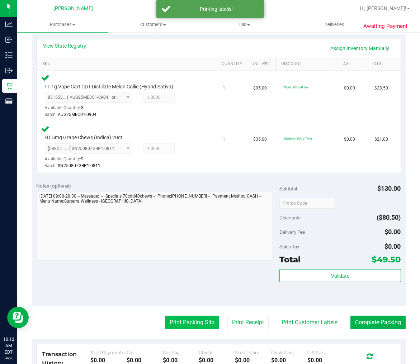
click at [171, 324] on button "Print Packing Slip" at bounding box center [192, 323] width 54 height 14
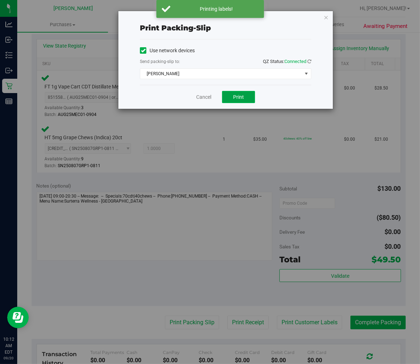
click at [239, 94] on span "Print" at bounding box center [238, 97] width 11 height 6
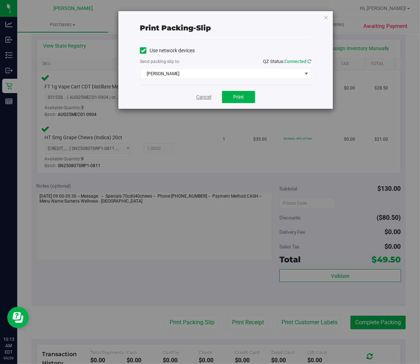
click at [201, 94] on link "Cancel" at bounding box center [203, 98] width 15 height 8
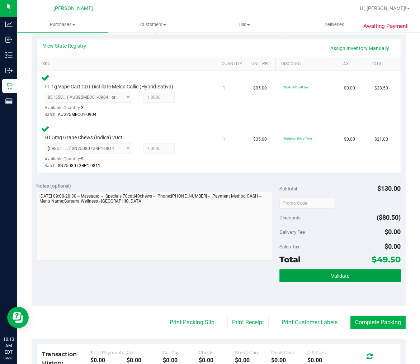
click at [349, 271] on button "Validate" at bounding box center [339, 275] width 121 height 13
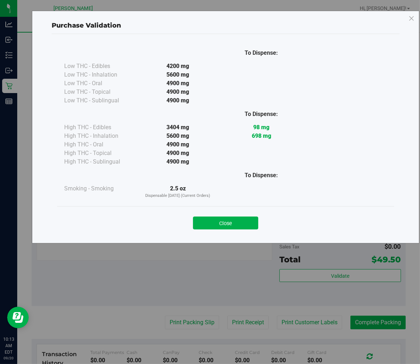
click at [229, 219] on button "Close" at bounding box center [225, 223] width 65 height 13
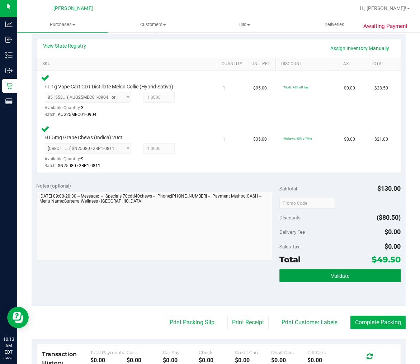
click at [339, 273] on span "Validate" at bounding box center [340, 276] width 18 height 6
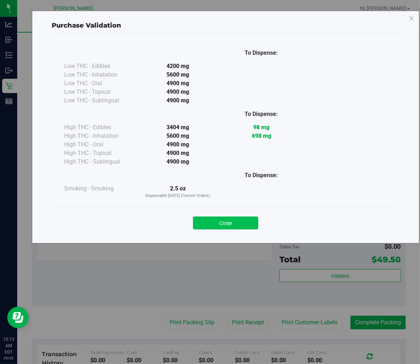
click at [226, 220] on button "Close" at bounding box center [225, 223] width 65 height 13
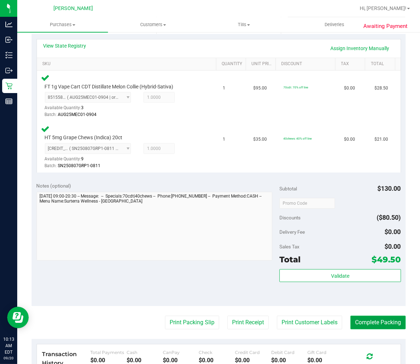
click at [361, 327] on button "Complete Packing" at bounding box center [377, 323] width 55 height 14
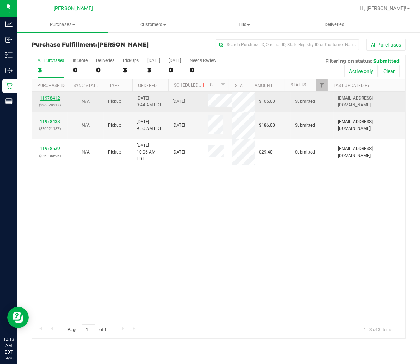
click at [51, 96] on link "11978412" at bounding box center [50, 98] width 20 height 5
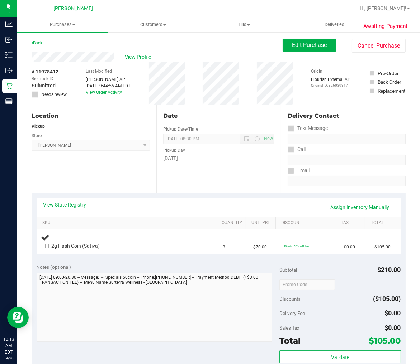
click at [40, 44] on link "Back" at bounding box center [37, 42] width 11 height 5
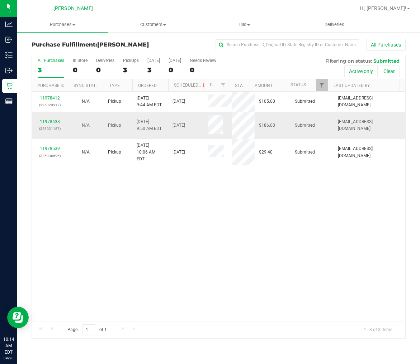
click at [54, 120] on link "11978438" at bounding box center [50, 121] width 20 height 5
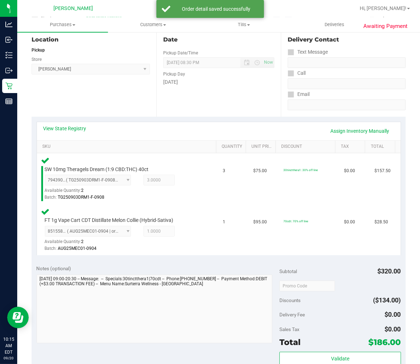
scroll to position [199, 0]
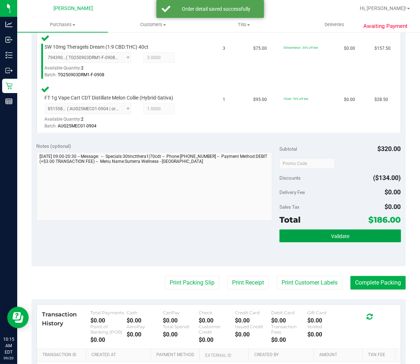
click at [315, 230] on button "Validate" at bounding box center [339, 236] width 121 height 13
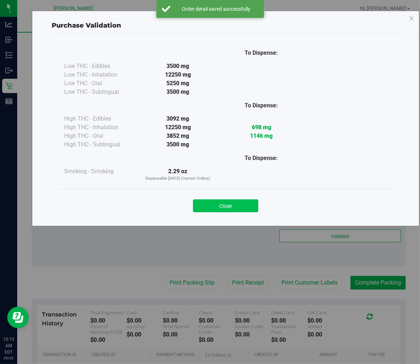
click at [229, 209] on button "Close" at bounding box center [225, 206] width 65 height 13
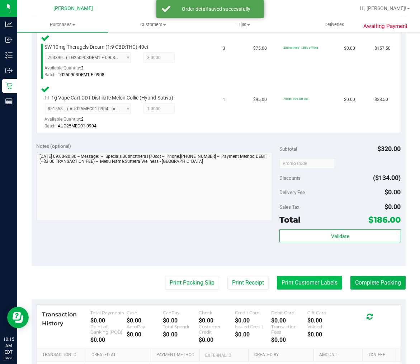
click at [304, 282] on button "Print Customer Labels" at bounding box center [309, 283] width 65 height 14
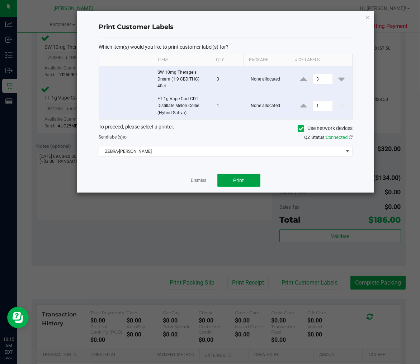
click at [230, 178] on button "Print" at bounding box center [238, 180] width 43 height 13
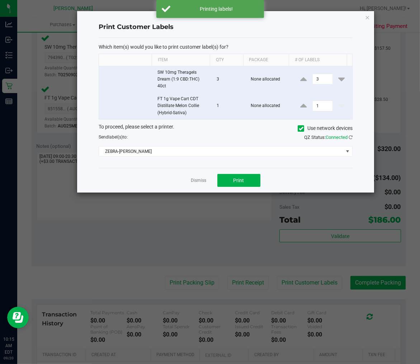
click at [196, 181] on link "Dismiss" at bounding box center [198, 181] width 15 height 6
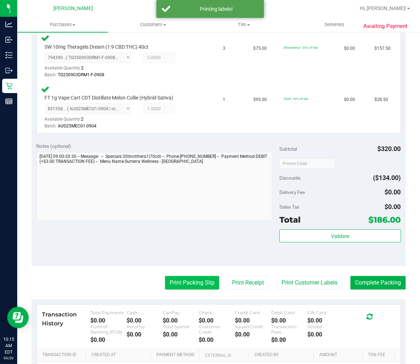
click at [183, 282] on button "Print Packing Slip" at bounding box center [192, 283] width 54 height 14
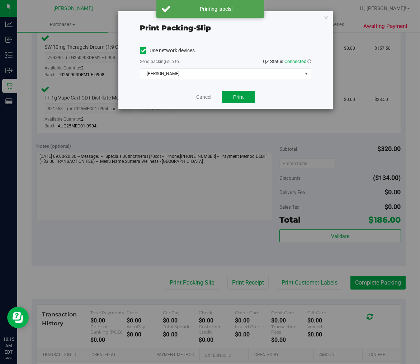
click at [244, 98] on button "Print" at bounding box center [238, 97] width 33 height 12
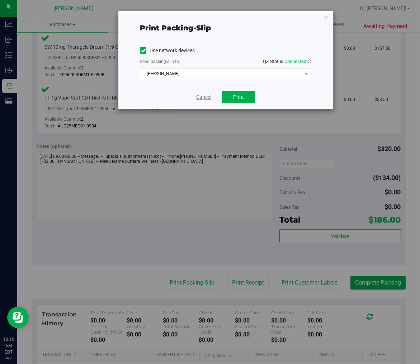
click at [207, 99] on link "Cancel" at bounding box center [203, 98] width 15 height 8
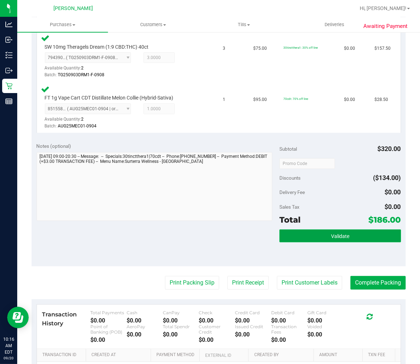
click at [304, 233] on button "Validate" at bounding box center [339, 236] width 121 height 13
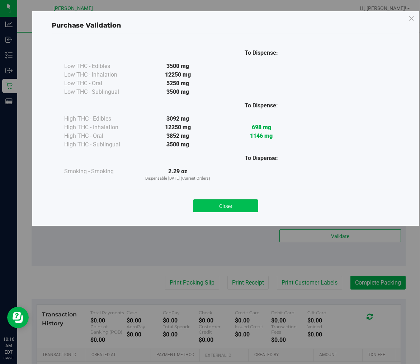
click at [233, 208] on button "Close" at bounding box center [225, 206] width 65 height 13
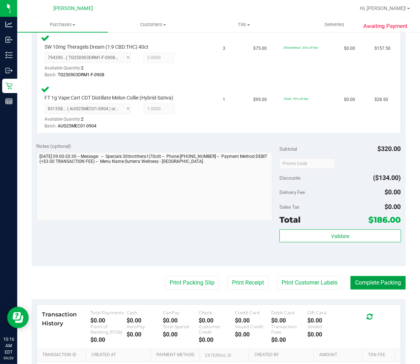
click at [389, 287] on button "Complete Packing" at bounding box center [377, 283] width 55 height 14
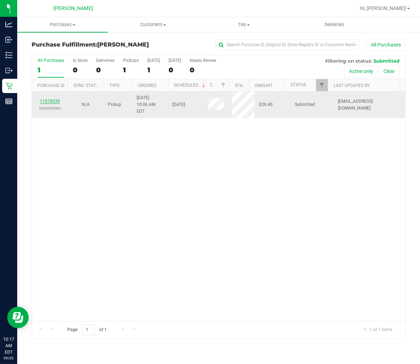
click at [53, 99] on link "11978539" at bounding box center [50, 101] width 20 height 5
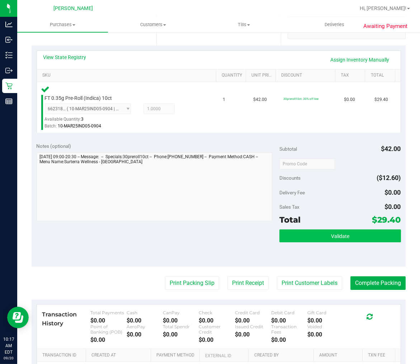
scroll to position [159, 0]
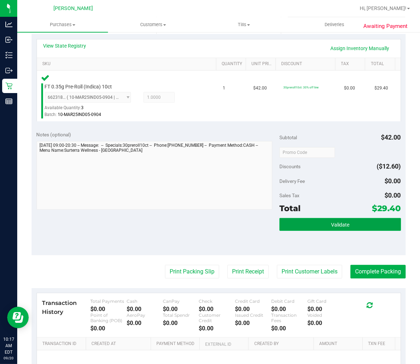
click at [312, 226] on button "Validate" at bounding box center [339, 224] width 121 height 13
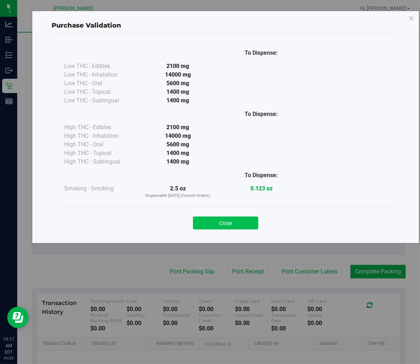
click at [235, 224] on button "Close" at bounding box center [225, 223] width 65 height 13
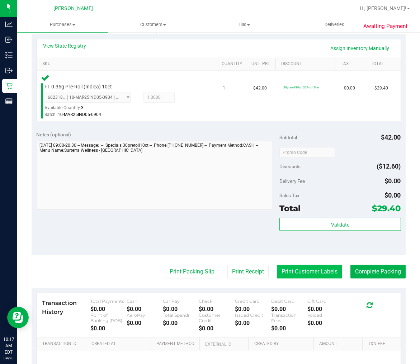
click at [287, 270] on button "Print Customer Labels" at bounding box center [309, 272] width 65 height 14
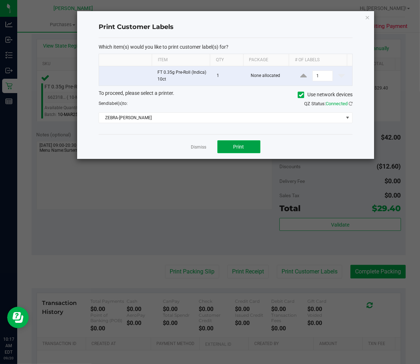
click at [242, 149] on span "Print" at bounding box center [238, 147] width 11 height 6
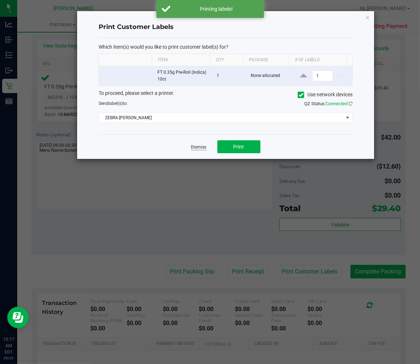
click at [199, 149] on link "Dismiss" at bounding box center [198, 147] width 15 height 6
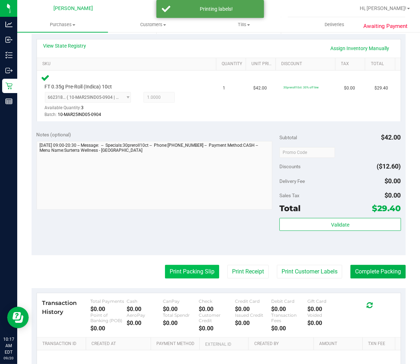
click at [196, 266] on button "Print Packing Slip" at bounding box center [192, 272] width 54 height 14
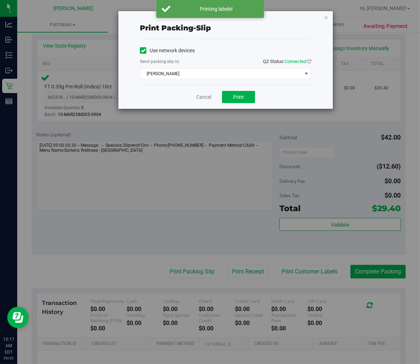
click at [228, 103] on div "Cancel Print" at bounding box center [225, 97] width 171 height 24
click at [233, 98] on span "Print" at bounding box center [238, 97] width 11 height 6
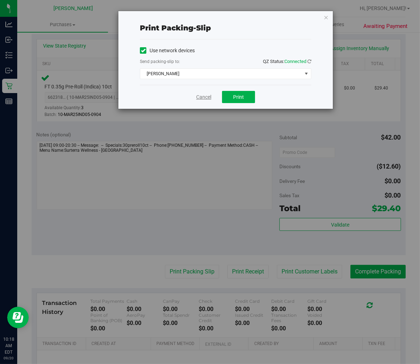
click at [200, 94] on link "Cancel" at bounding box center [203, 98] width 15 height 8
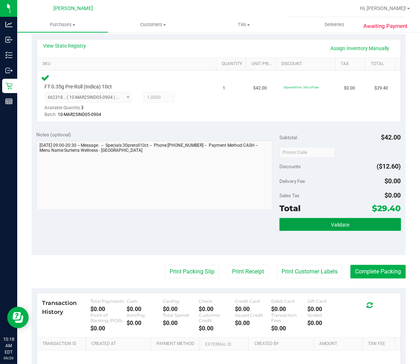
click at [302, 226] on button "Validate" at bounding box center [339, 224] width 121 height 13
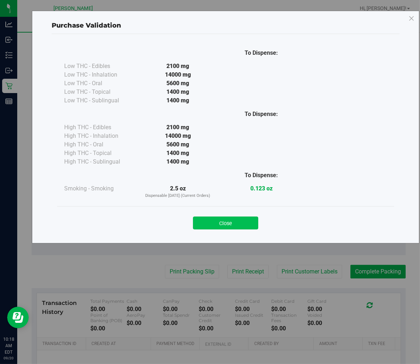
click at [240, 228] on button "Close" at bounding box center [225, 223] width 65 height 13
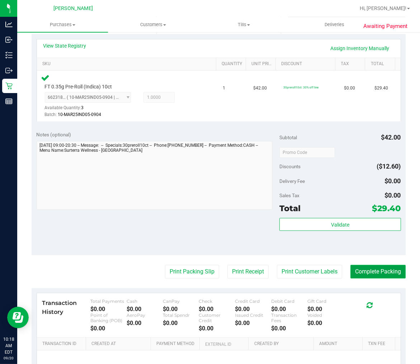
click at [351, 268] on button "Complete Packing" at bounding box center [377, 272] width 55 height 14
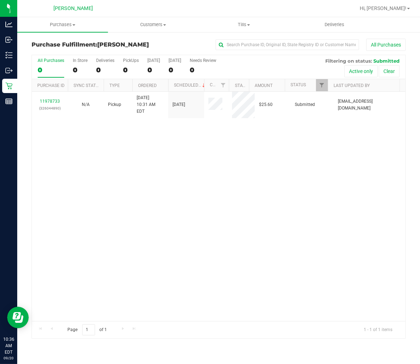
click at [208, 171] on div "11978733 (326044890) N/A Pickup 9/20/2025 10:31 AM EDT 9/20/2025 $25.60 Submitt…" at bounding box center [218, 207] width 373 height 230
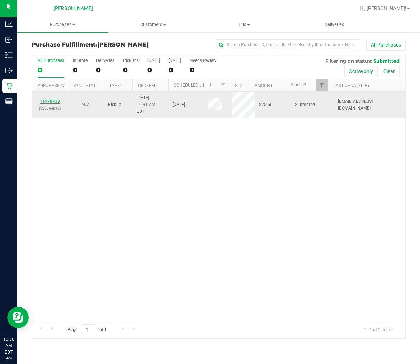
click at [54, 99] on link "11978733" at bounding box center [50, 101] width 20 height 5
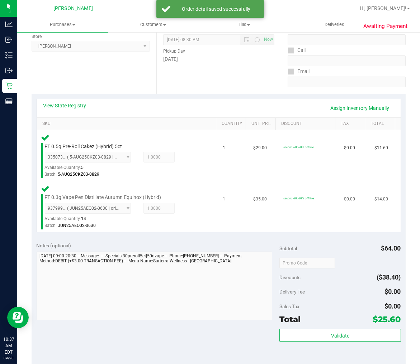
scroll to position [159, 0]
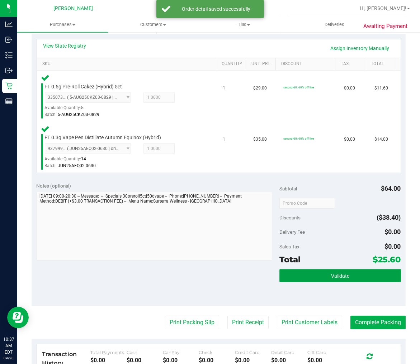
click at [318, 274] on button "Validate" at bounding box center [339, 275] width 121 height 13
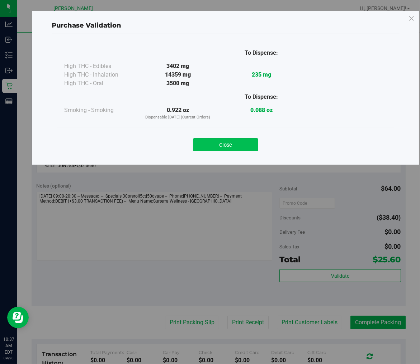
click at [246, 142] on button "Close" at bounding box center [225, 144] width 65 height 13
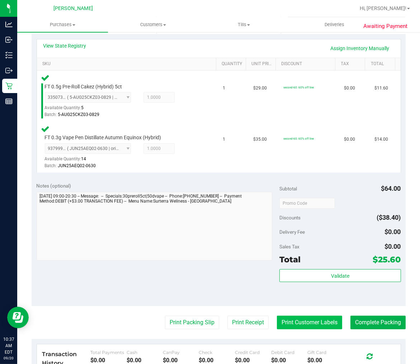
click at [315, 317] on button "Print Customer Labels" at bounding box center [309, 323] width 65 height 14
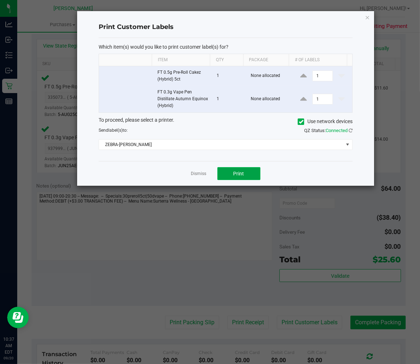
click at [228, 175] on button "Print" at bounding box center [238, 173] width 43 height 13
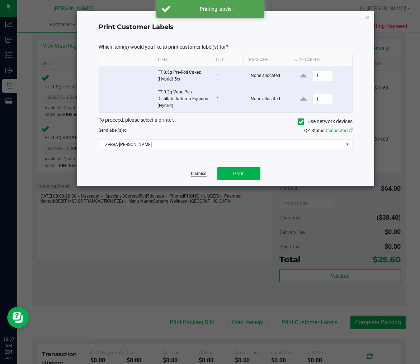
click at [195, 174] on link "Dismiss" at bounding box center [198, 174] width 15 height 6
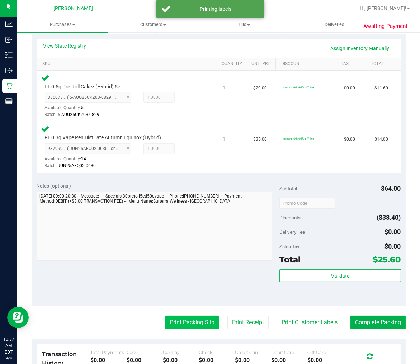
click at [186, 321] on button "Print Packing Slip" at bounding box center [192, 323] width 54 height 14
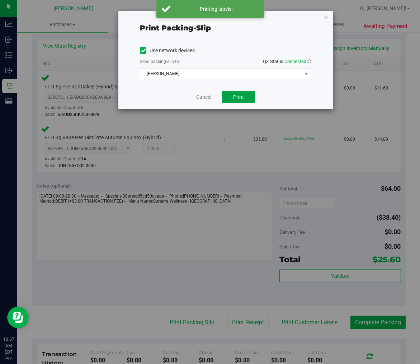
click at [247, 98] on button "Print" at bounding box center [238, 97] width 33 height 12
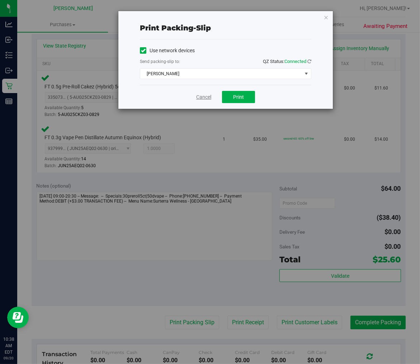
click at [204, 98] on link "Cancel" at bounding box center [203, 98] width 15 height 8
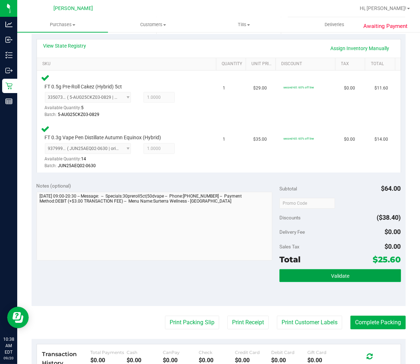
click at [321, 271] on button "Validate" at bounding box center [339, 275] width 121 height 13
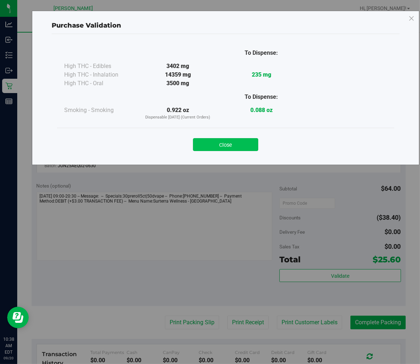
click at [248, 140] on button "Close" at bounding box center [225, 144] width 65 height 13
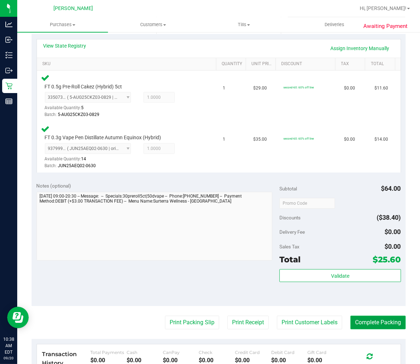
click at [362, 316] on button "Complete Packing" at bounding box center [377, 323] width 55 height 14
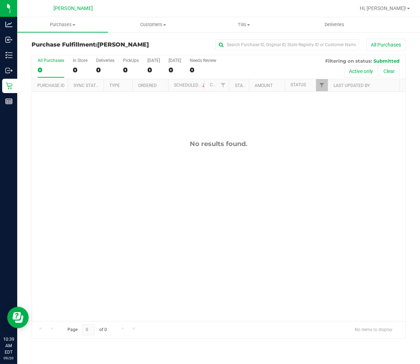
click at [159, 186] on div "No results found." at bounding box center [218, 231] width 373 height 278
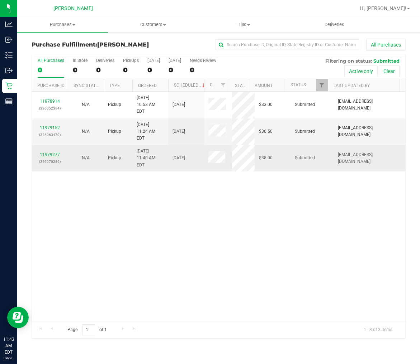
click at [56, 152] on link "11979277" at bounding box center [50, 154] width 20 height 5
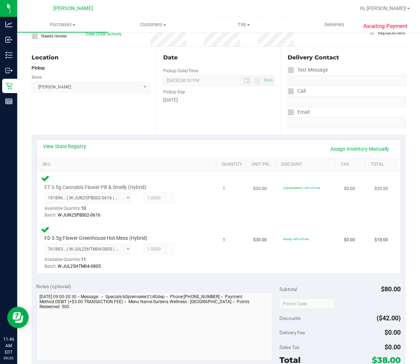
scroll to position [119, 0]
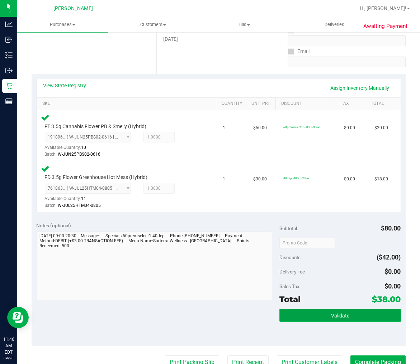
click at [312, 316] on button "Validate" at bounding box center [339, 315] width 121 height 13
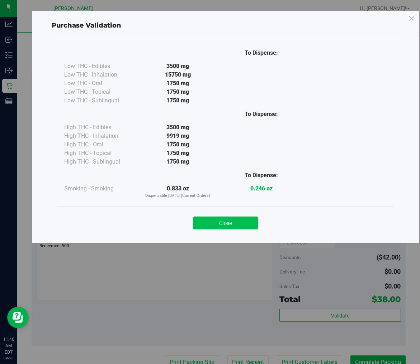
click at [219, 219] on button "Close" at bounding box center [225, 223] width 65 height 13
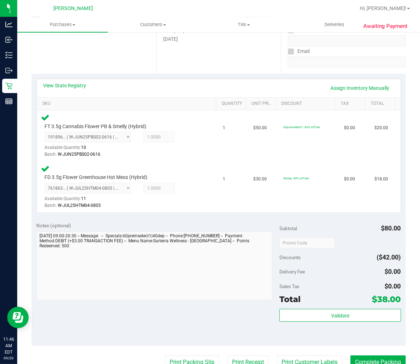
scroll to position [0, 0]
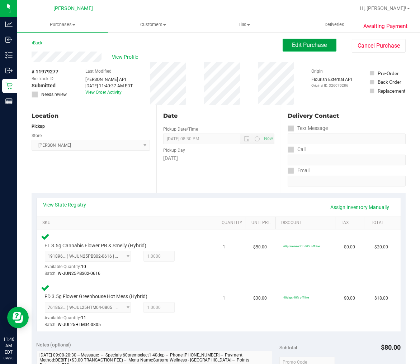
click at [295, 42] on span "Edit Purchase" at bounding box center [309, 45] width 35 height 7
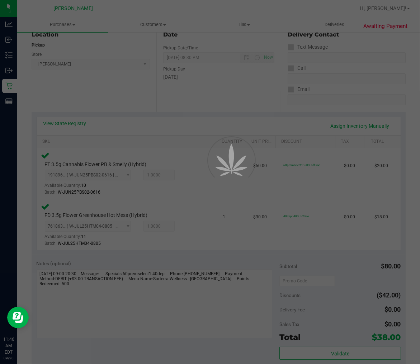
scroll to position [119, 0]
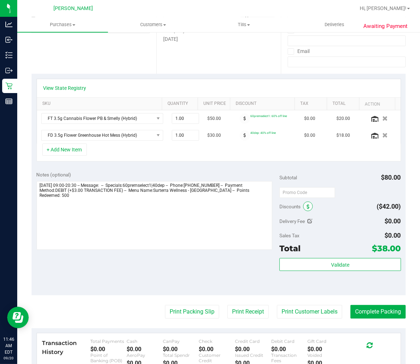
click at [303, 209] on span at bounding box center [308, 207] width 10 height 10
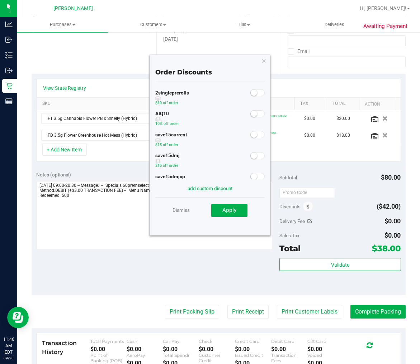
click at [252, 114] on span at bounding box center [257, 113] width 14 height 7
click at [226, 213] on span "Apply" at bounding box center [229, 210] width 14 height 6
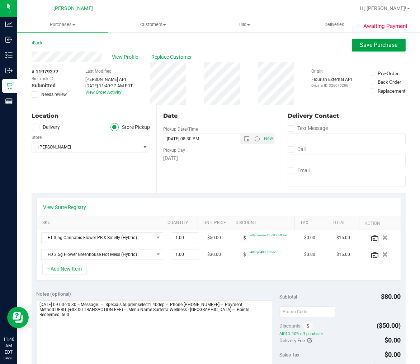
click at [352, 45] on button "Save Purchase" at bounding box center [379, 45] width 54 height 13
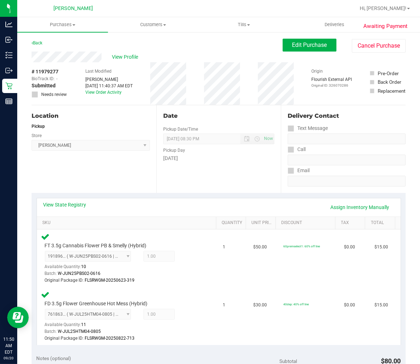
click at [166, 195] on div "View State Registry Assign Inventory Manually SKU Quantity Unit Price Discount …" at bounding box center [219, 271] width 374 height 157
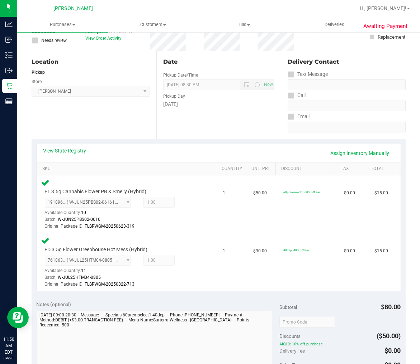
scroll to position [119, 0]
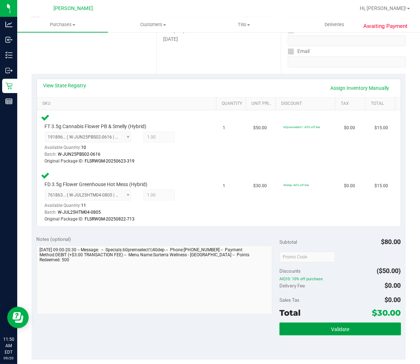
click at [317, 325] on button "Validate" at bounding box center [339, 329] width 121 height 13
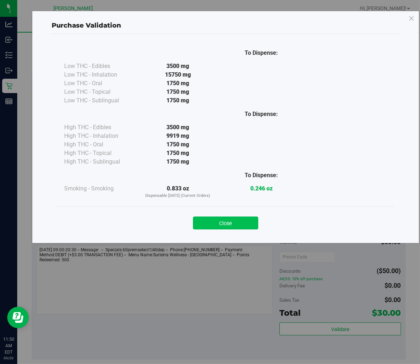
click at [243, 230] on button "Close" at bounding box center [225, 223] width 65 height 13
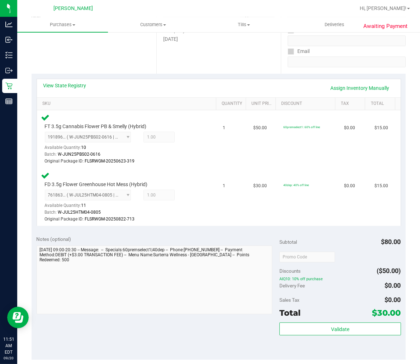
scroll to position [278, 0]
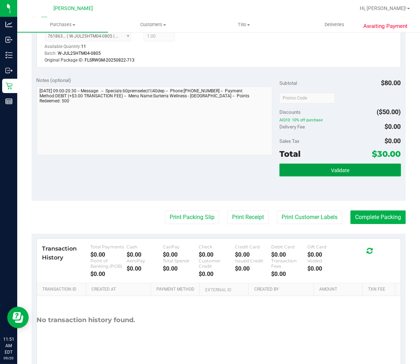
click at [339, 171] on span "Validate" at bounding box center [340, 171] width 18 height 6
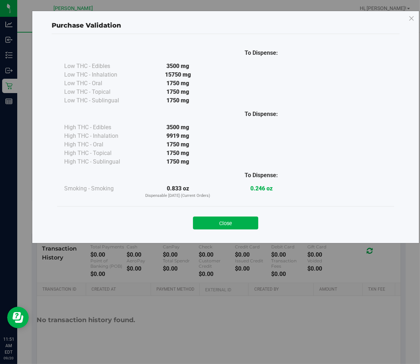
click at [224, 245] on div "Purchase Validation To Dispense: Low THC - Edibles 3500 mg" at bounding box center [212, 182] width 425 height 364
click at [238, 226] on button "Close" at bounding box center [225, 223] width 65 height 13
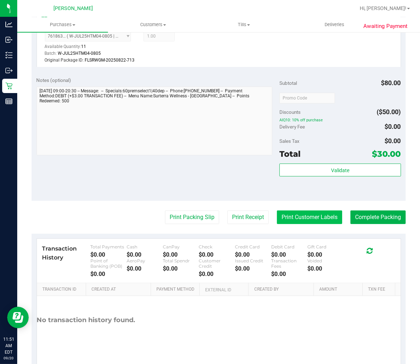
click at [312, 211] on button "Print Customer Labels" at bounding box center [309, 218] width 65 height 14
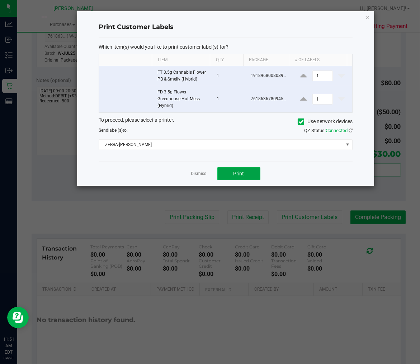
click at [230, 176] on button "Print" at bounding box center [238, 173] width 43 height 13
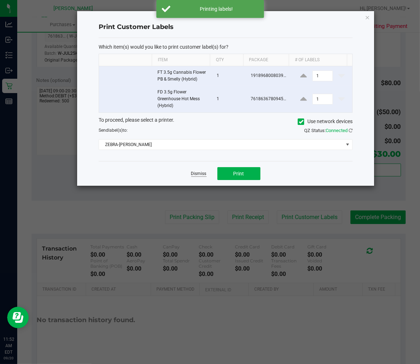
click at [193, 172] on link "Dismiss" at bounding box center [198, 174] width 15 height 6
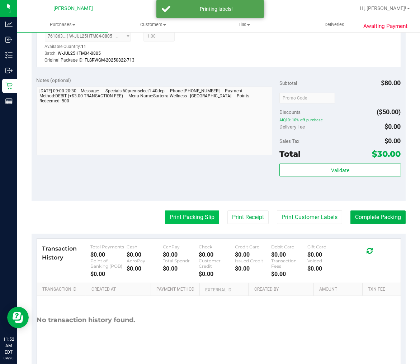
click at [191, 214] on button "Print Packing Slip" at bounding box center [192, 218] width 54 height 14
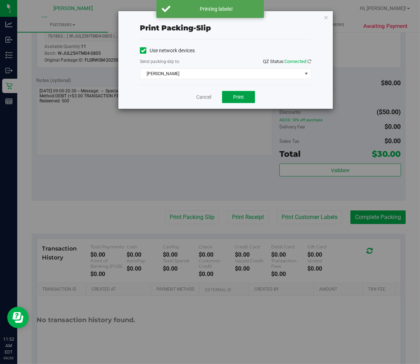
click at [234, 99] on span "Print" at bounding box center [238, 97] width 11 height 6
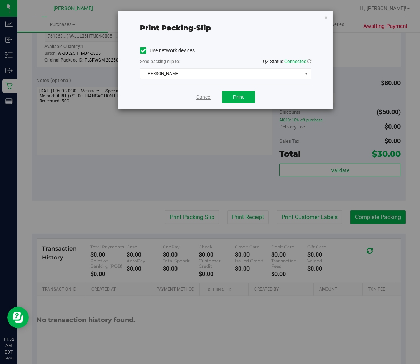
click at [207, 95] on link "Cancel" at bounding box center [203, 98] width 15 height 8
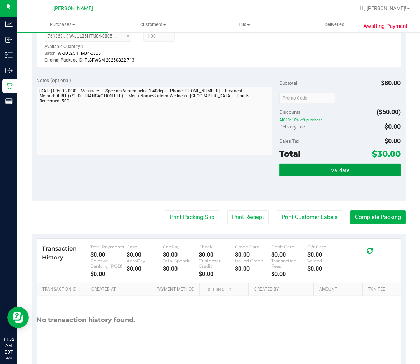
click at [381, 164] on button "Validate" at bounding box center [339, 170] width 121 height 13
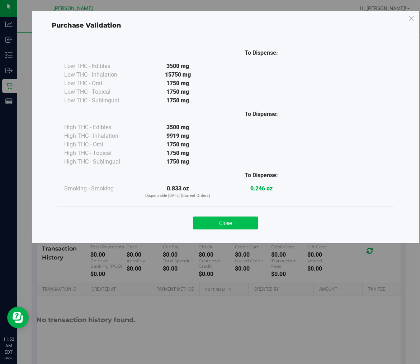
click at [241, 223] on button "Close" at bounding box center [225, 223] width 65 height 13
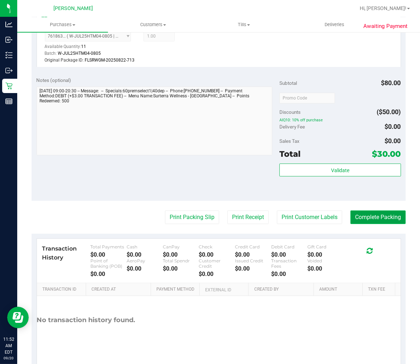
click at [388, 214] on button "Complete Packing" at bounding box center [377, 218] width 55 height 14
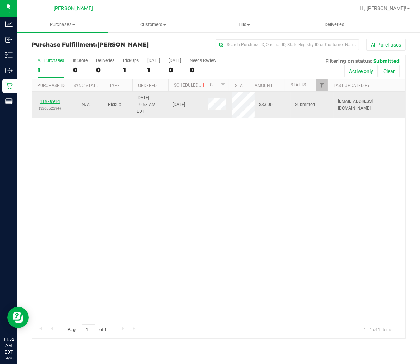
click at [45, 99] on link "11978914" at bounding box center [50, 101] width 20 height 5
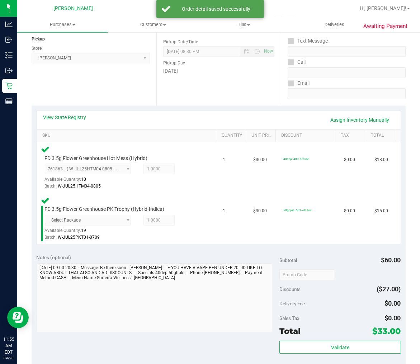
scroll to position [159, 0]
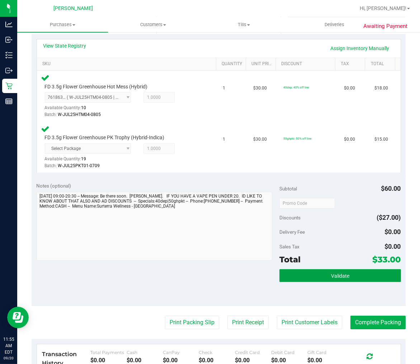
click at [339, 277] on span "Validate" at bounding box center [340, 276] width 18 height 6
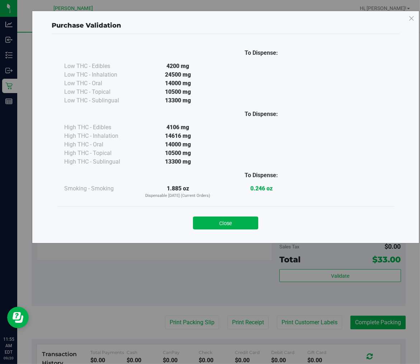
click at [221, 221] on button "Close" at bounding box center [225, 223] width 65 height 13
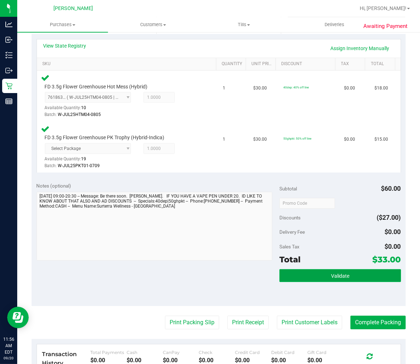
click at [304, 269] on button "Validate" at bounding box center [339, 275] width 121 height 13
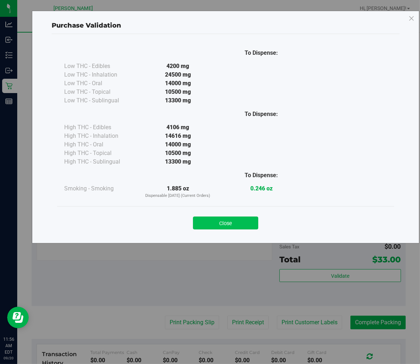
click at [243, 223] on button "Close" at bounding box center [225, 223] width 65 height 13
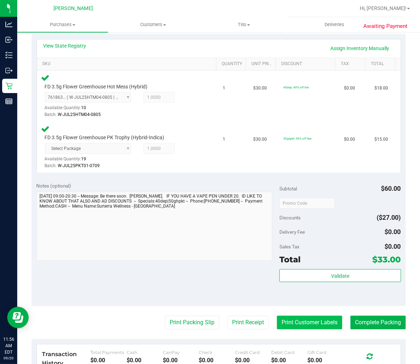
click at [301, 318] on button "Print Customer Labels" at bounding box center [309, 323] width 65 height 14
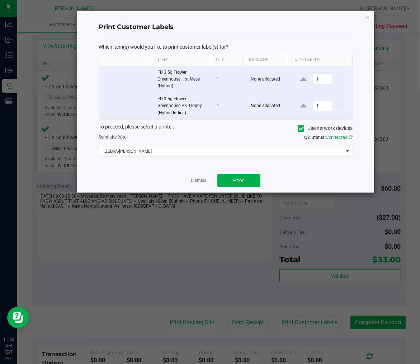
click at [242, 171] on div "Dismiss Print" at bounding box center [226, 180] width 254 height 25
click at [230, 181] on button "Print" at bounding box center [238, 180] width 43 height 13
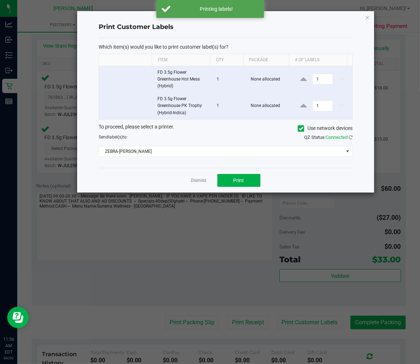
click at [201, 181] on link "Dismiss" at bounding box center [198, 181] width 15 height 6
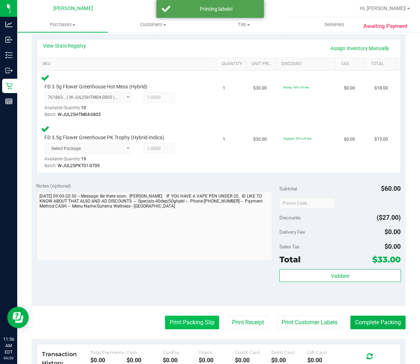
click at [177, 324] on button "Print Packing Slip" at bounding box center [192, 323] width 54 height 14
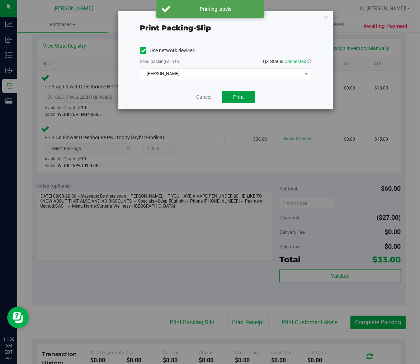
click at [231, 99] on button "Print" at bounding box center [238, 97] width 33 height 12
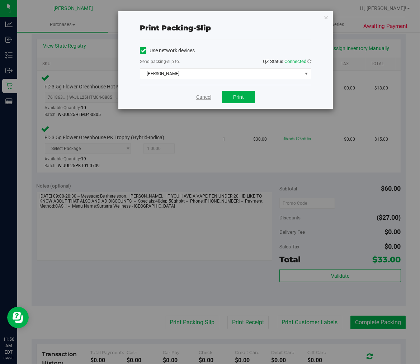
click at [204, 99] on link "Cancel" at bounding box center [203, 98] width 15 height 8
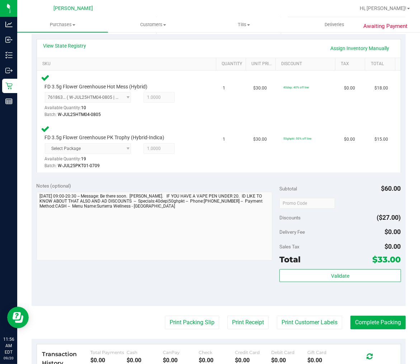
click at [295, 282] on div "Validate" at bounding box center [339, 276] width 121 height 14
click at [299, 277] on button "Validate" at bounding box center [339, 275] width 121 height 13
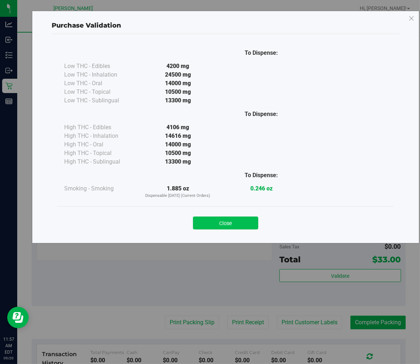
click at [241, 220] on button "Close" at bounding box center [225, 223] width 65 height 13
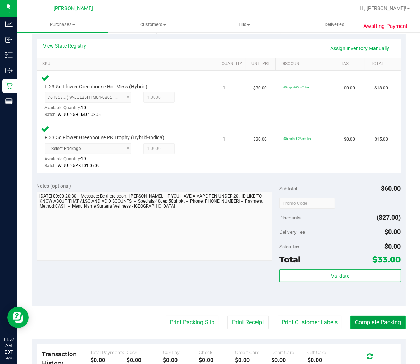
click at [369, 319] on button "Complete Packing" at bounding box center [377, 323] width 55 height 14
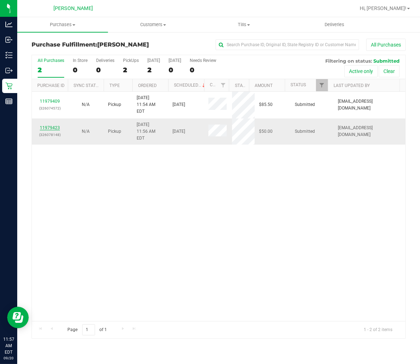
click at [48, 125] on link "11979423" at bounding box center [50, 127] width 20 height 5
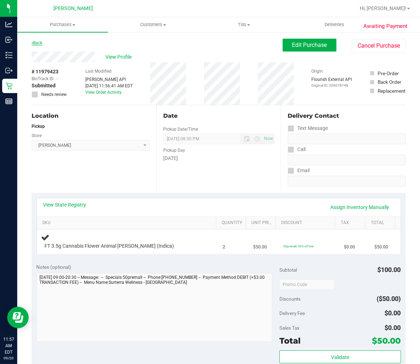
click at [37, 45] on link "Back" at bounding box center [37, 42] width 11 height 5
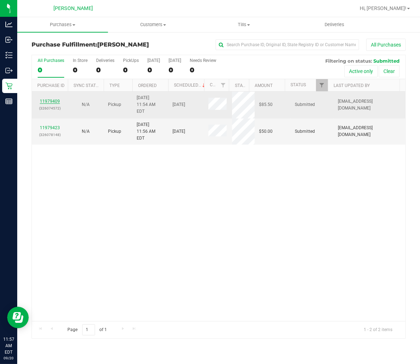
click at [47, 99] on link "11979409" at bounding box center [50, 101] width 20 height 5
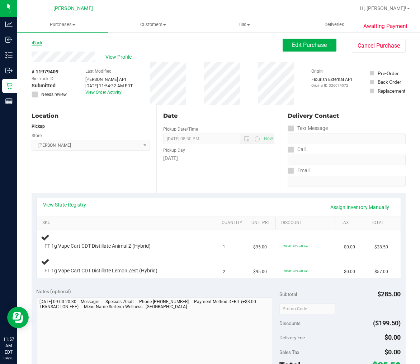
click at [35, 42] on link "Back" at bounding box center [37, 42] width 11 height 5
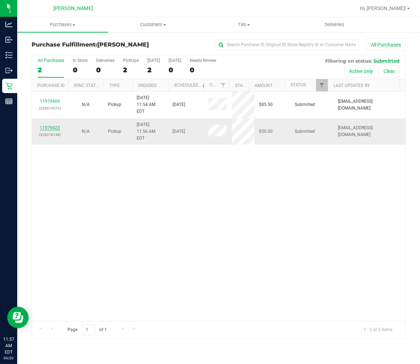
click at [48, 125] on link "11979423" at bounding box center [50, 127] width 20 height 5
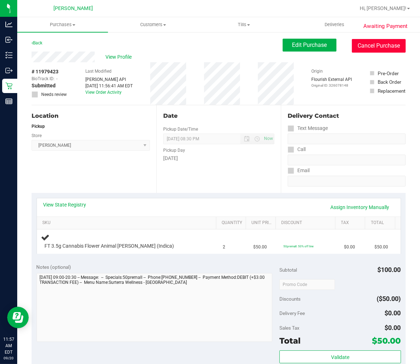
click at [381, 44] on button "Cancel Purchase" at bounding box center [379, 46] width 54 height 14
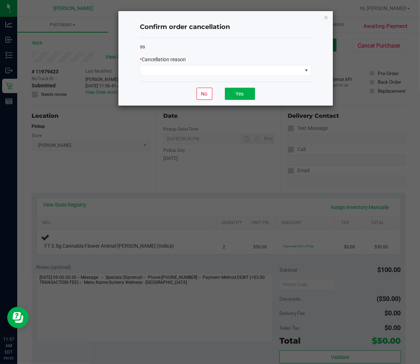
click at [239, 76] on div "99 * Cancellation reason" at bounding box center [225, 60] width 171 height 44
click at [238, 73] on span at bounding box center [221, 71] width 162 height 10
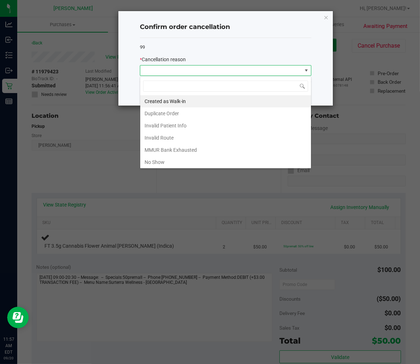
scroll to position [11, 171]
click at [158, 115] on li "Duplicate Order" at bounding box center [225, 114] width 171 height 12
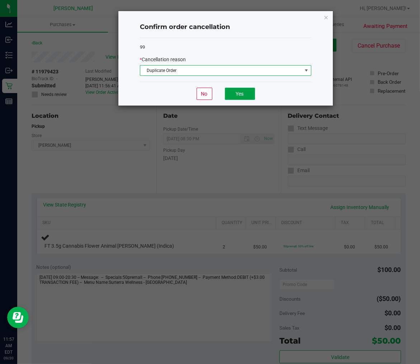
click at [232, 91] on button "Yes" at bounding box center [240, 94] width 30 height 12
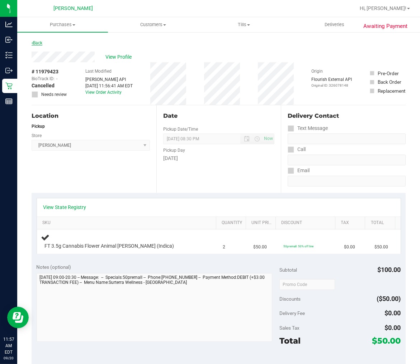
click at [40, 41] on link "Back" at bounding box center [37, 42] width 11 height 5
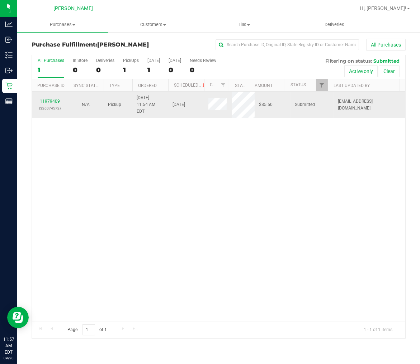
click at [48, 98] on div "11979409 (326074572)" at bounding box center [49, 105] width 27 height 14
click at [48, 99] on link "11979409" at bounding box center [50, 101] width 20 height 5
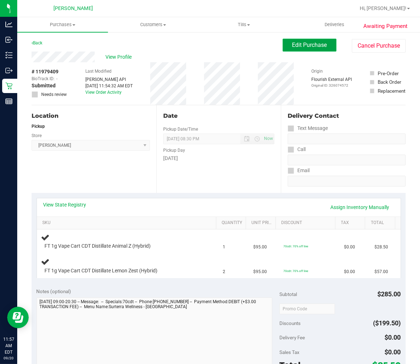
click at [292, 42] on span "Edit Purchase" at bounding box center [309, 45] width 35 height 7
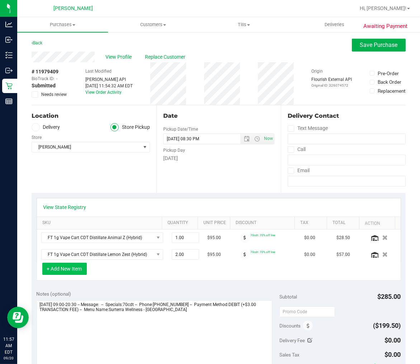
click at [67, 266] on button "+ Add New Item" at bounding box center [64, 269] width 44 height 12
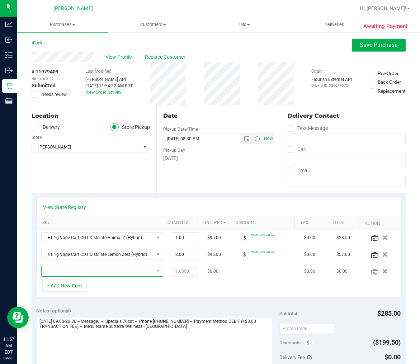
click at [67, 270] on span "NO DATA FOUND" at bounding box center [98, 272] width 112 height 10
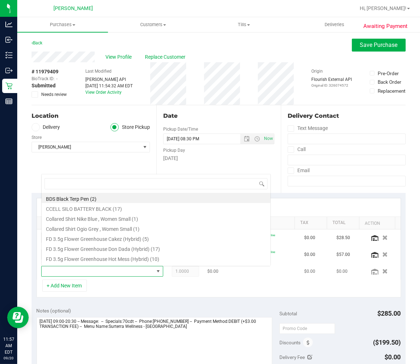
scroll to position [11, 104]
type input "aml"
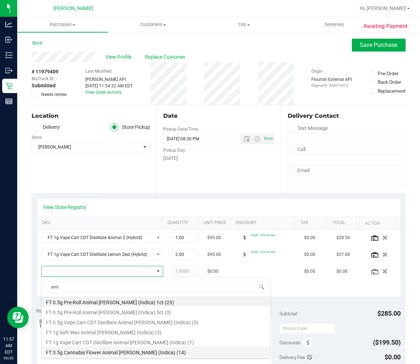
click at [103, 352] on li "FT 3.5g Cannabis Flower Animal Larry (Indica) (14)" at bounding box center [156, 352] width 229 height 10
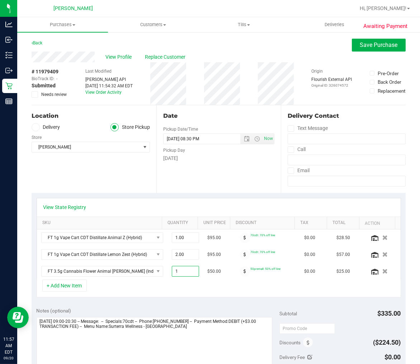
click at [173, 271] on span "1.00 1" at bounding box center [185, 271] width 27 height 11
type input "2"
type input "2.00"
click at [134, 294] on div "+ Add New Item" at bounding box center [219, 289] width 364 height 18
click at [360, 44] on span "Save Purchase" at bounding box center [379, 45] width 38 height 7
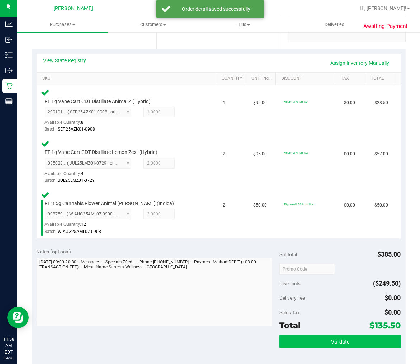
scroll to position [199, 0]
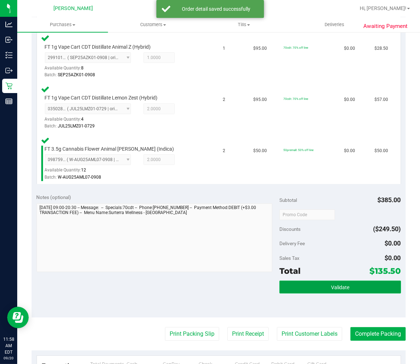
click at [368, 288] on button "Validate" at bounding box center [339, 287] width 121 height 13
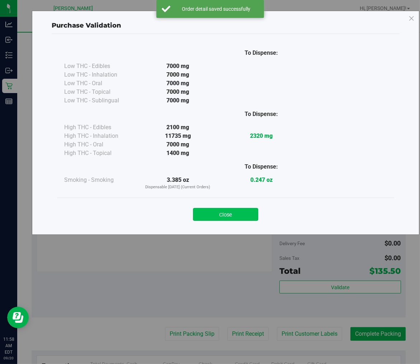
click at [252, 217] on button "Close" at bounding box center [225, 214] width 65 height 13
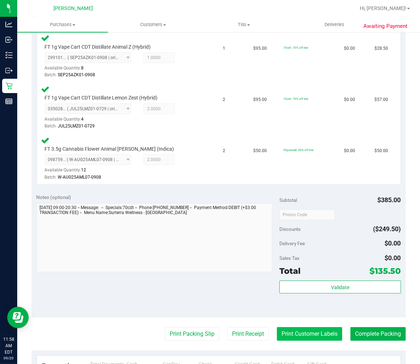
click at [314, 328] on button "Print Customer Labels" at bounding box center [309, 335] width 65 height 14
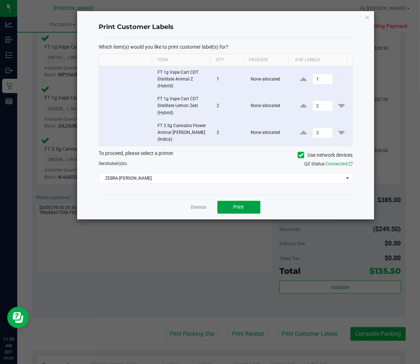
click at [228, 201] on button "Print" at bounding box center [238, 207] width 43 height 13
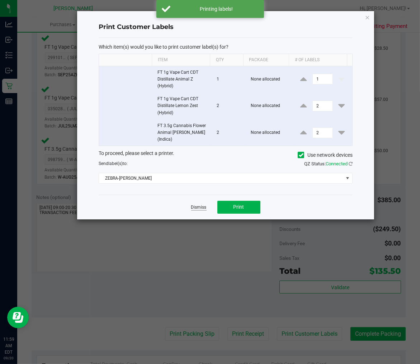
click at [203, 205] on link "Dismiss" at bounding box center [198, 208] width 15 height 6
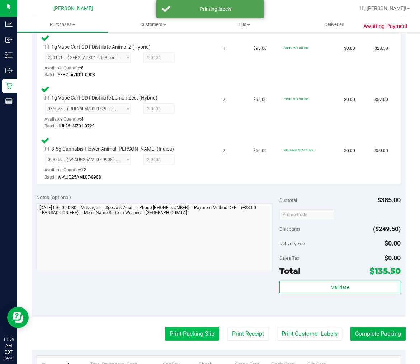
click at [183, 333] on button "Print Packing Slip" at bounding box center [192, 335] width 54 height 14
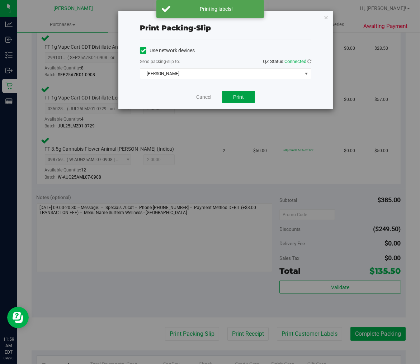
click at [242, 95] on span "Print" at bounding box center [238, 97] width 11 height 6
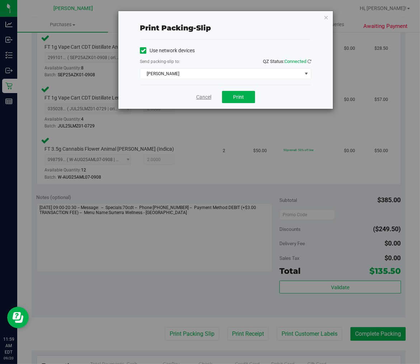
click at [201, 97] on link "Cancel" at bounding box center [203, 98] width 15 height 8
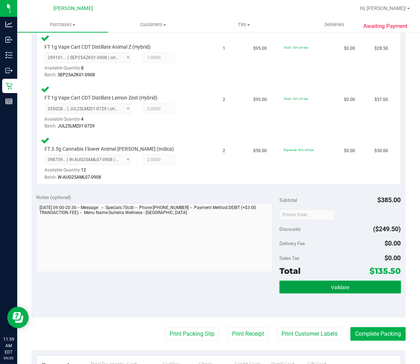
click at [286, 281] on button "Validate" at bounding box center [339, 287] width 121 height 13
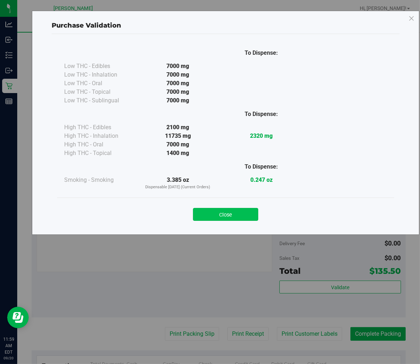
click at [219, 214] on button "Close" at bounding box center [225, 214] width 65 height 13
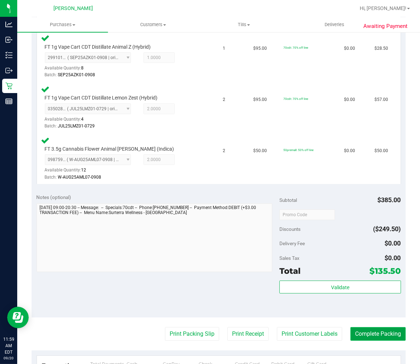
click at [380, 331] on button "Complete Packing" at bounding box center [377, 335] width 55 height 14
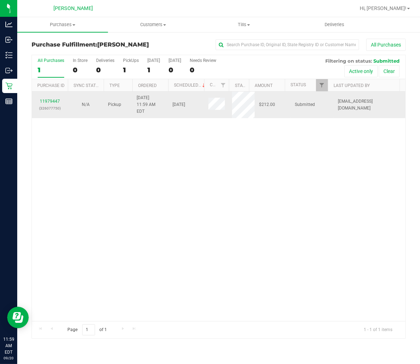
click at [57, 98] on div "11979447 (326077750)" at bounding box center [49, 105] width 27 height 14
click at [52, 99] on link "11979447" at bounding box center [50, 101] width 20 height 5
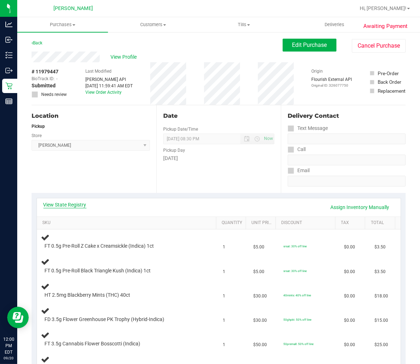
click at [57, 208] on link "View State Registry" at bounding box center [64, 204] width 43 height 7
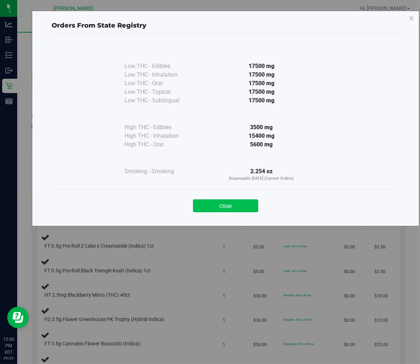
click at [216, 205] on button "Close" at bounding box center [225, 206] width 65 height 13
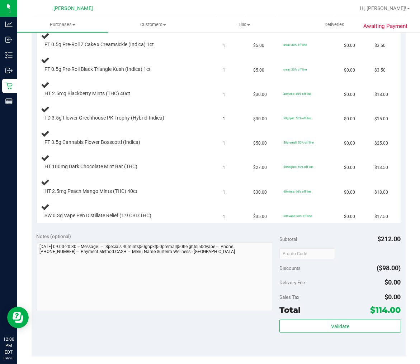
scroll to position [239, 0]
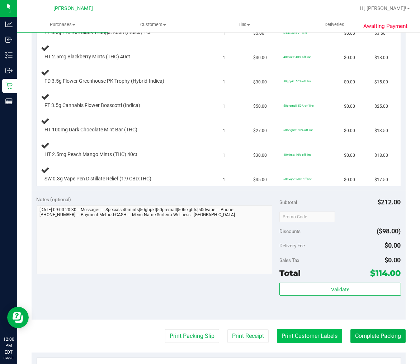
click at [316, 334] on button "Print Customer Labels" at bounding box center [309, 337] width 65 height 14
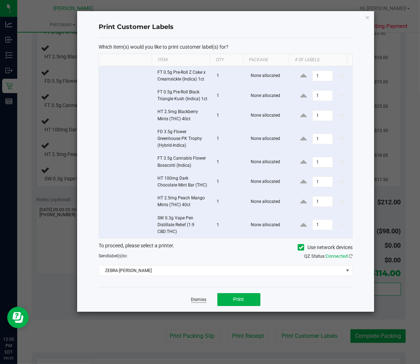
click at [199, 302] on link "Dismiss" at bounding box center [198, 300] width 15 height 6
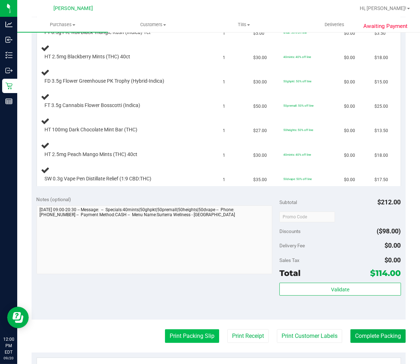
click at [190, 330] on button "Print Packing Slip" at bounding box center [192, 337] width 54 height 14
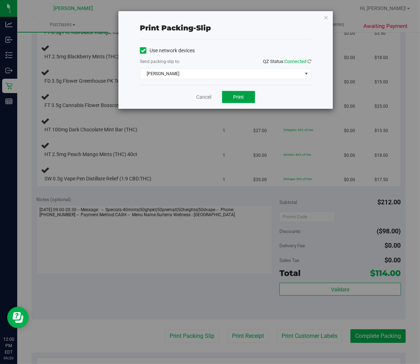
click at [226, 95] on button "Print" at bounding box center [238, 97] width 33 height 12
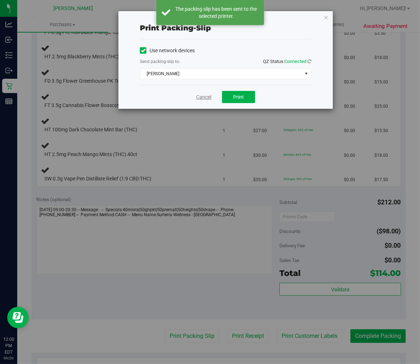
click at [202, 97] on link "Cancel" at bounding box center [203, 98] width 15 height 8
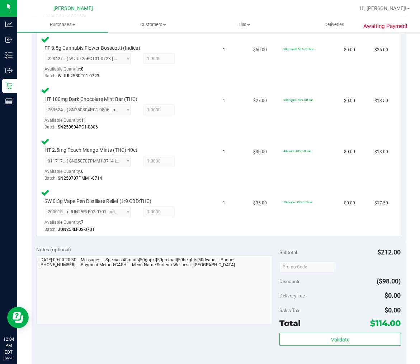
scroll to position [438, 0]
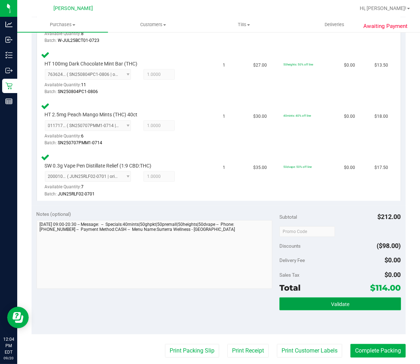
click at [316, 300] on button "Validate" at bounding box center [339, 304] width 121 height 13
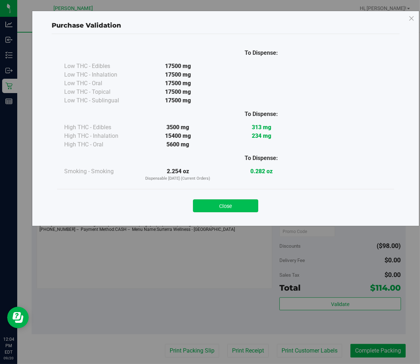
click at [217, 205] on button "Close" at bounding box center [225, 206] width 65 height 13
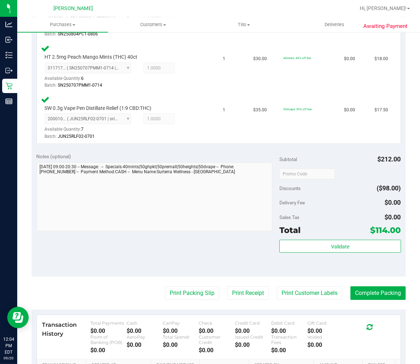
scroll to position [557, 0]
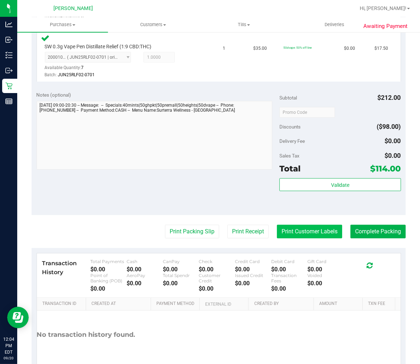
click at [318, 227] on button "Print Customer Labels" at bounding box center [309, 232] width 65 height 14
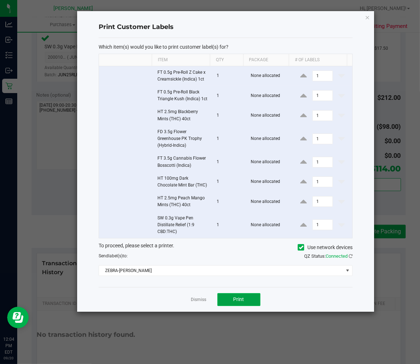
click at [239, 300] on span "Print" at bounding box center [238, 300] width 11 height 6
click at [205, 298] on link "Dismiss" at bounding box center [198, 300] width 15 height 6
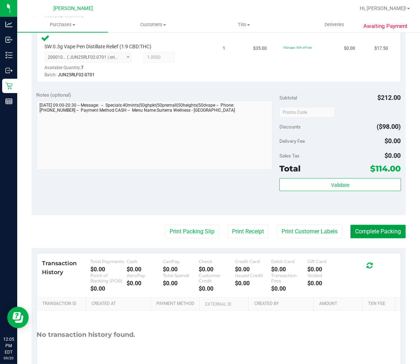
click at [364, 230] on button "Complete Packing" at bounding box center [377, 232] width 55 height 14
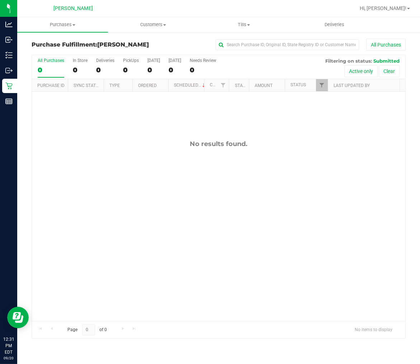
click at [112, 164] on div "No results found." at bounding box center [218, 231] width 373 height 278
